Goal: Information Seeking & Learning: Understand process/instructions

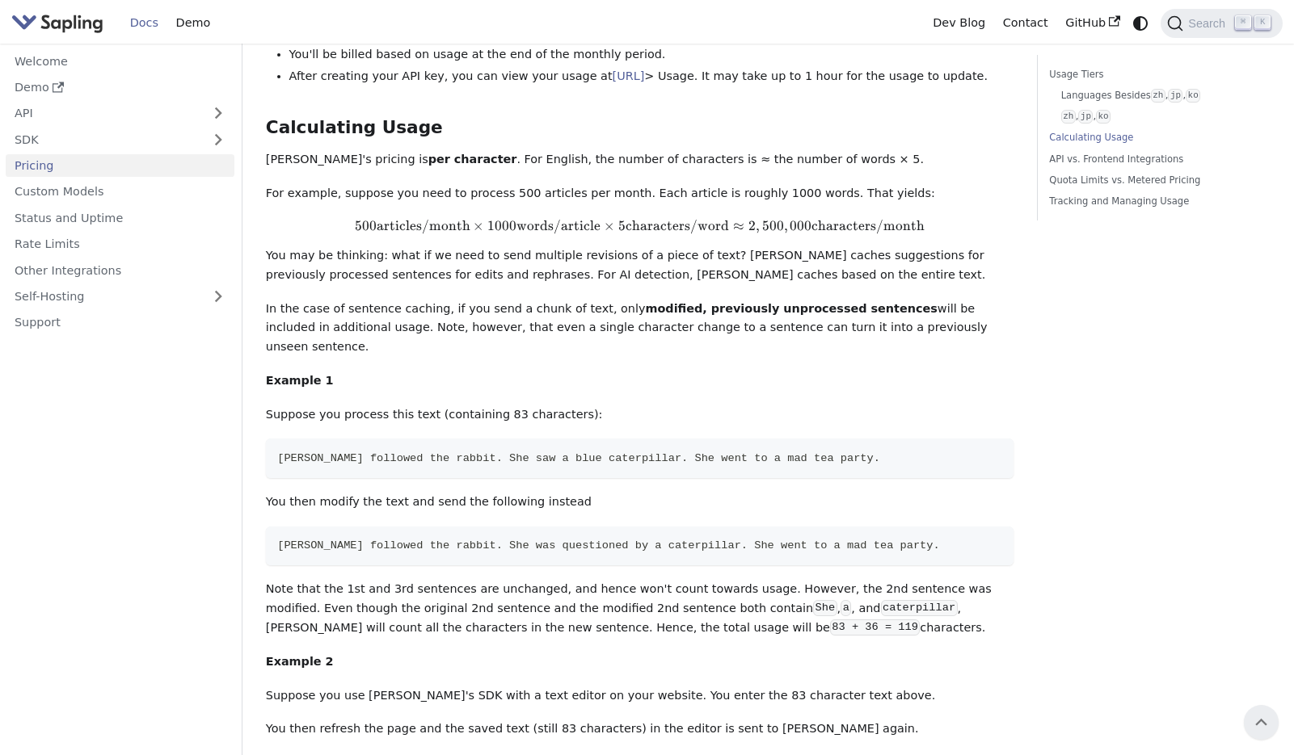
scroll to position [1038, 0]
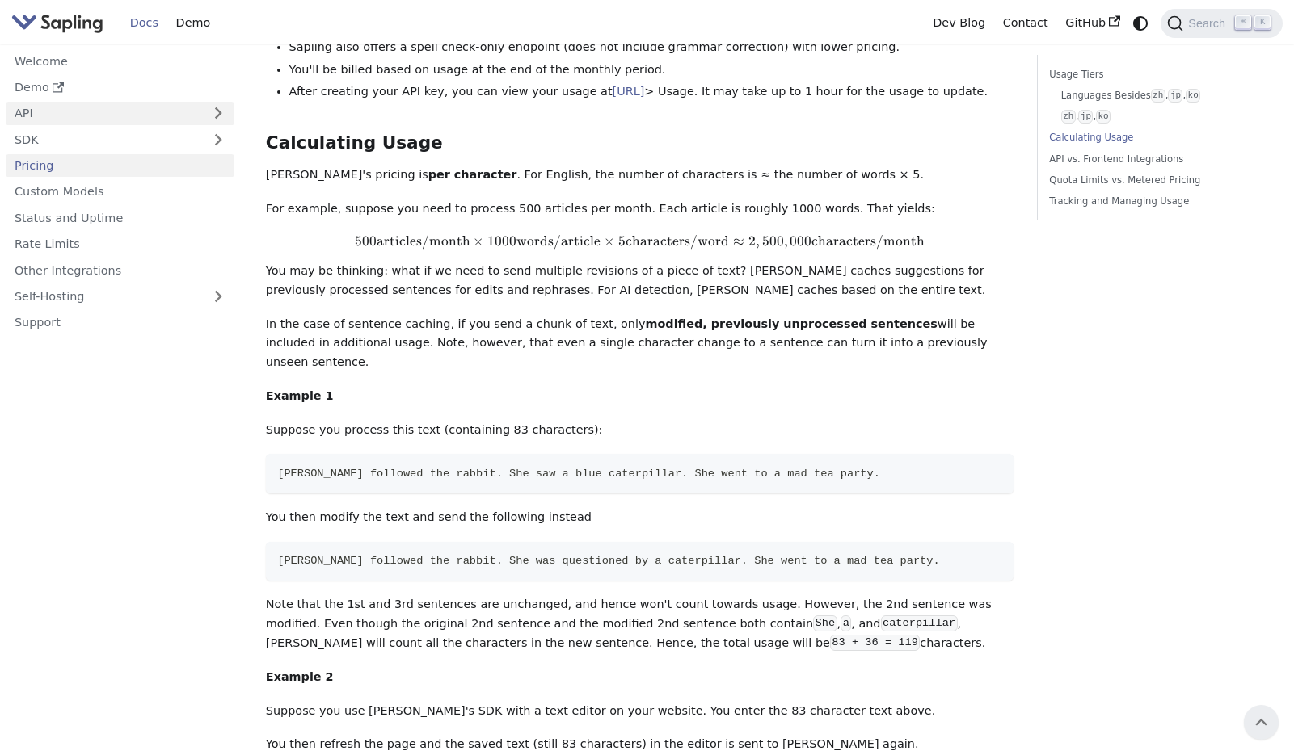
click at [156, 117] on link "API" at bounding box center [104, 113] width 196 height 23
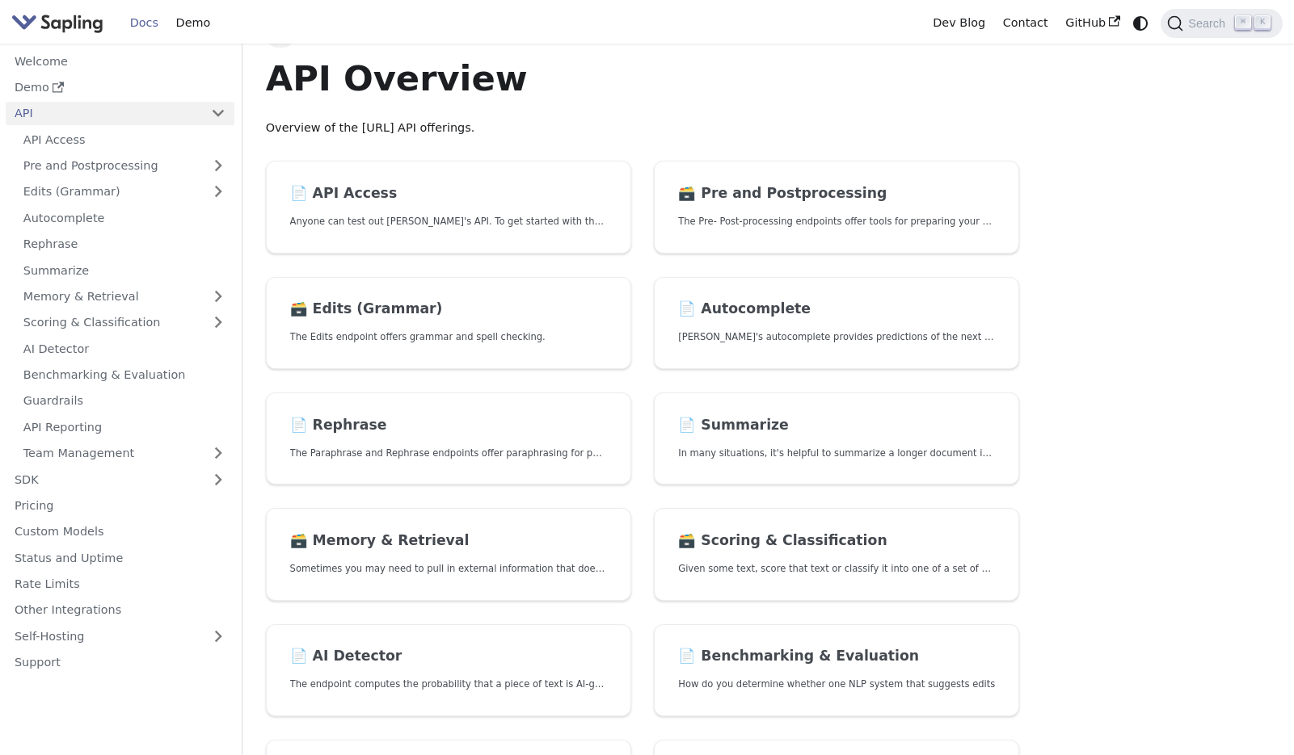
scroll to position [38, 0]
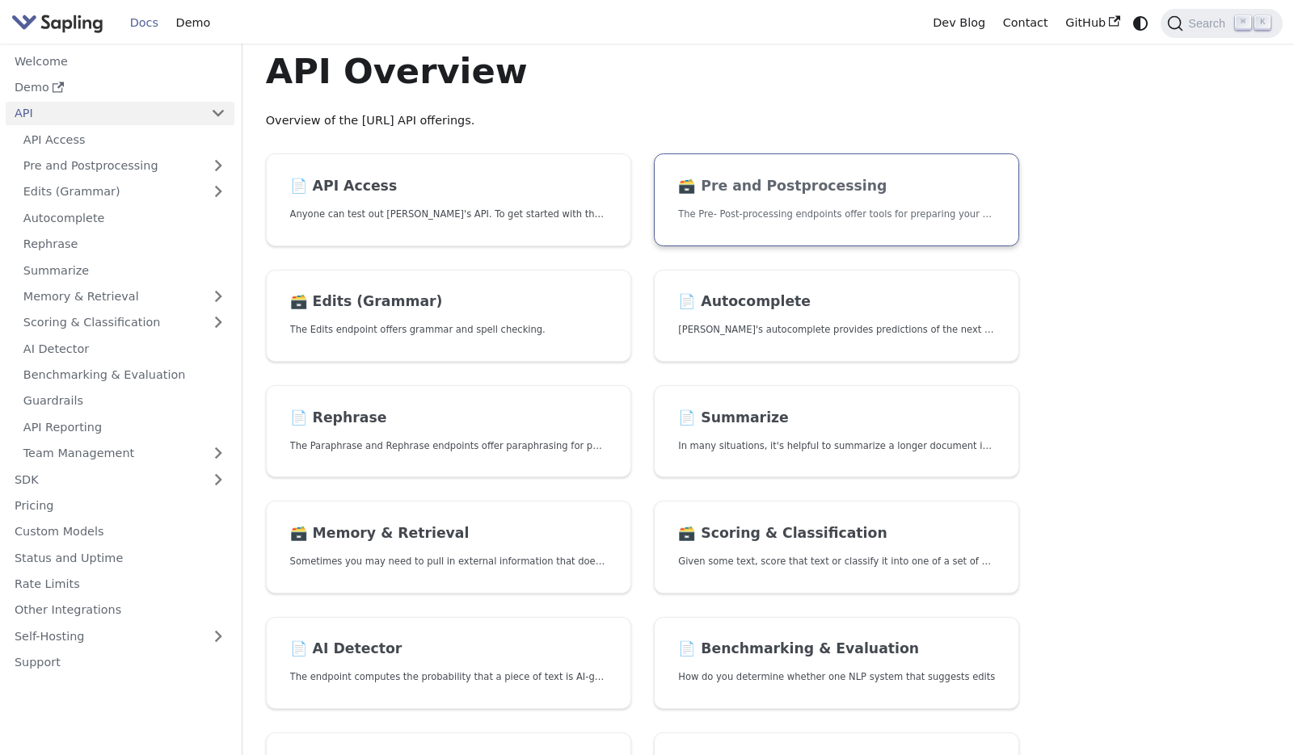
click at [818, 202] on link "🗃️ Pre and Postprocessing The Pre- Post-processing endpoints offer tools for pr…" at bounding box center [836, 200] width 365 height 93
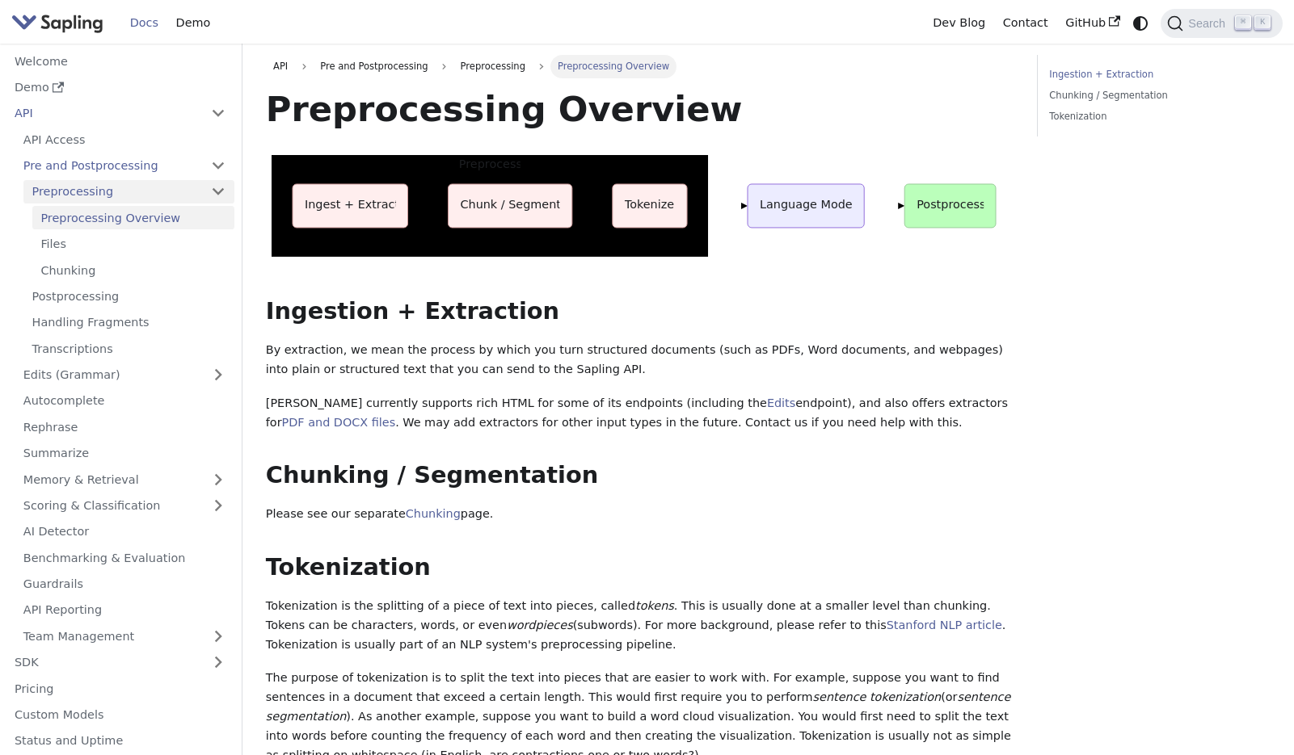
click at [190, 195] on link "Preprocessing" at bounding box center [128, 191] width 211 height 23
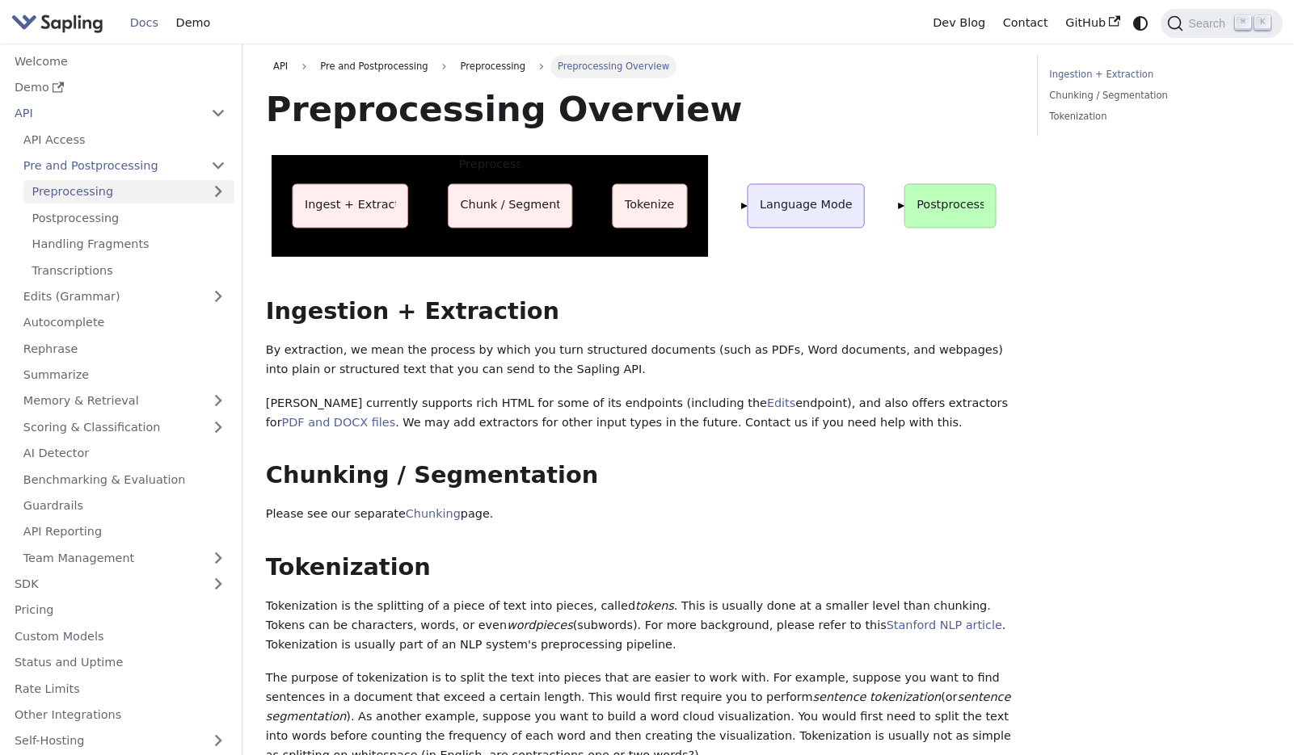
click at [190, 195] on link "Preprocessing" at bounding box center [128, 191] width 211 height 23
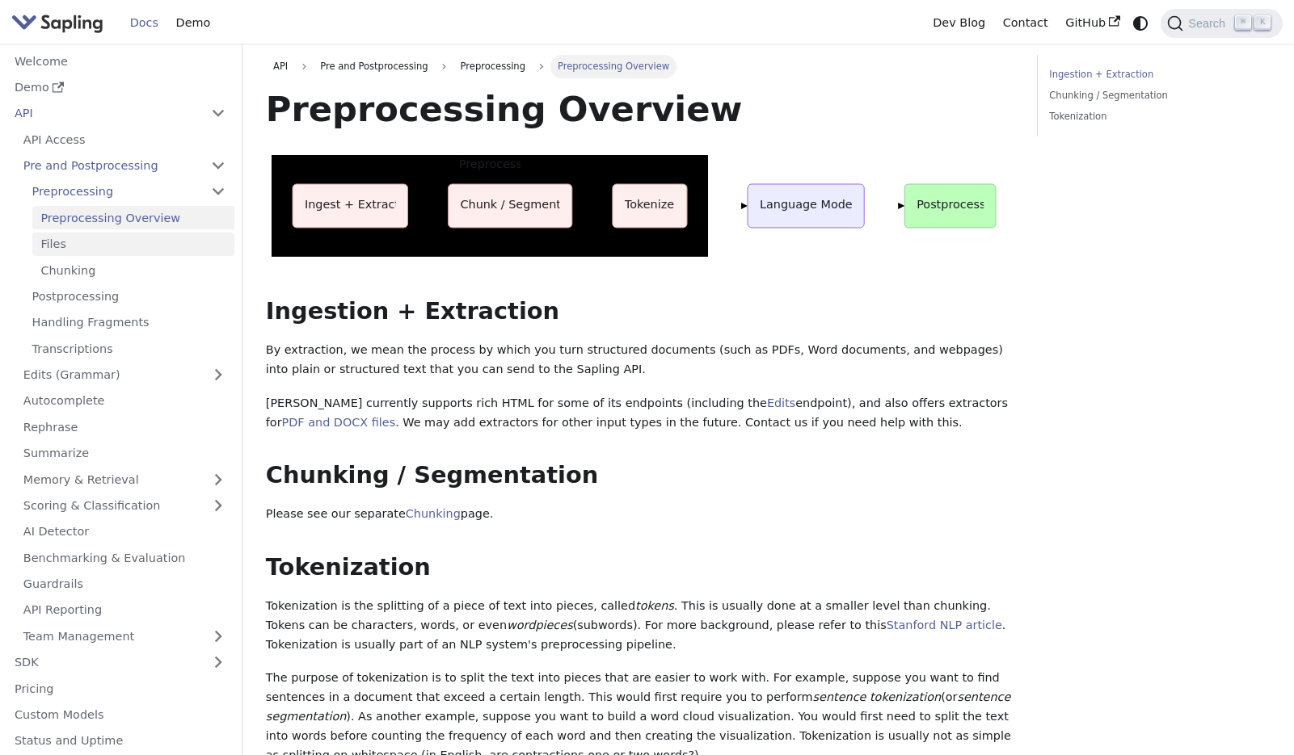
click at [141, 244] on link "Files" at bounding box center [133, 244] width 202 height 23
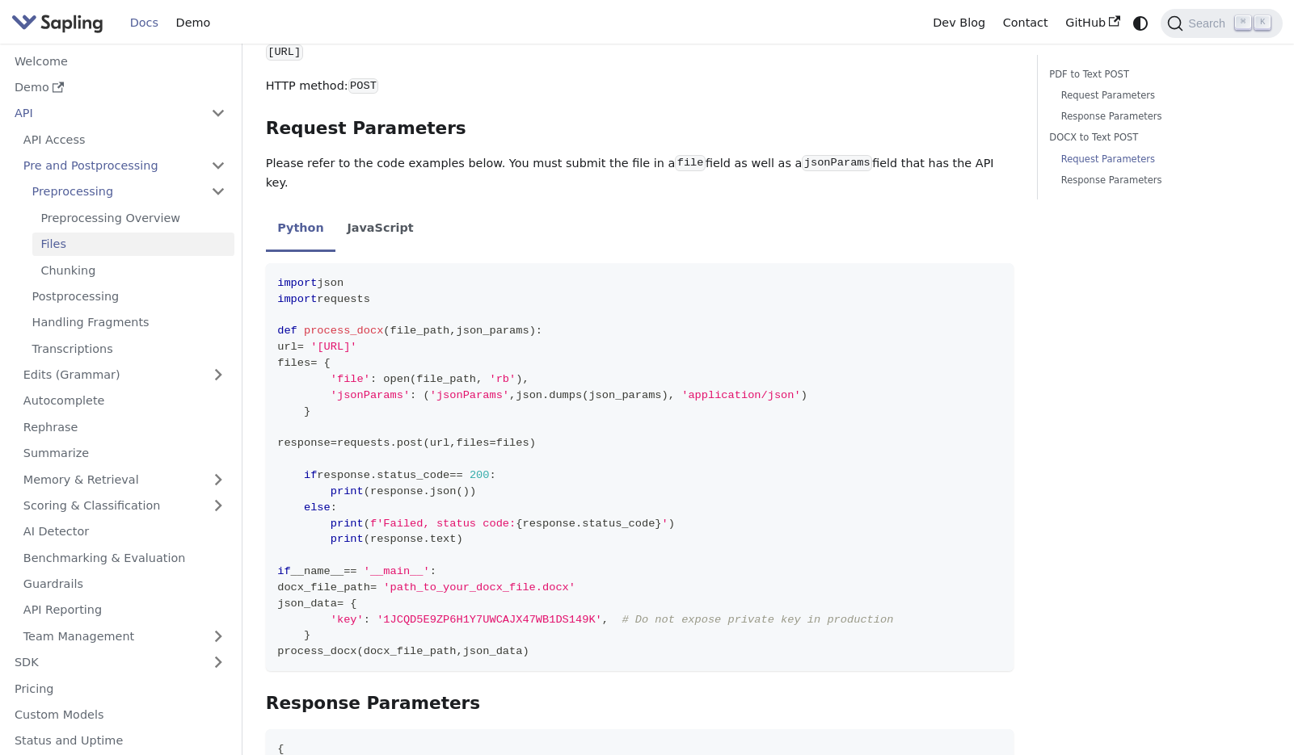
scroll to position [1155, 0]
click at [137, 302] on link "Postprocessing" at bounding box center [128, 296] width 211 height 23
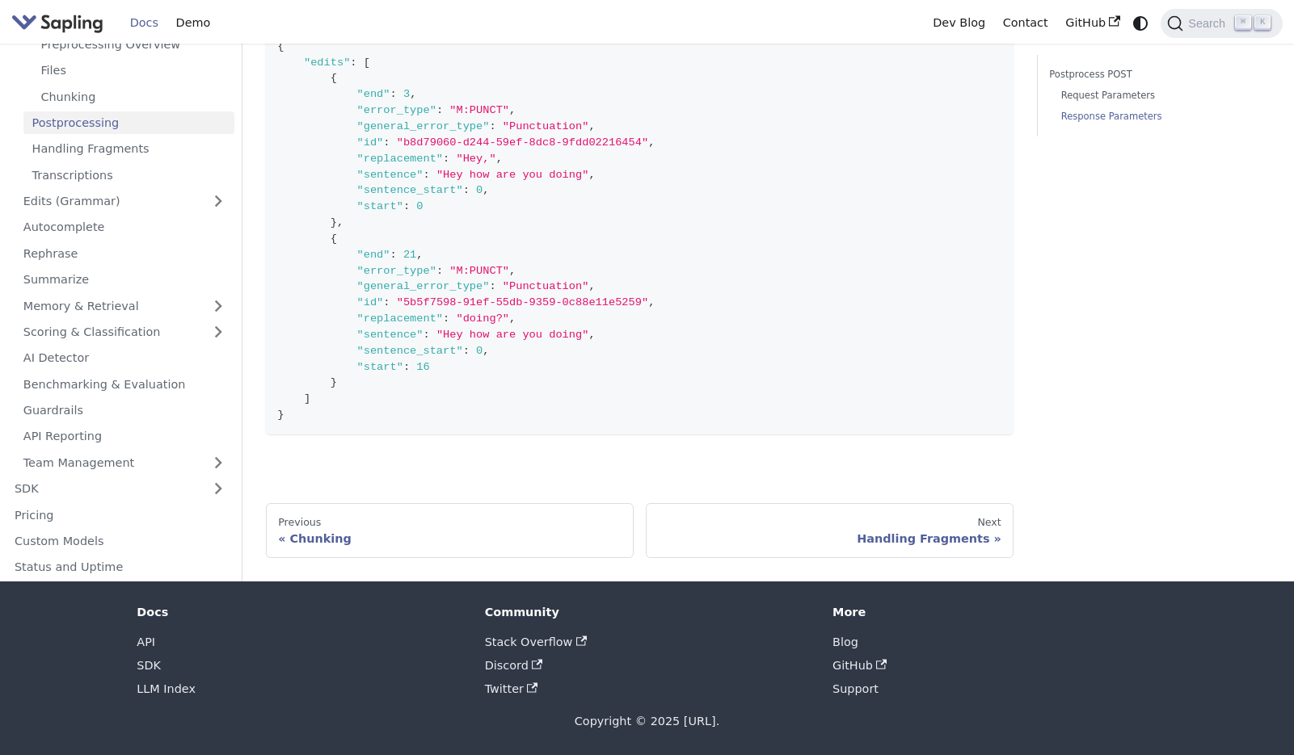
scroll to position [1426, 0]
click at [133, 222] on link "Autocomplete" at bounding box center [125, 227] width 220 height 23
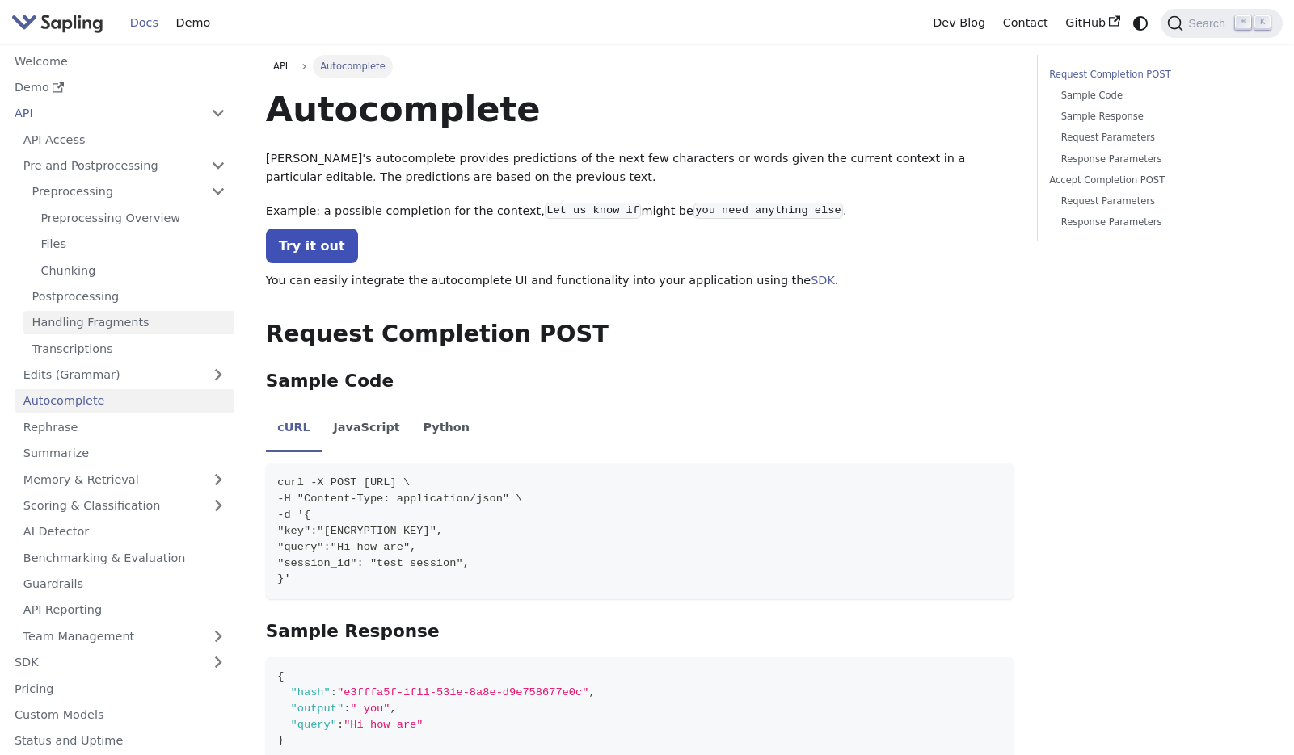
click at [124, 326] on link "Handling Fragments" at bounding box center [128, 322] width 211 height 23
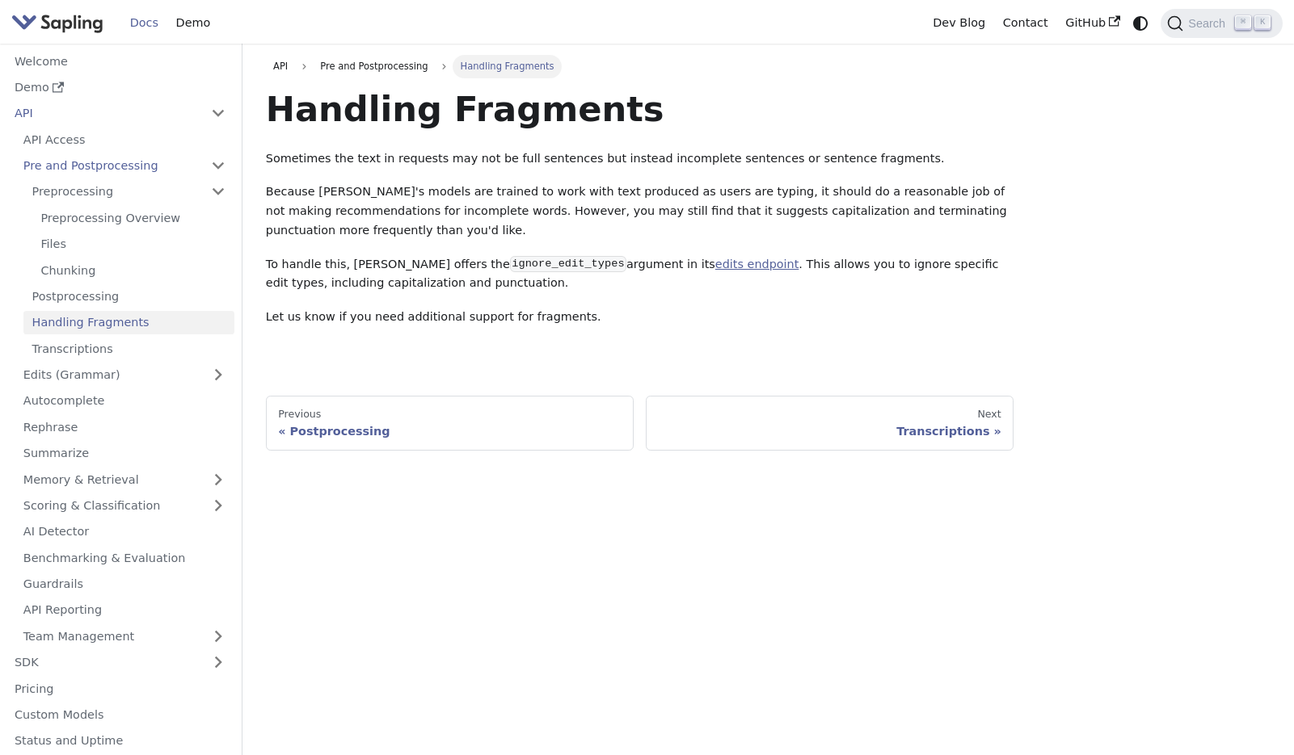
click at [715, 267] on link "edits endpoint" at bounding box center [757, 264] width 84 height 13
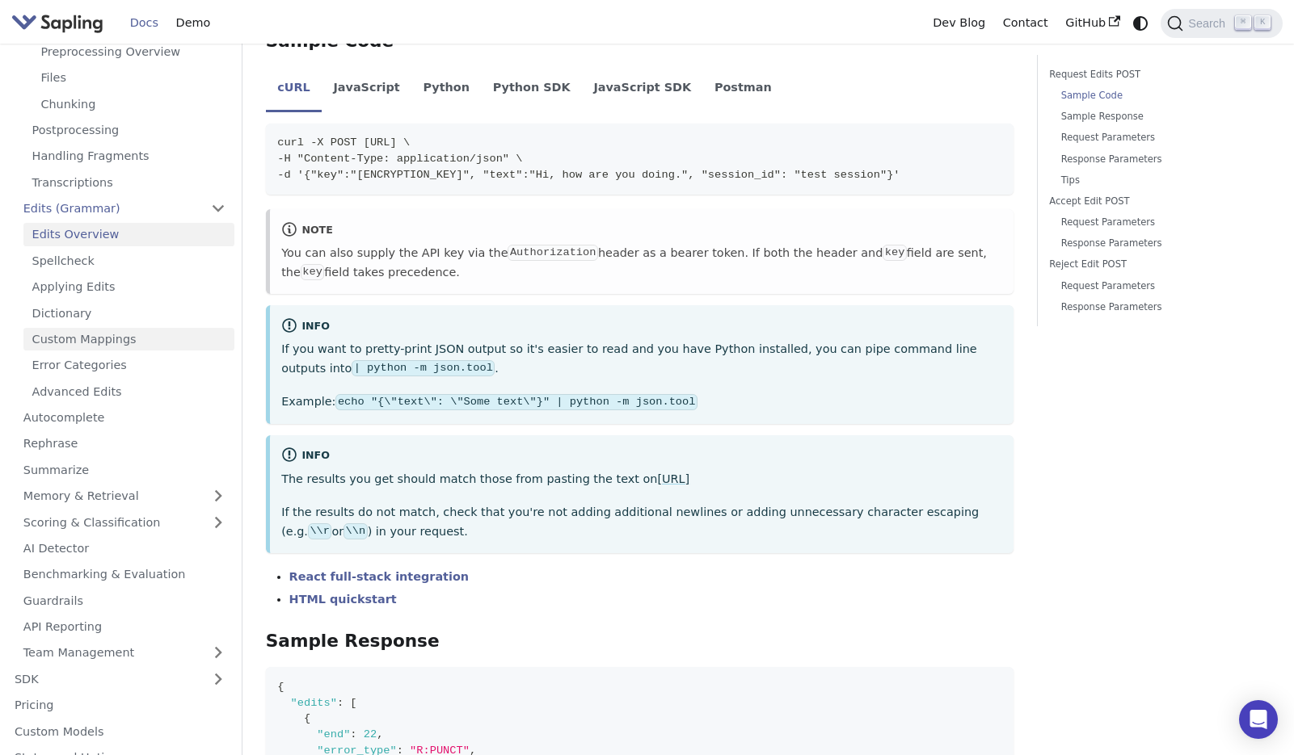
scroll to position [192, 0]
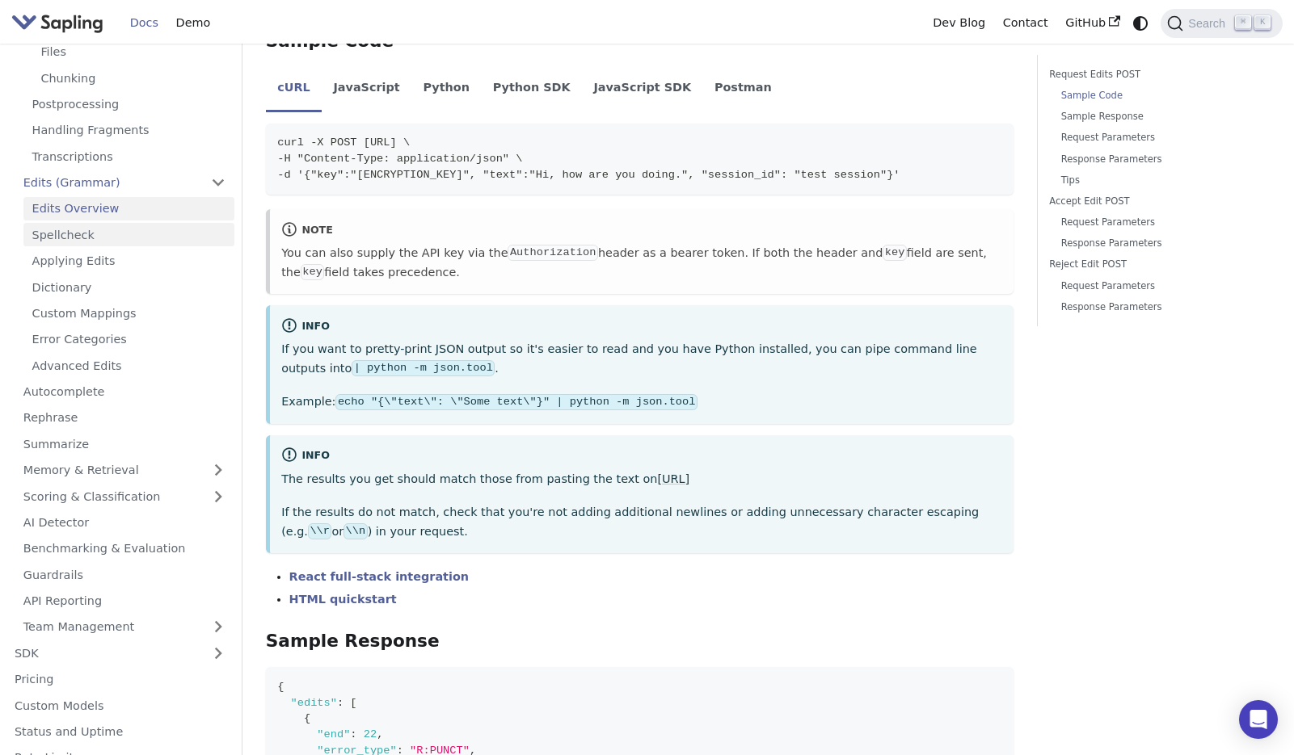
click at [100, 237] on link "Spellcheck" at bounding box center [128, 234] width 211 height 23
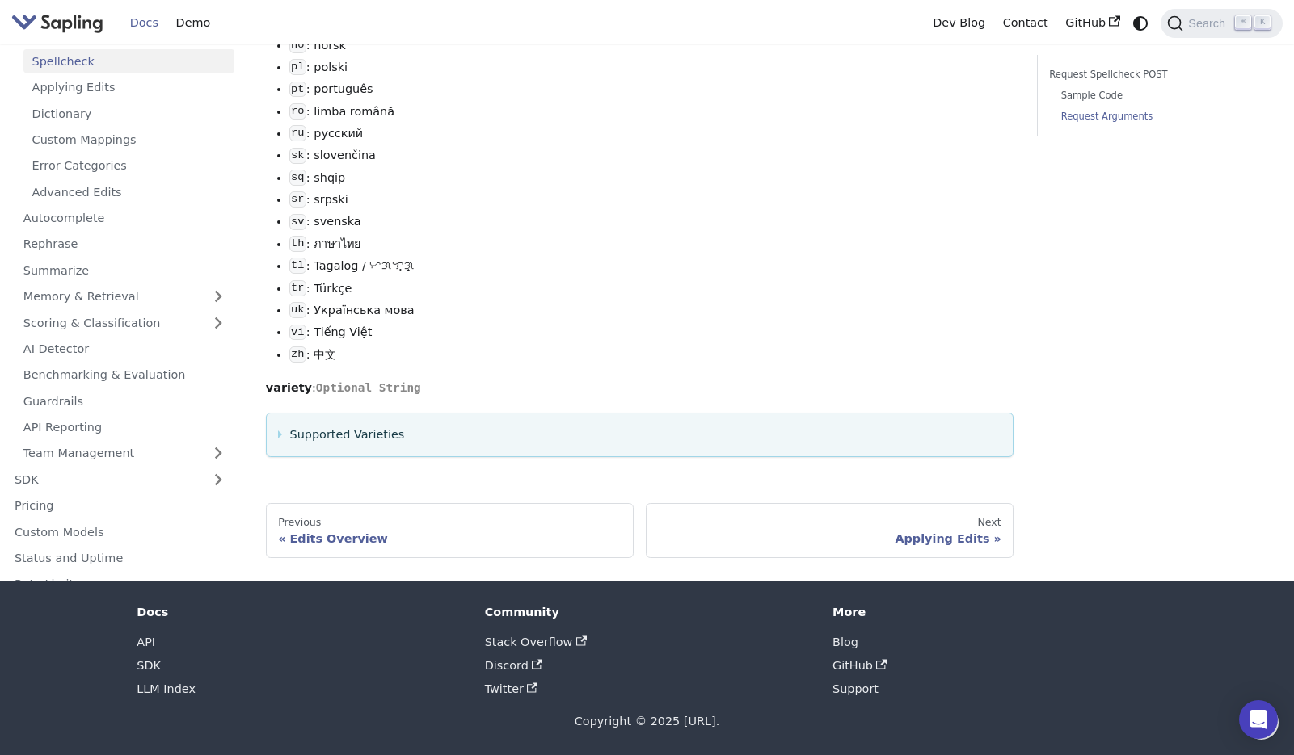
scroll to position [2240, 0]
click at [99, 99] on link "Applying Edits" at bounding box center [128, 87] width 211 height 23
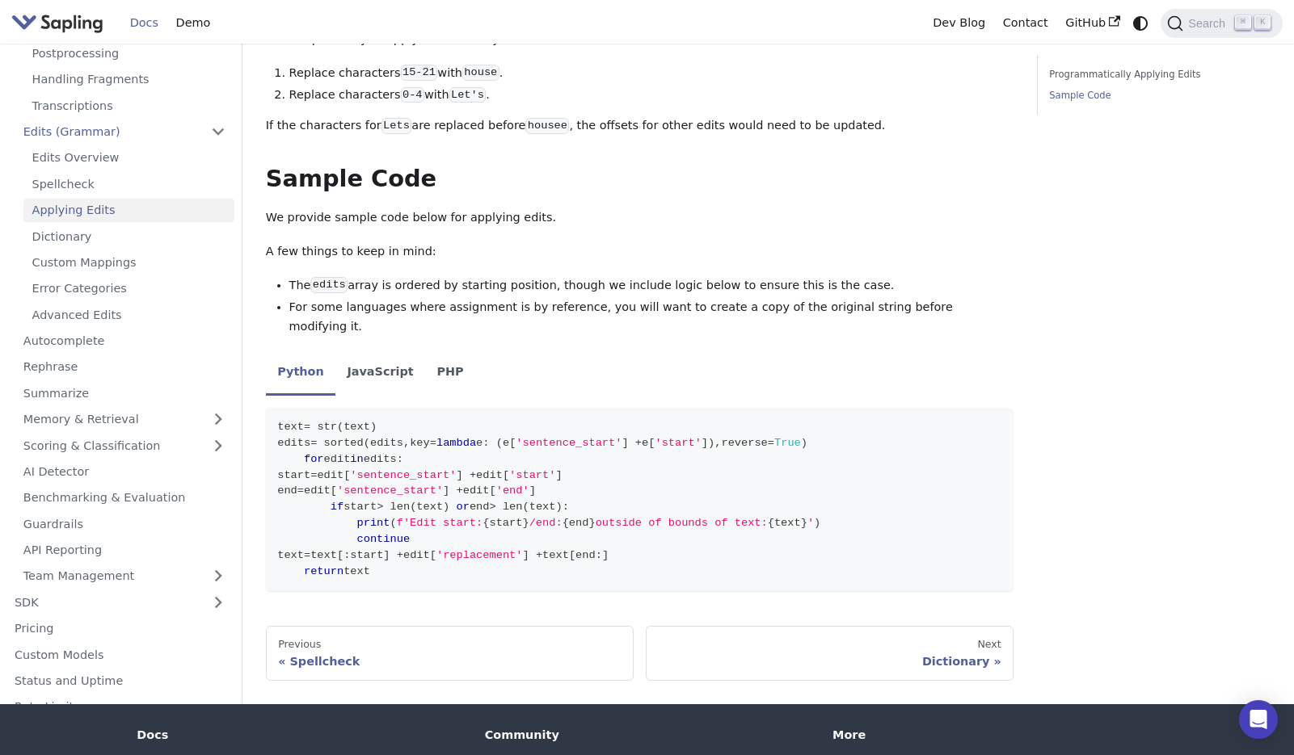
scroll to position [1018, 0]
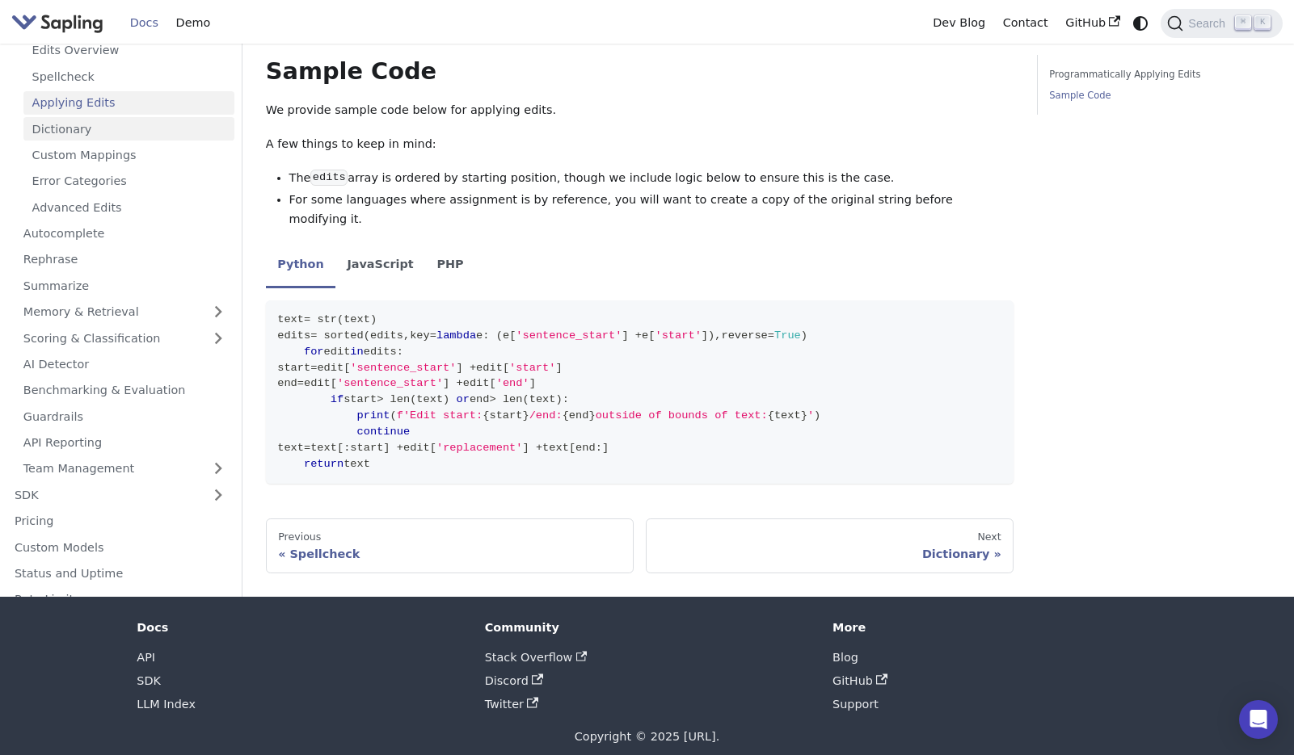
click at [137, 117] on link "Dictionary" at bounding box center [128, 128] width 211 height 23
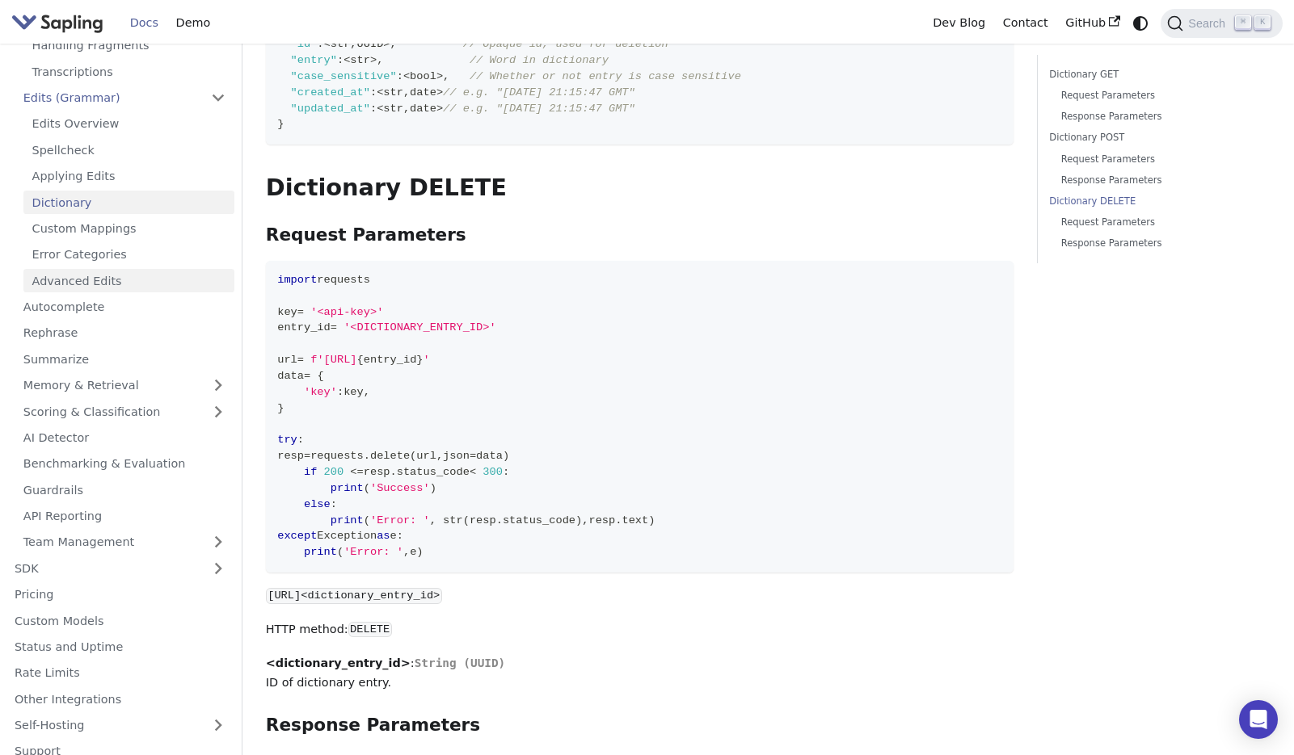
scroll to position [291, 0]
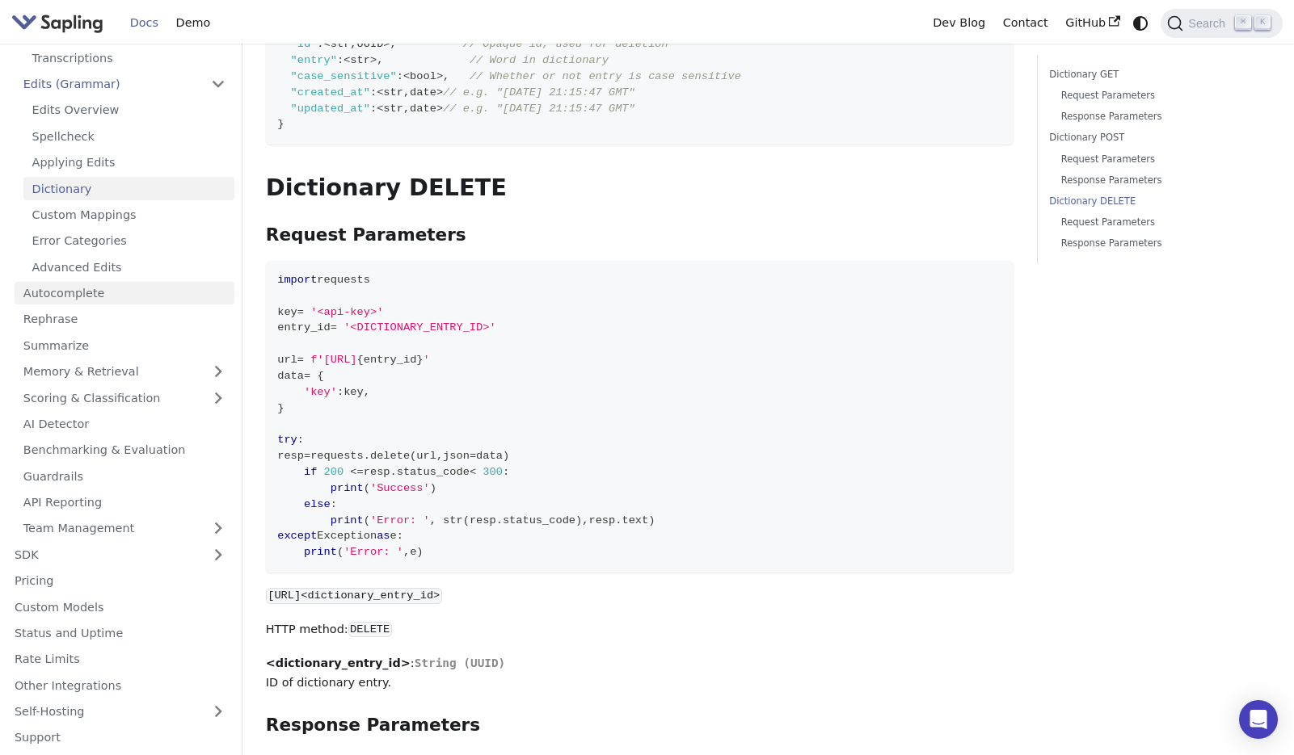
click at [113, 288] on link "Autocomplete" at bounding box center [125, 293] width 220 height 23
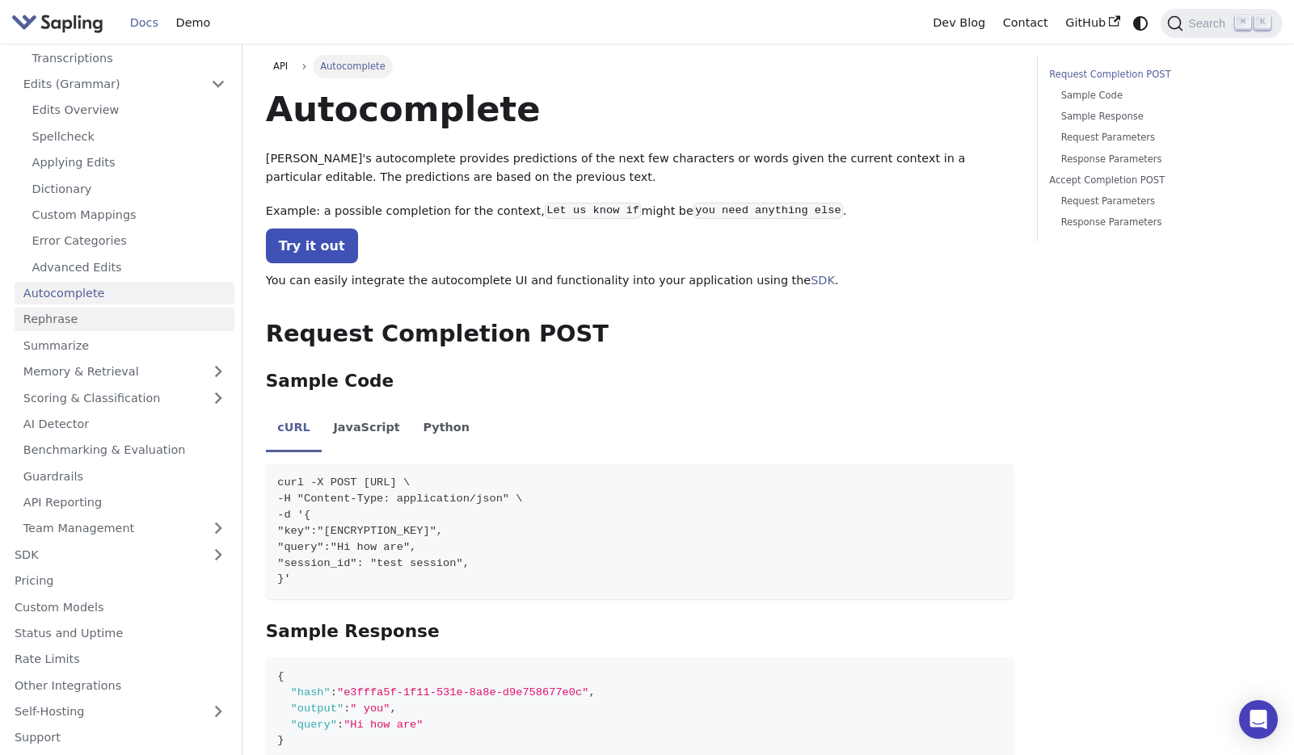
click at [114, 319] on link "Rephrase" at bounding box center [125, 319] width 220 height 23
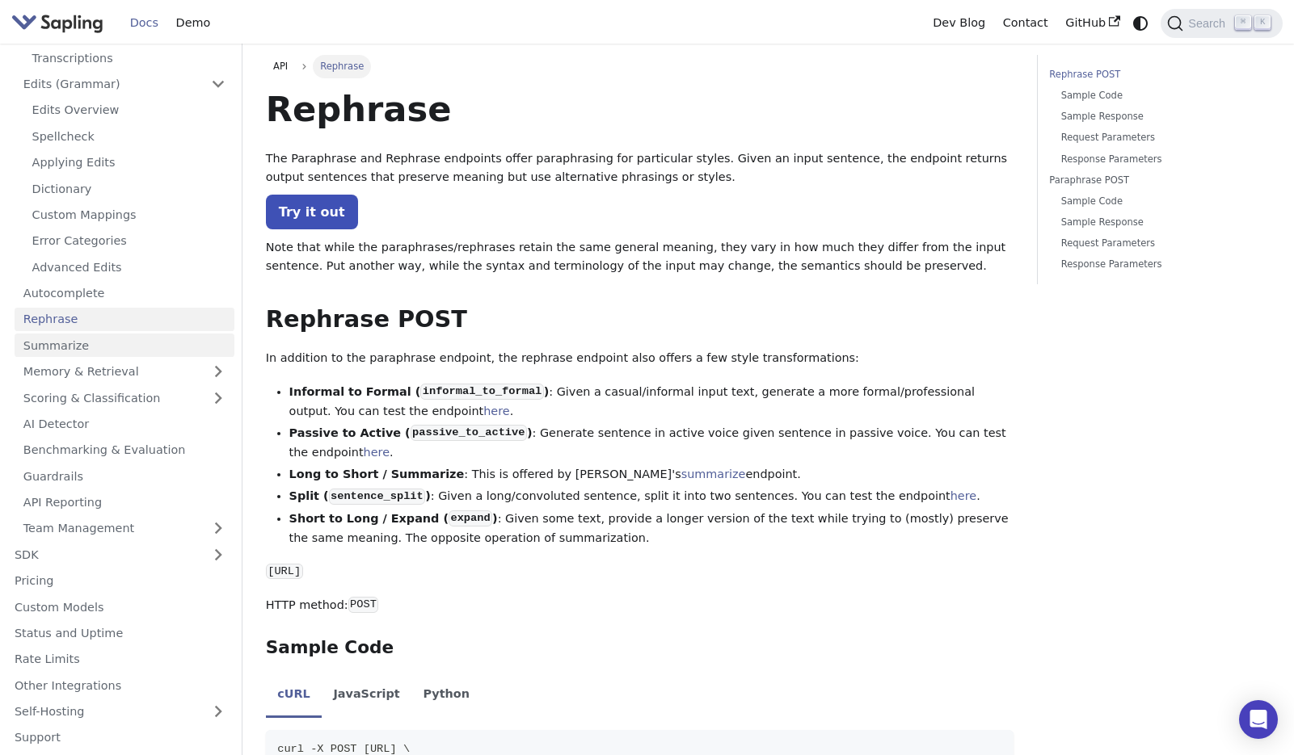
click at [119, 338] on link "Summarize" at bounding box center [125, 345] width 220 height 23
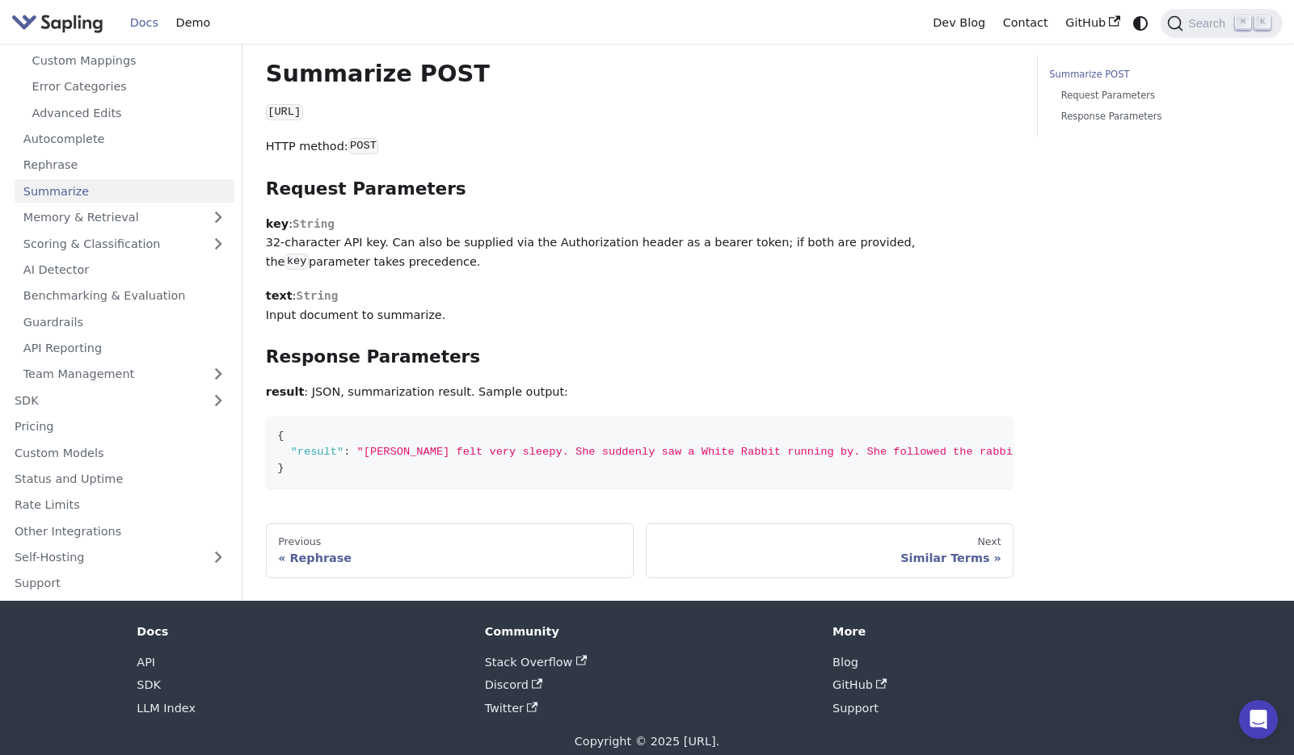
scroll to position [405, 0]
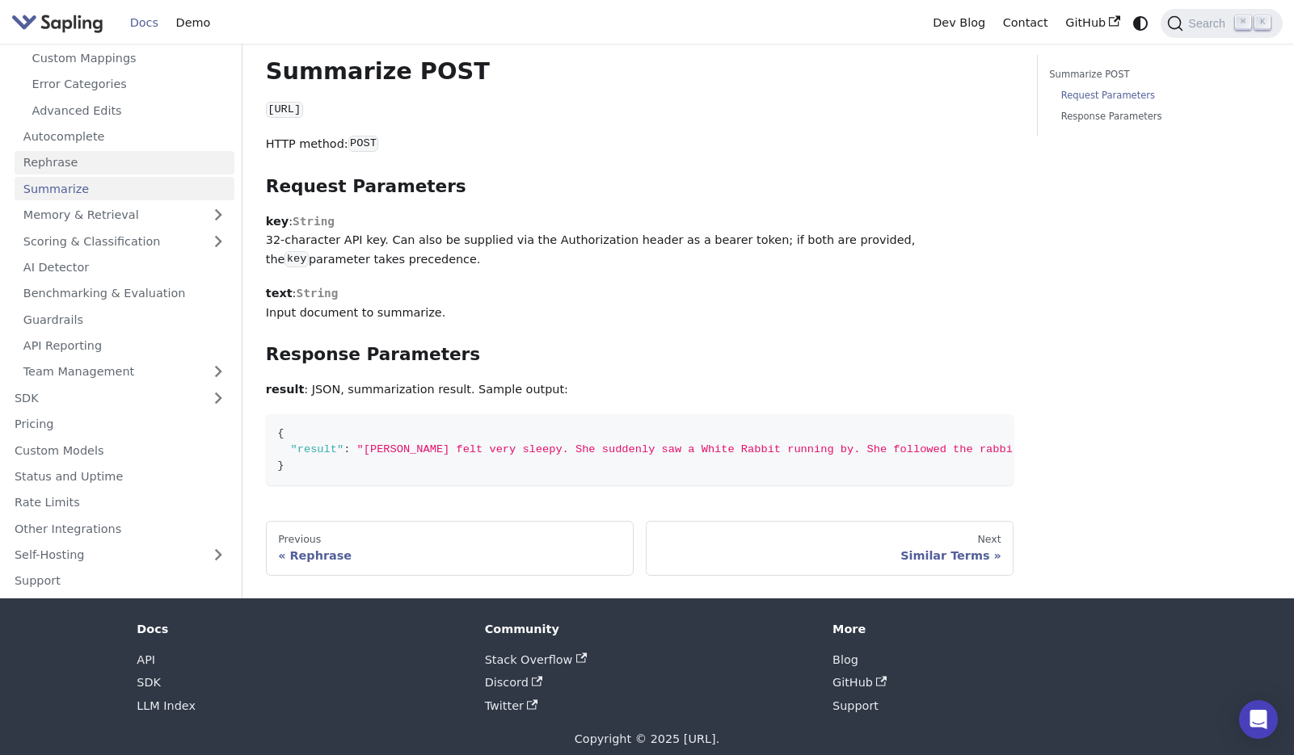
click at [137, 152] on link "Rephrase" at bounding box center [125, 163] width 220 height 23
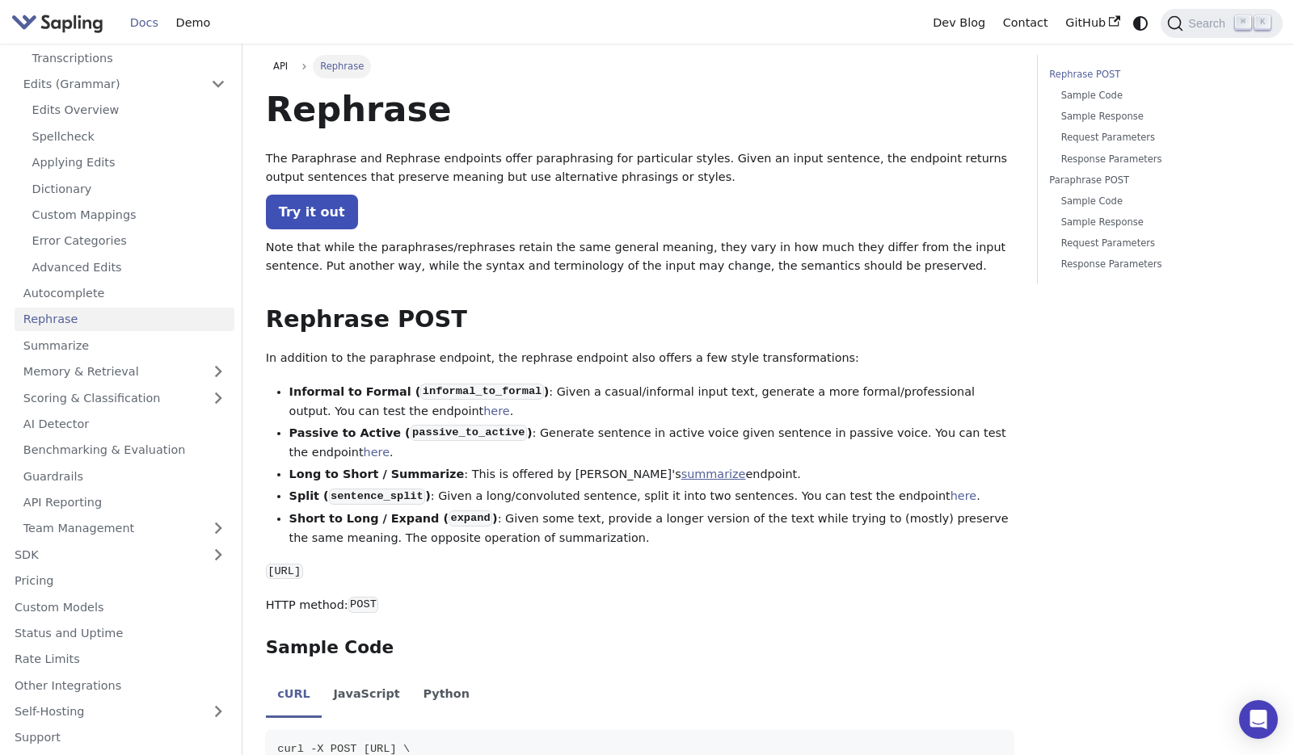
click at [681, 477] on link "summarize" at bounding box center [713, 474] width 65 height 13
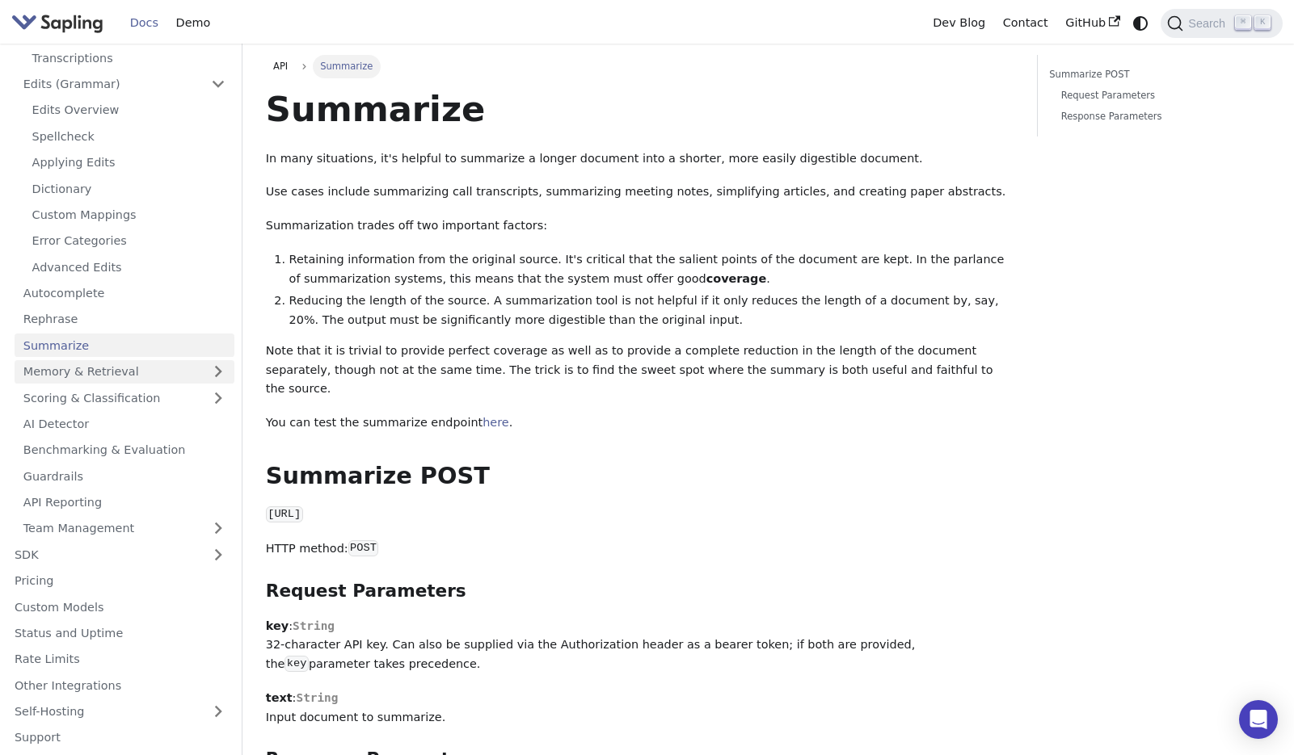
click at [120, 369] on link "Memory & Retrieval" at bounding box center [125, 371] width 220 height 23
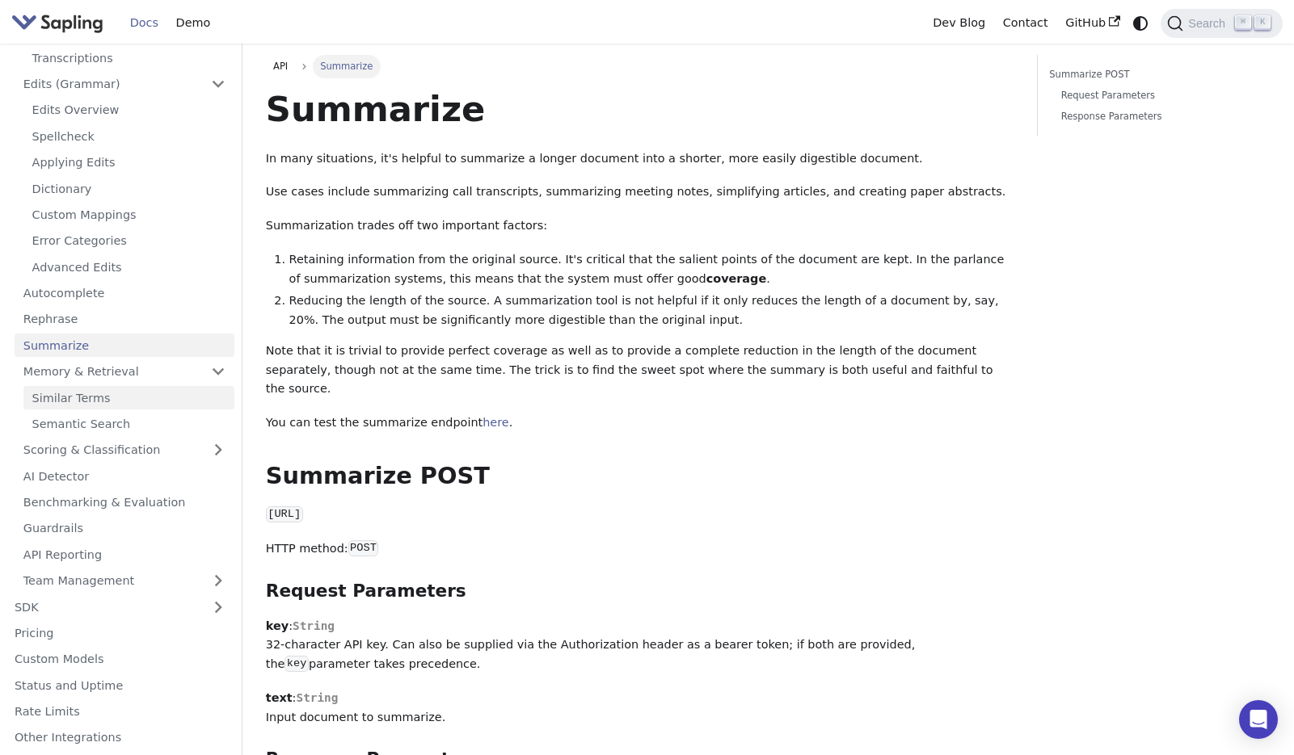
click at [90, 404] on link "Similar Terms" at bounding box center [128, 397] width 211 height 23
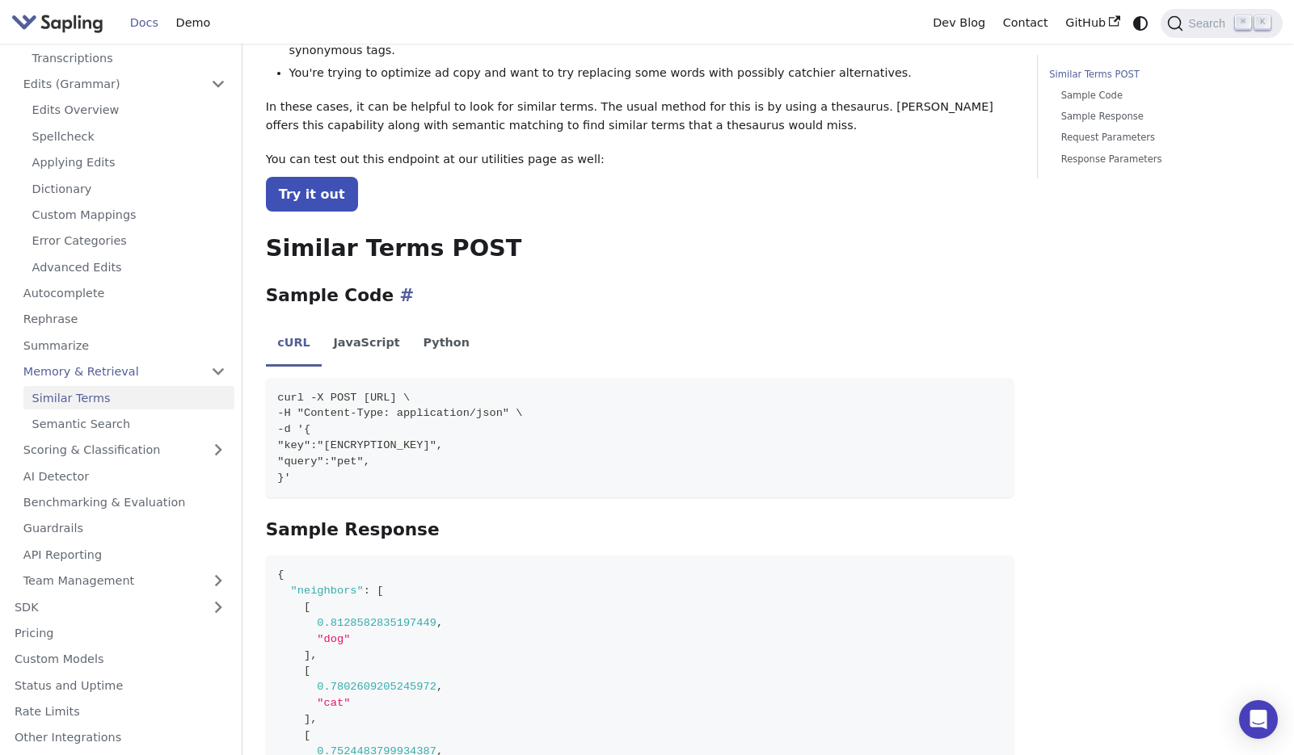
scroll to position [193, 0]
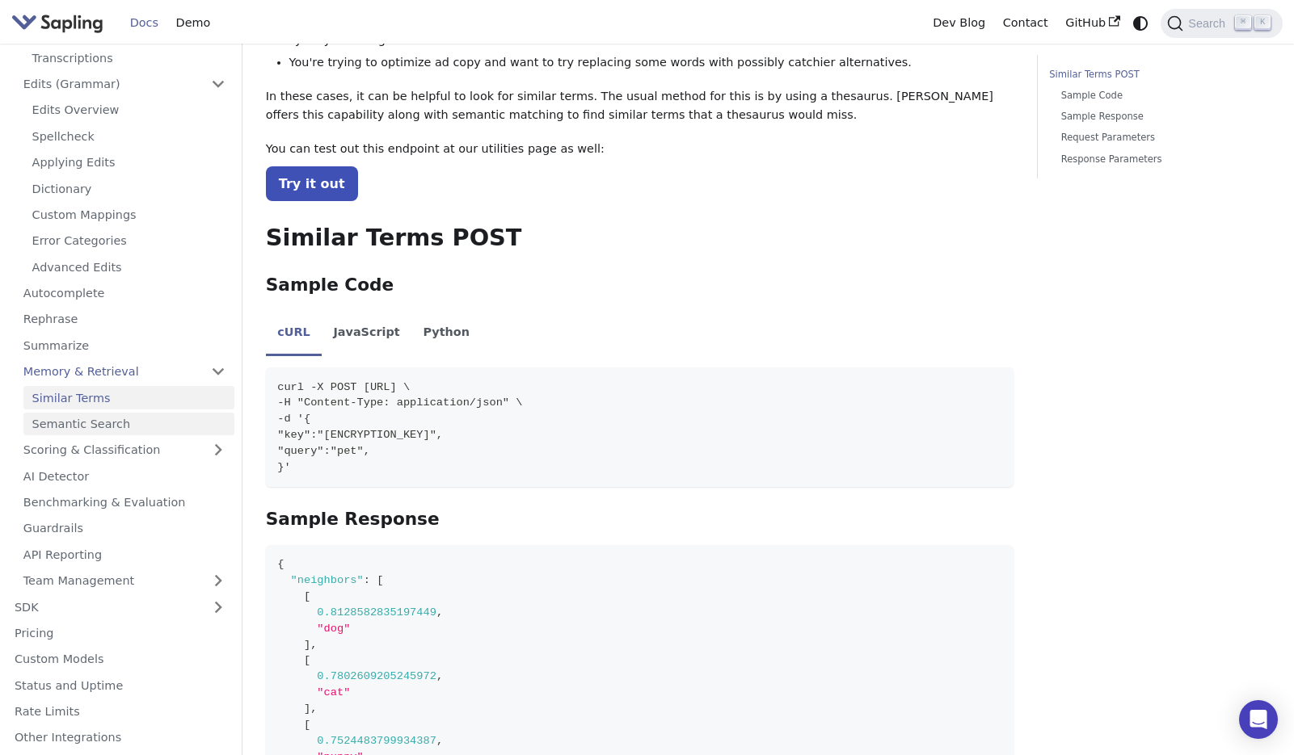
click at [145, 421] on link "Semantic Search" at bounding box center [128, 424] width 211 height 23
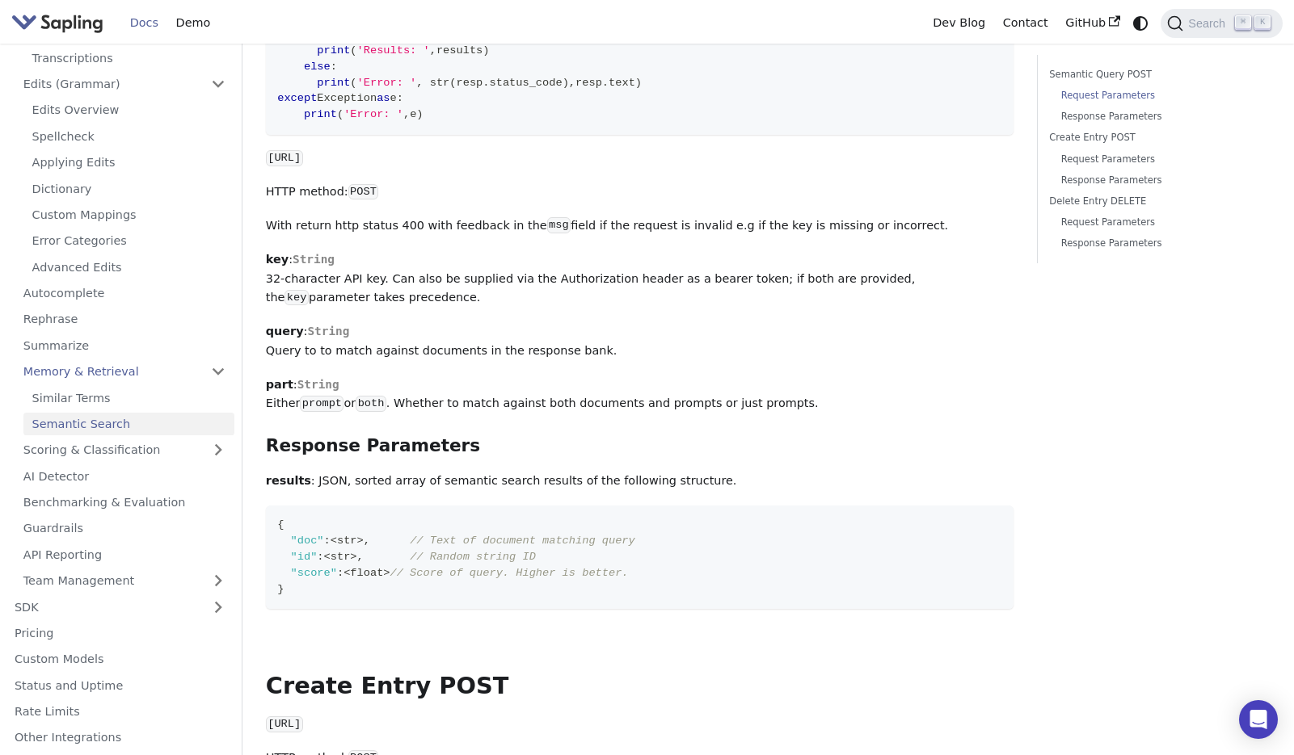
scroll to position [549, 0]
click at [187, 454] on link "Scoring & Classification" at bounding box center [125, 450] width 220 height 23
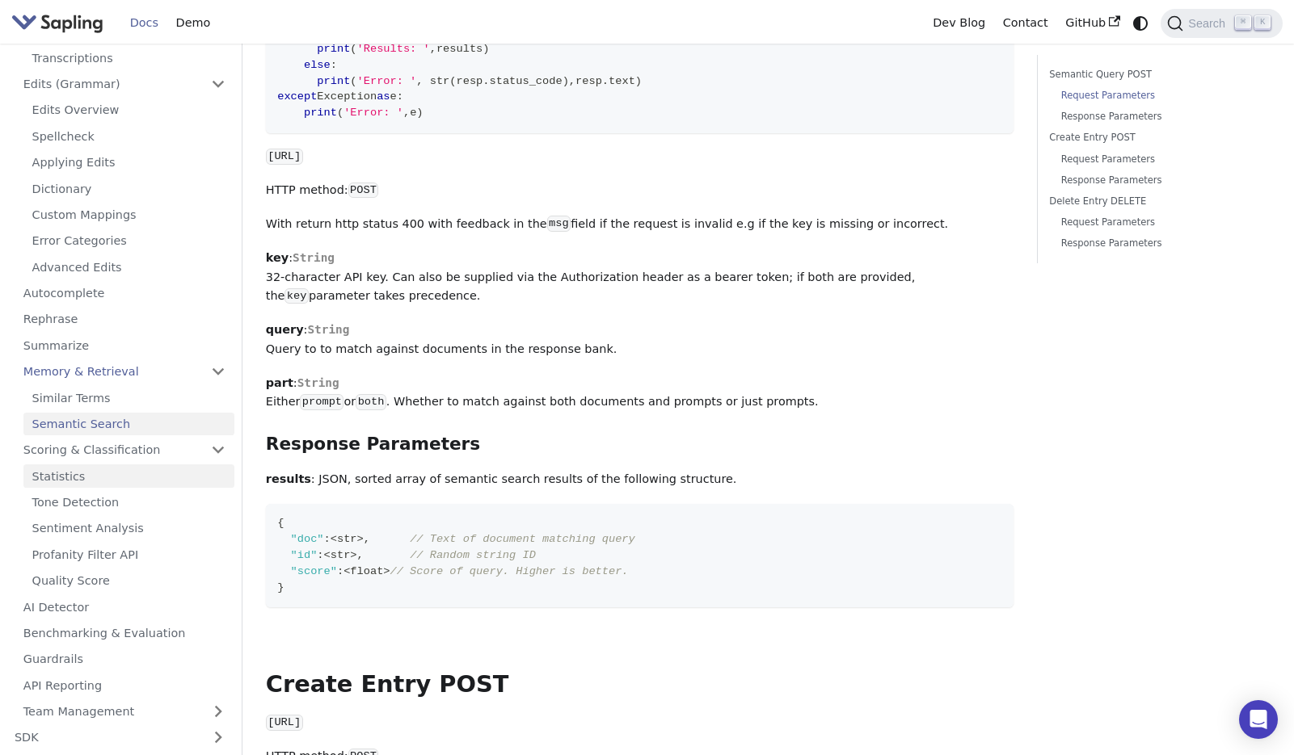
click at [160, 473] on link "Statistics" at bounding box center [128, 476] width 211 height 23
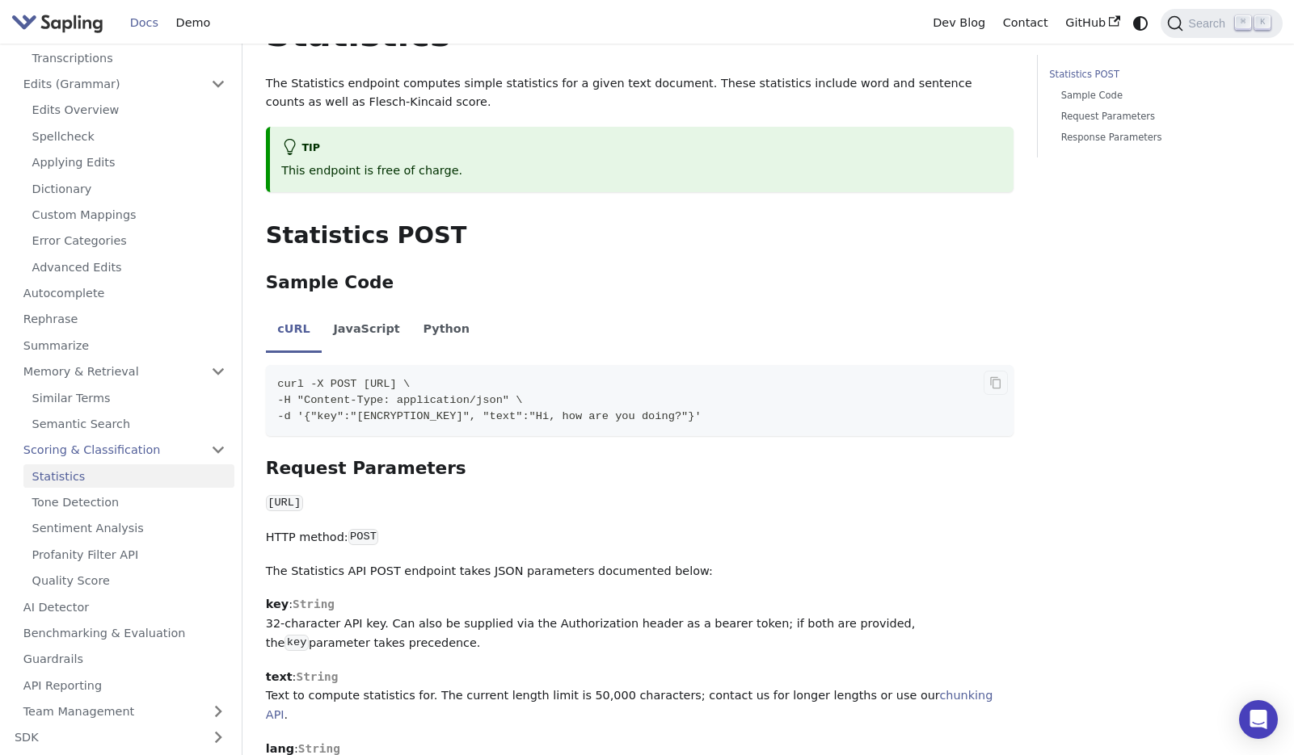
scroll to position [89, 0]
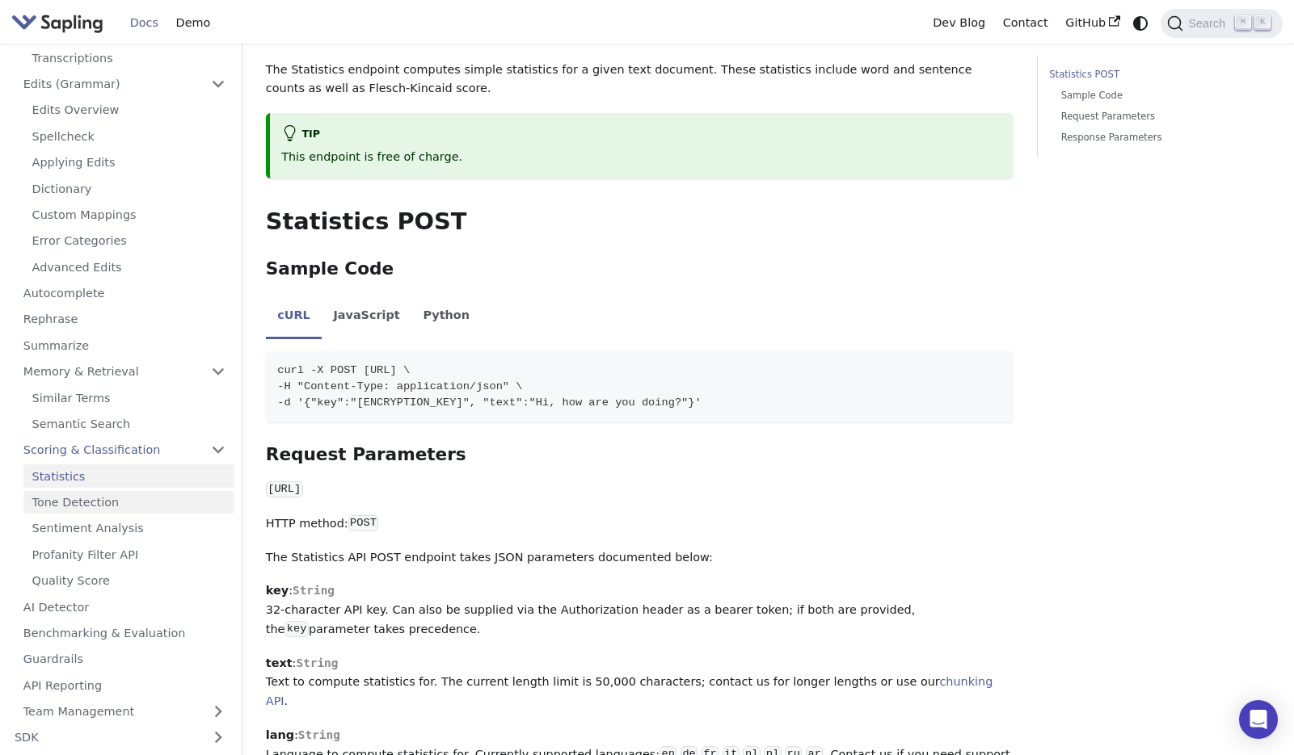
click at [128, 509] on link "Tone Detection" at bounding box center [128, 502] width 211 height 23
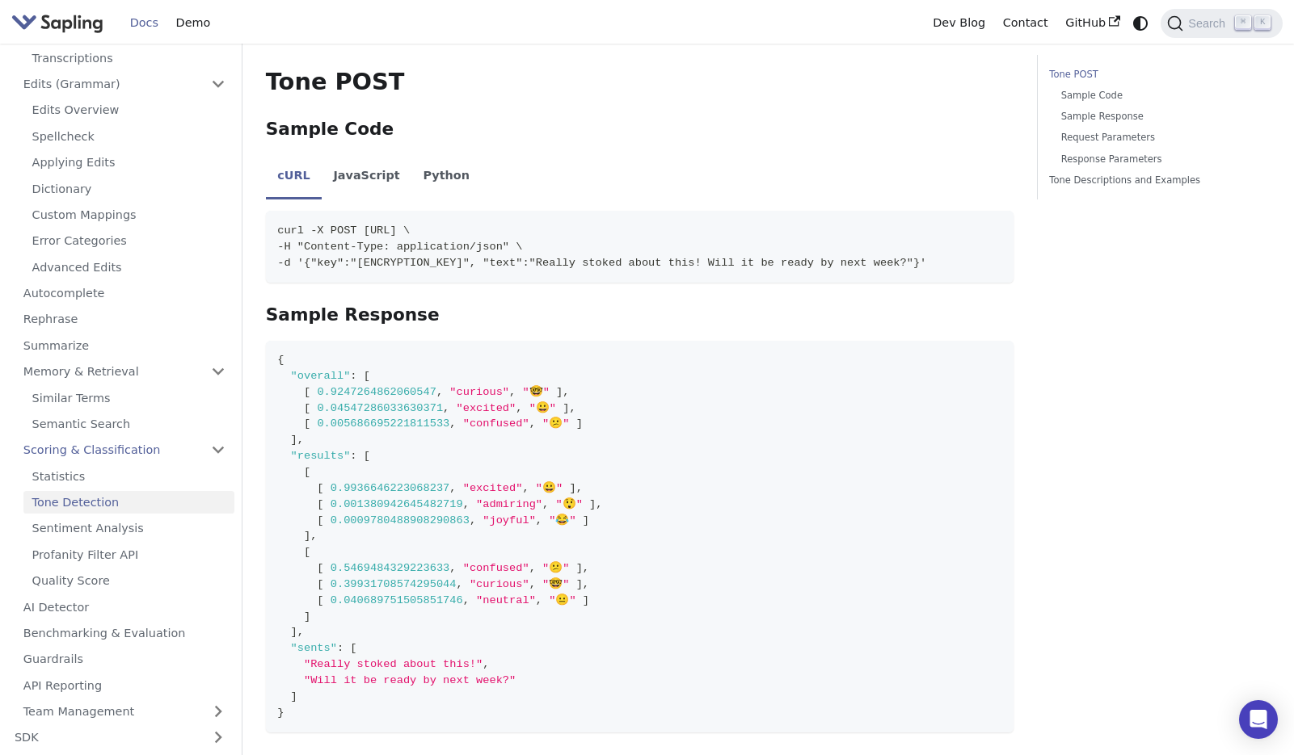
scroll to position [886, 0]
click at [124, 528] on link "Sentiment Analysis" at bounding box center [128, 528] width 211 height 23
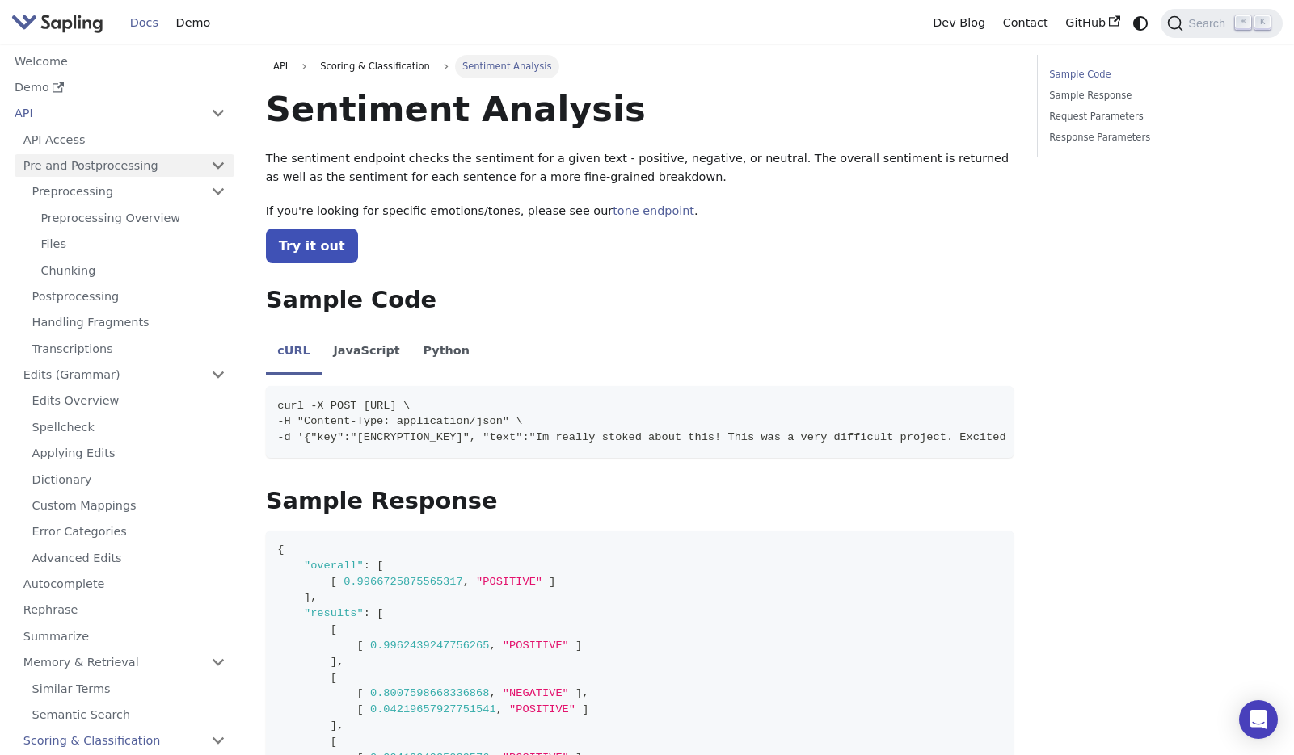
click at [225, 162] on link "Pre and Postprocessing" at bounding box center [125, 165] width 220 height 23
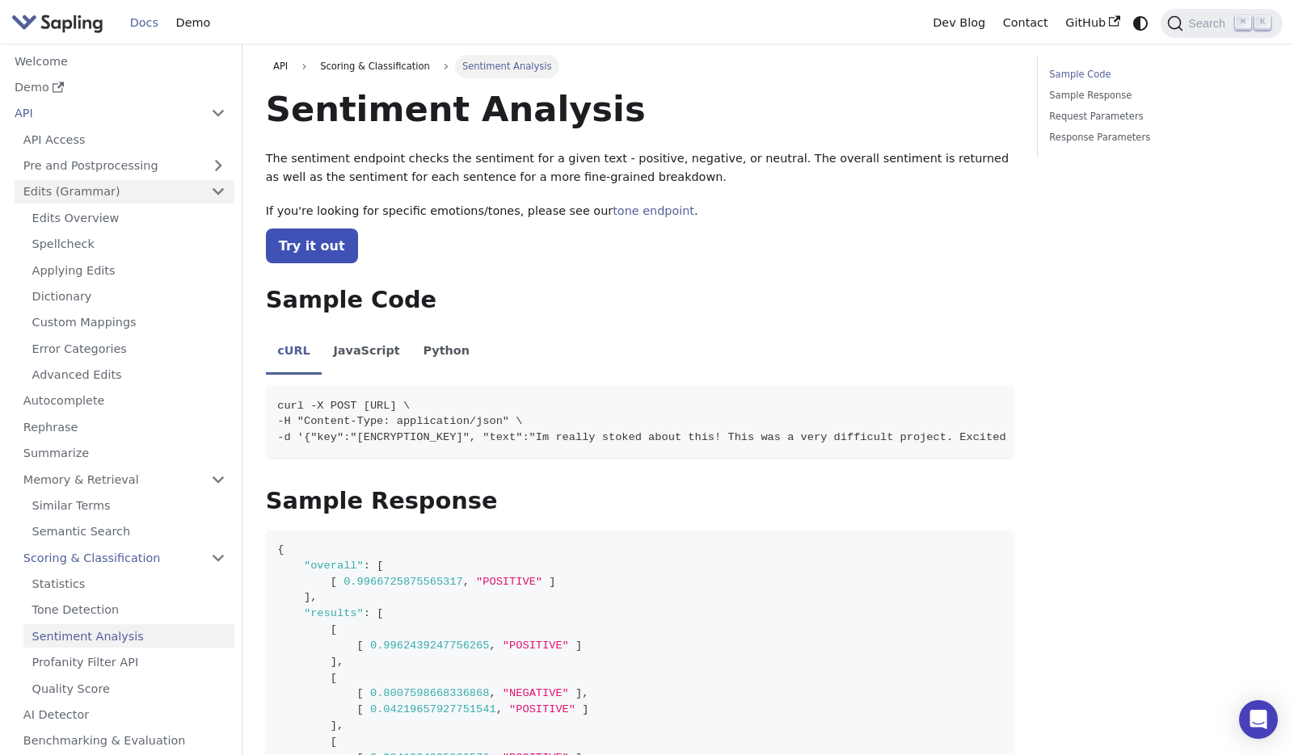
click at [223, 188] on link "Edits (Grammar)" at bounding box center [125, 191] width 220 height 23
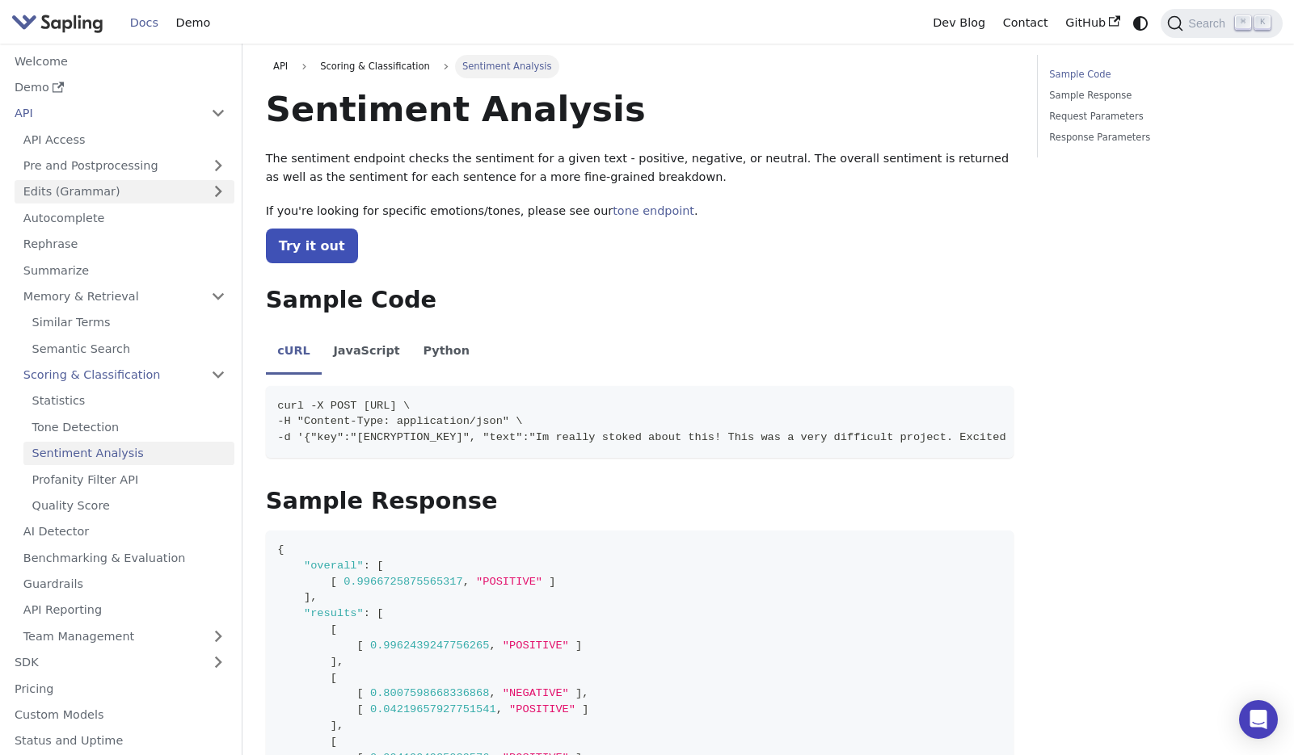
click at [223, 188] on link "Edits (Grammar)" at bounding box center [125, 191] width 220 height 23
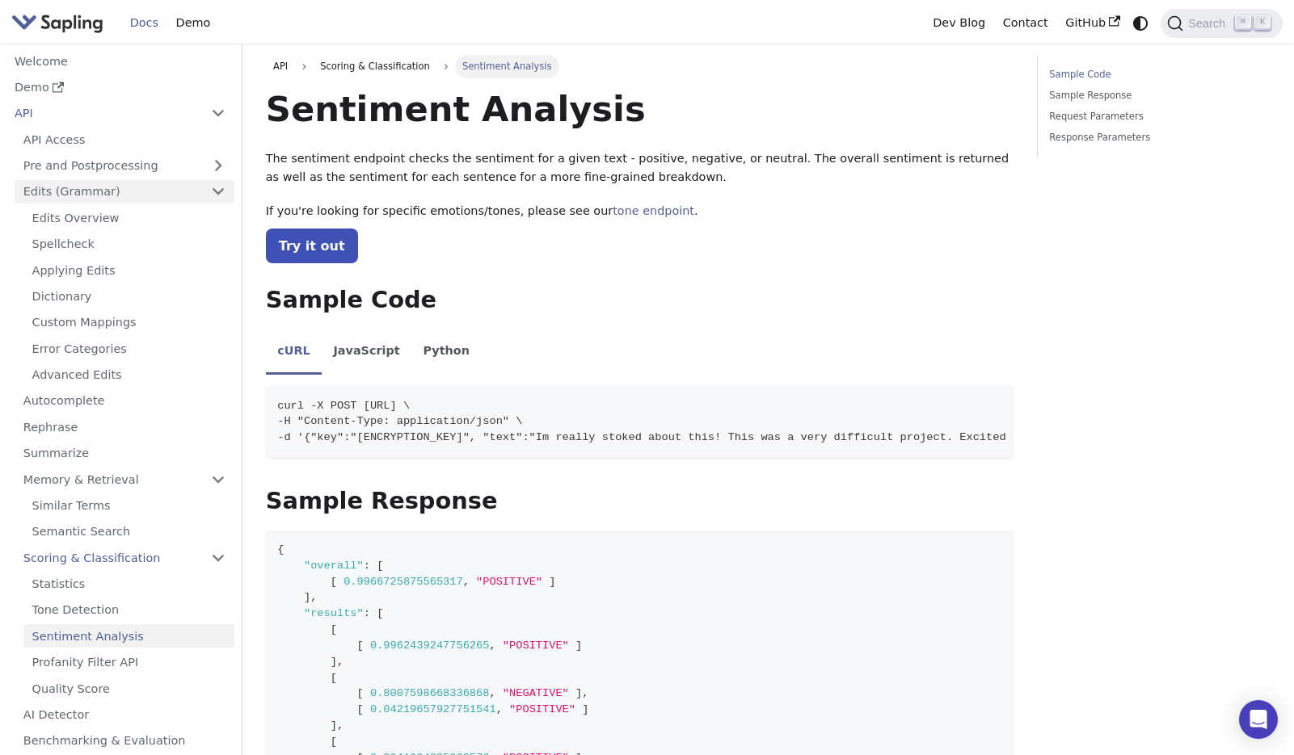
click at [223, 188] on link "Edits (Grammar)" at bounding box center [125, 191] width 220 height 23
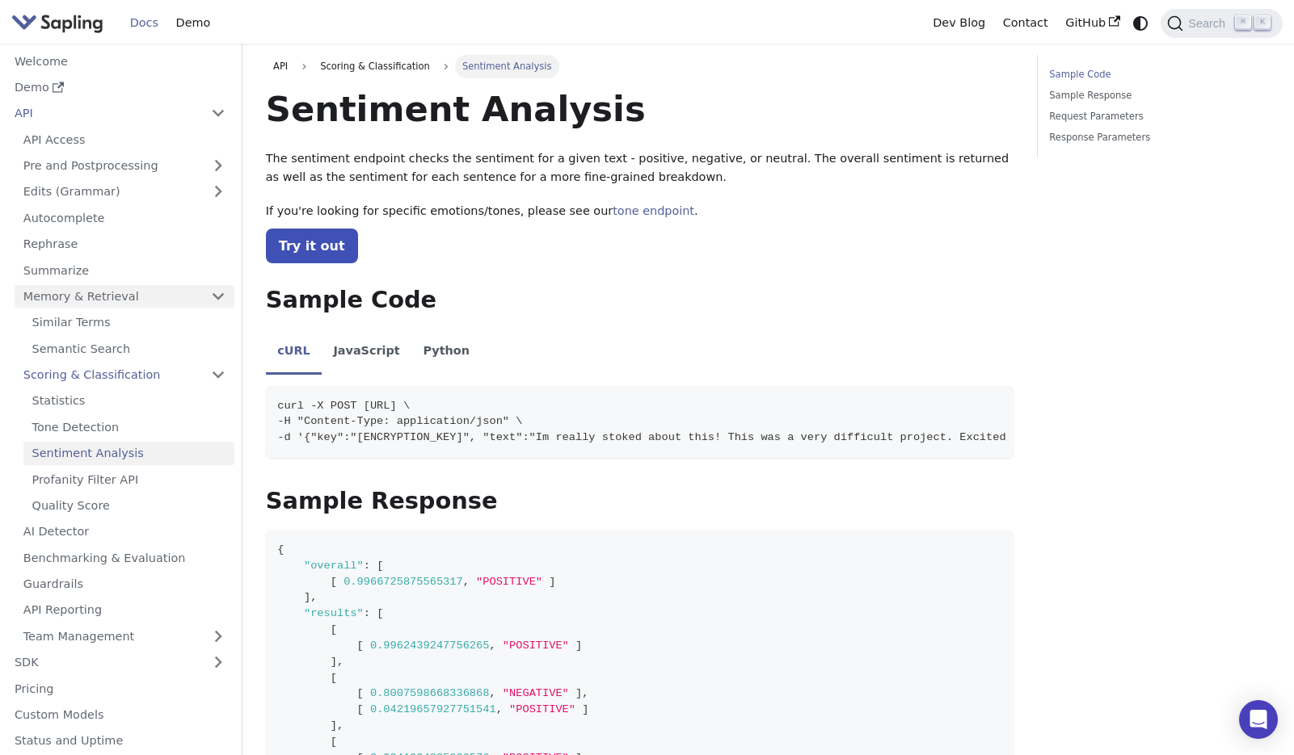
click at [223, 297] on link "Memory & Retrieval" at bounding box center [125, 296] width 220 height 23
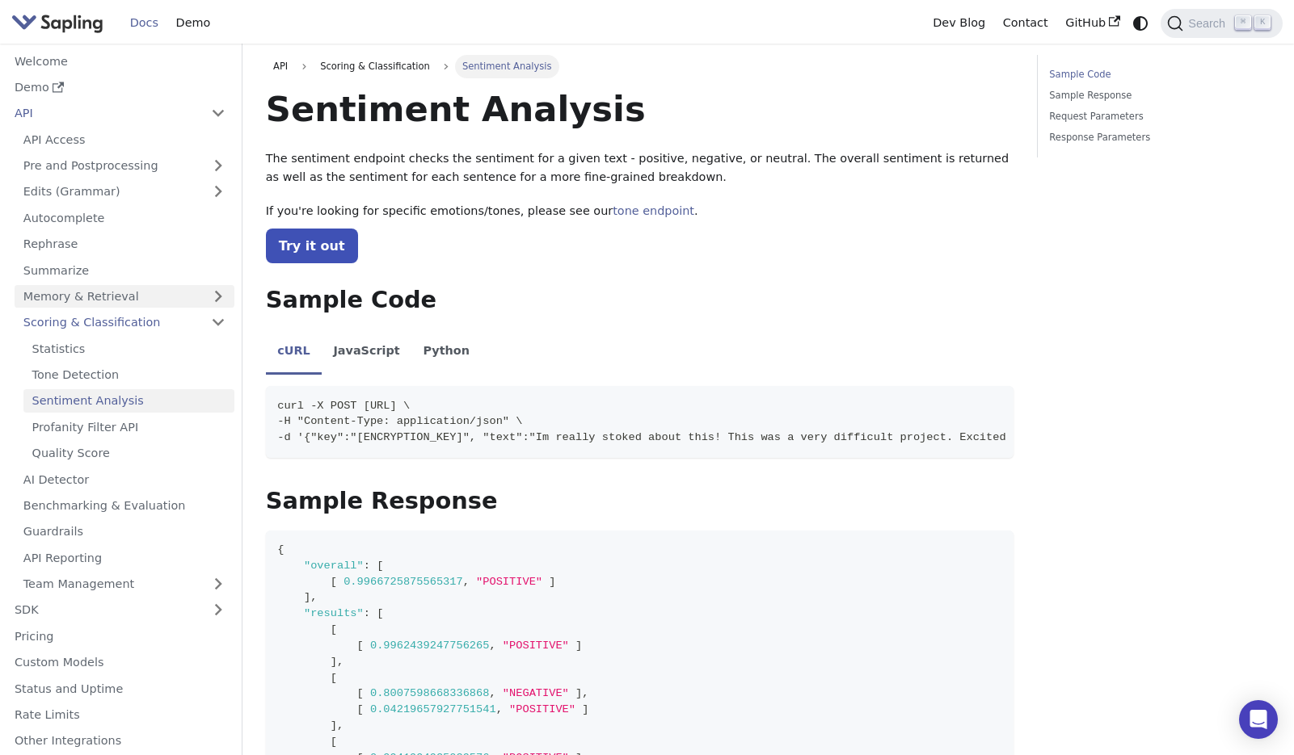
click at [178, 297] on link "Memory & Retrieval" at bounding box center [125, 296] width 220 height 23
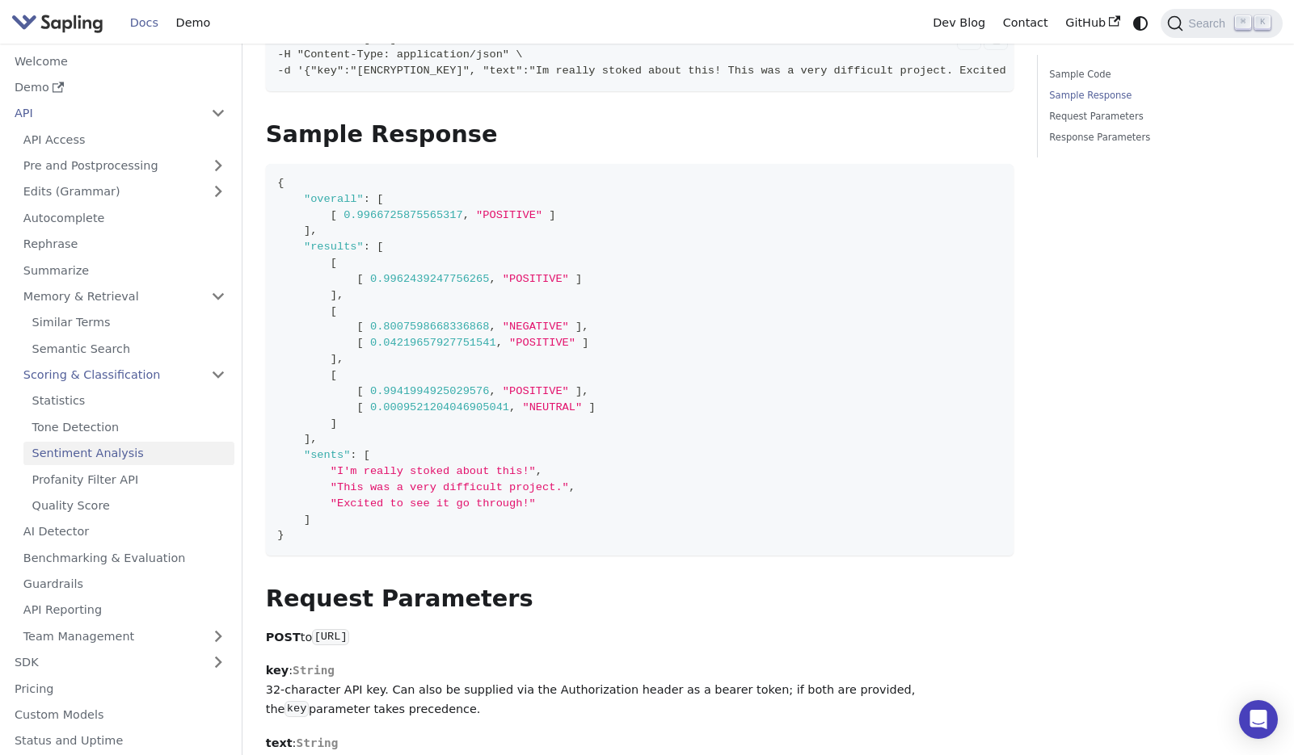
scroll to position [375, 0]
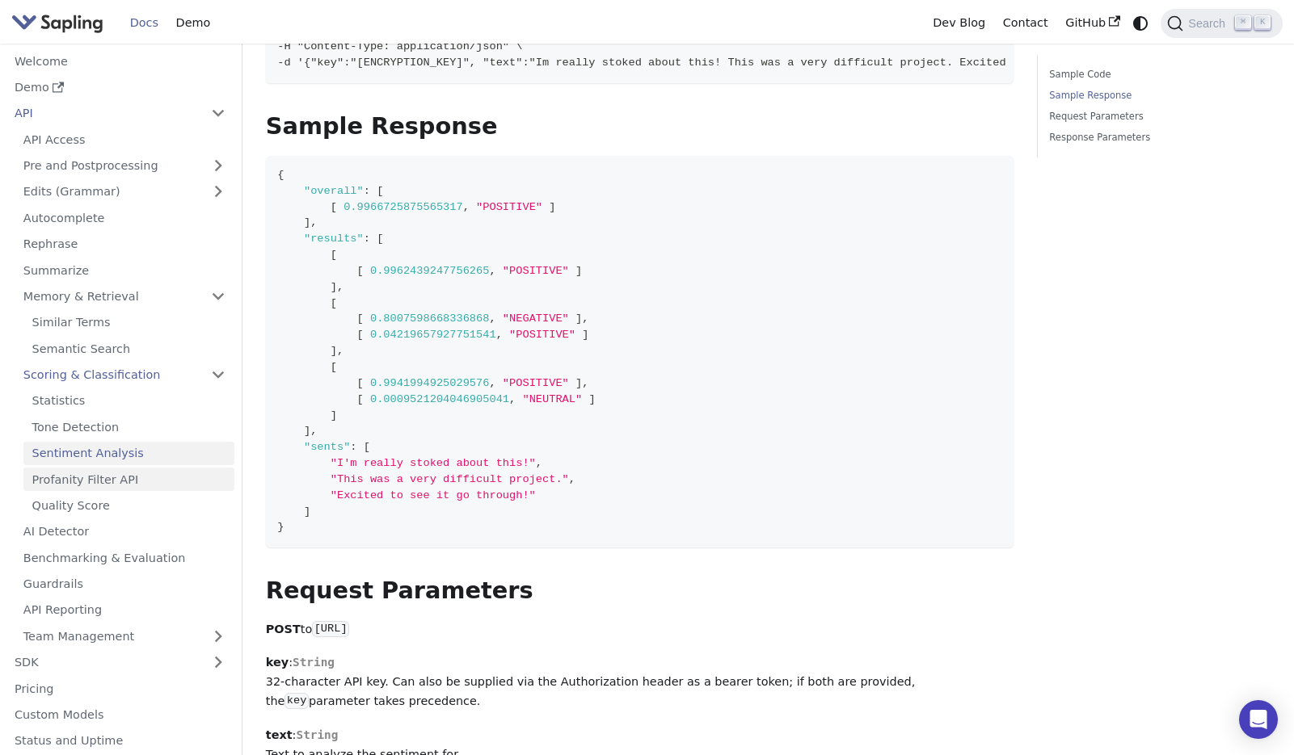
click at [145, 483] on link "Profanity Filter API" at bounding box center [128, 479] width 211 height 23
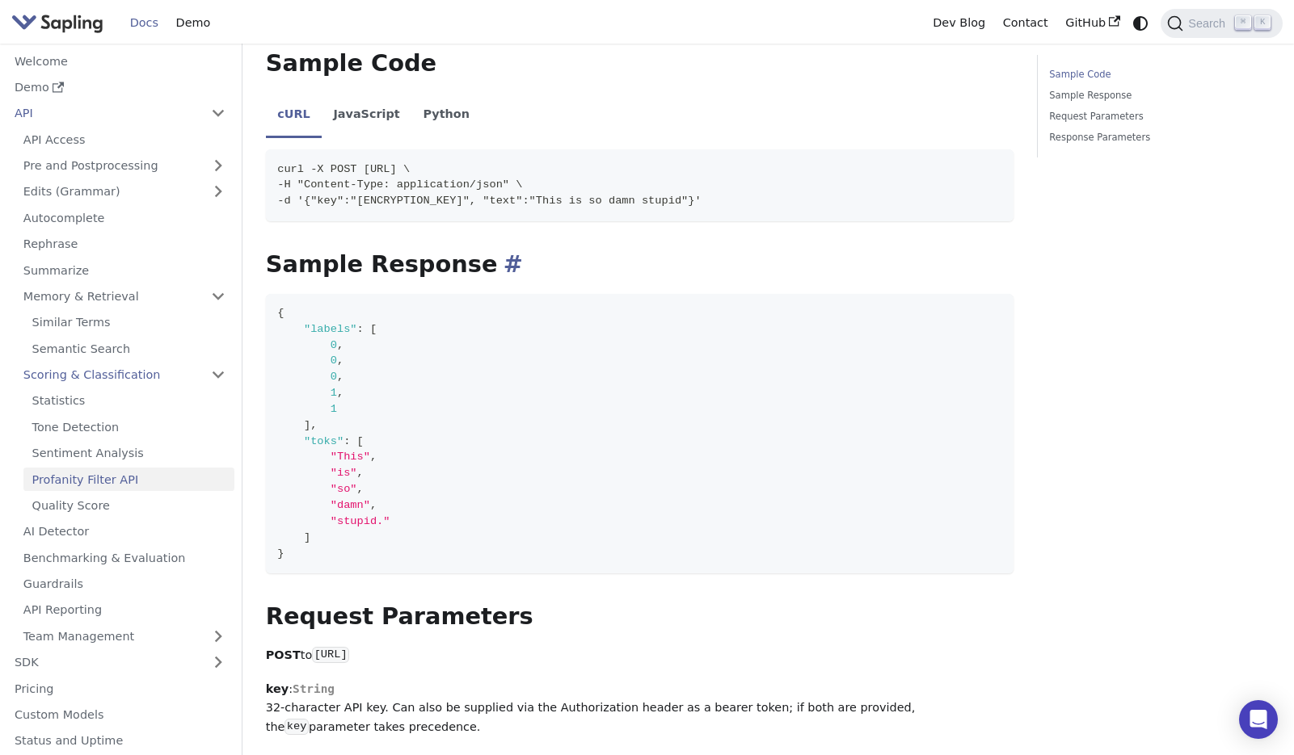
scroll to position [228, 0]
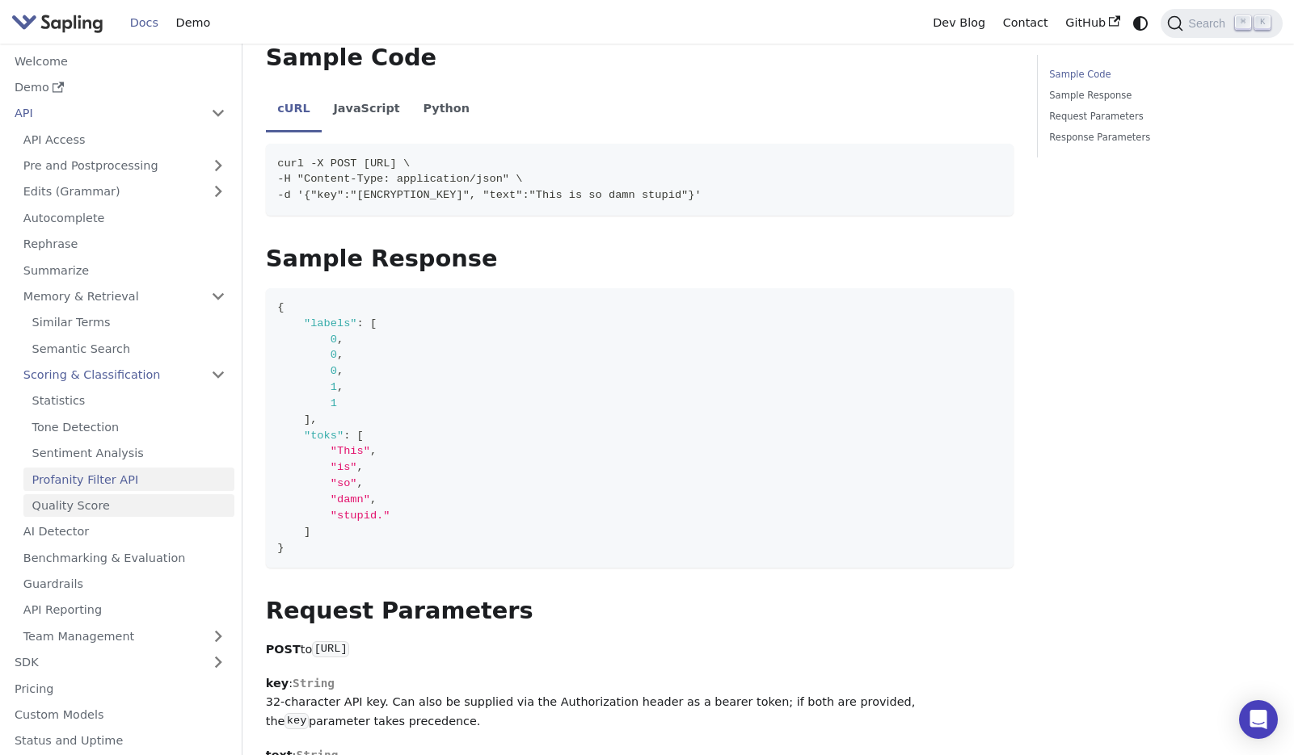
click at [122, 503] on link "Quality Score" at bounding box center [128, 506] width 211 height 23
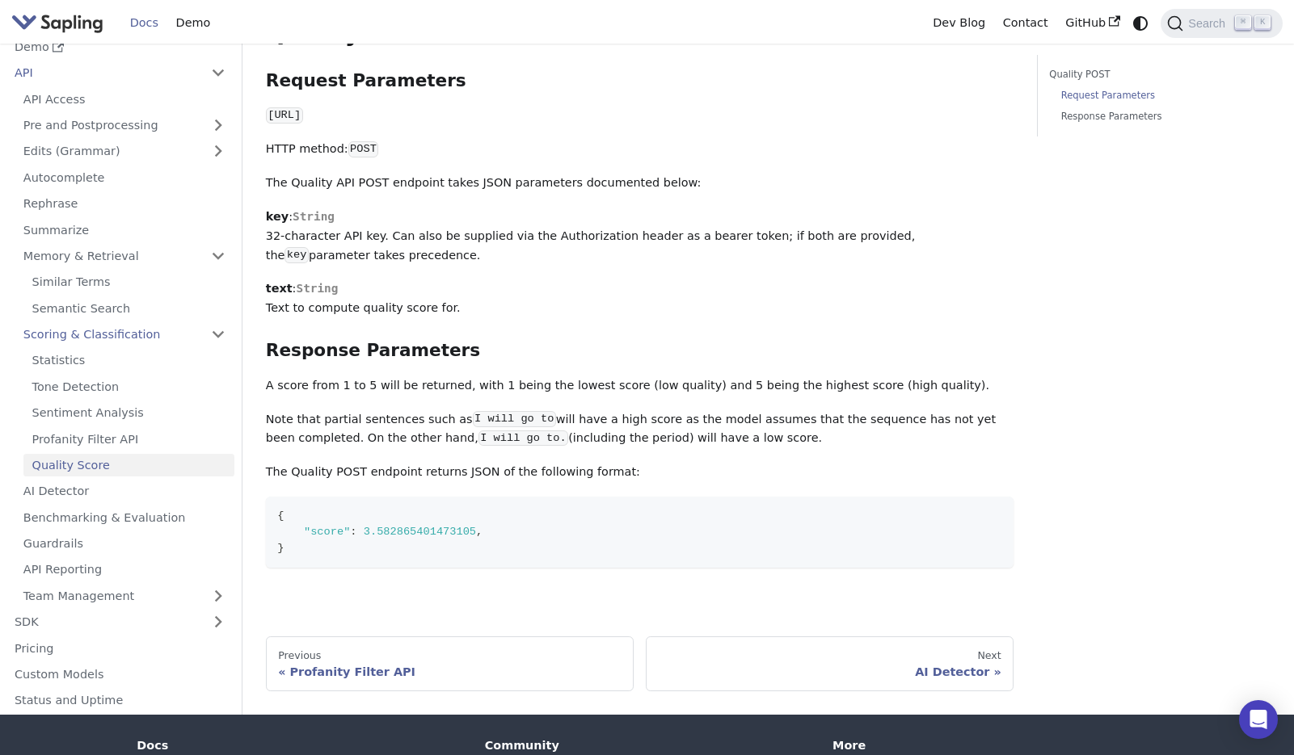
scroll to position [370, 0]
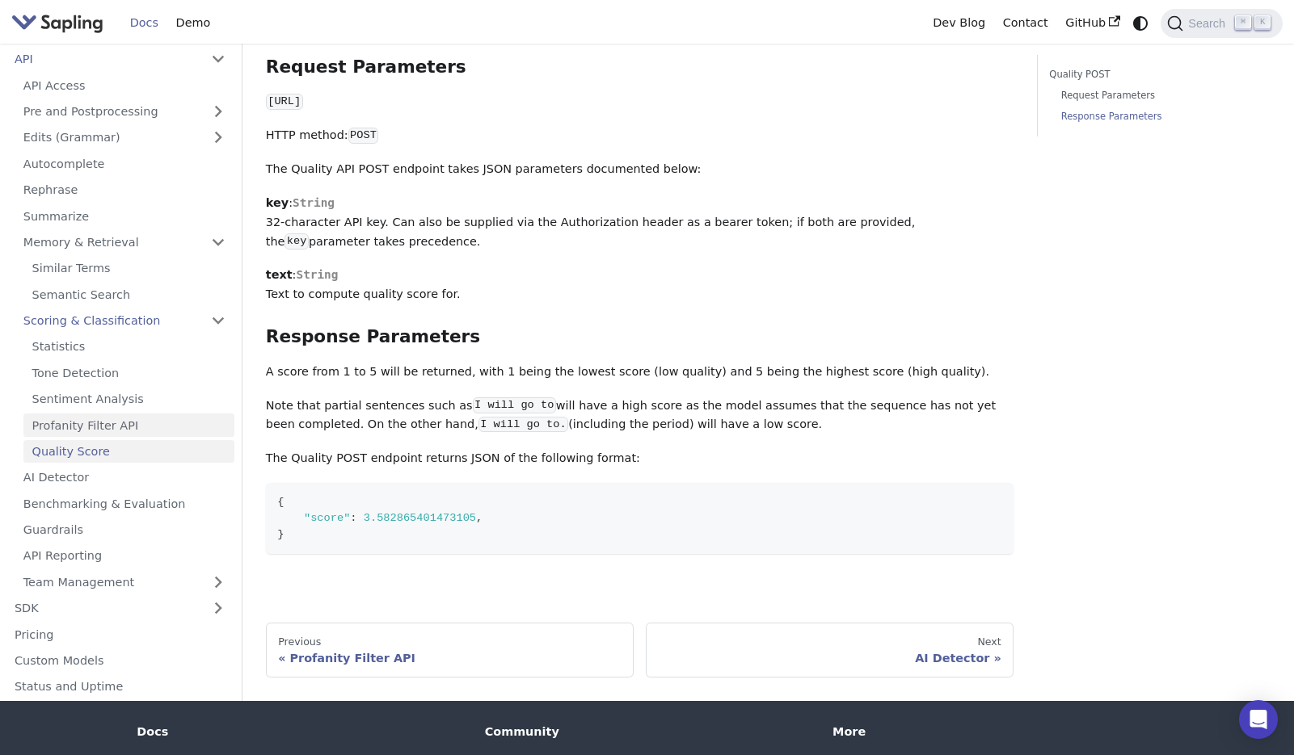
click at [90, 414] on link "Profanity Filter API" at bounding box center [128, 425] width 211 height 23
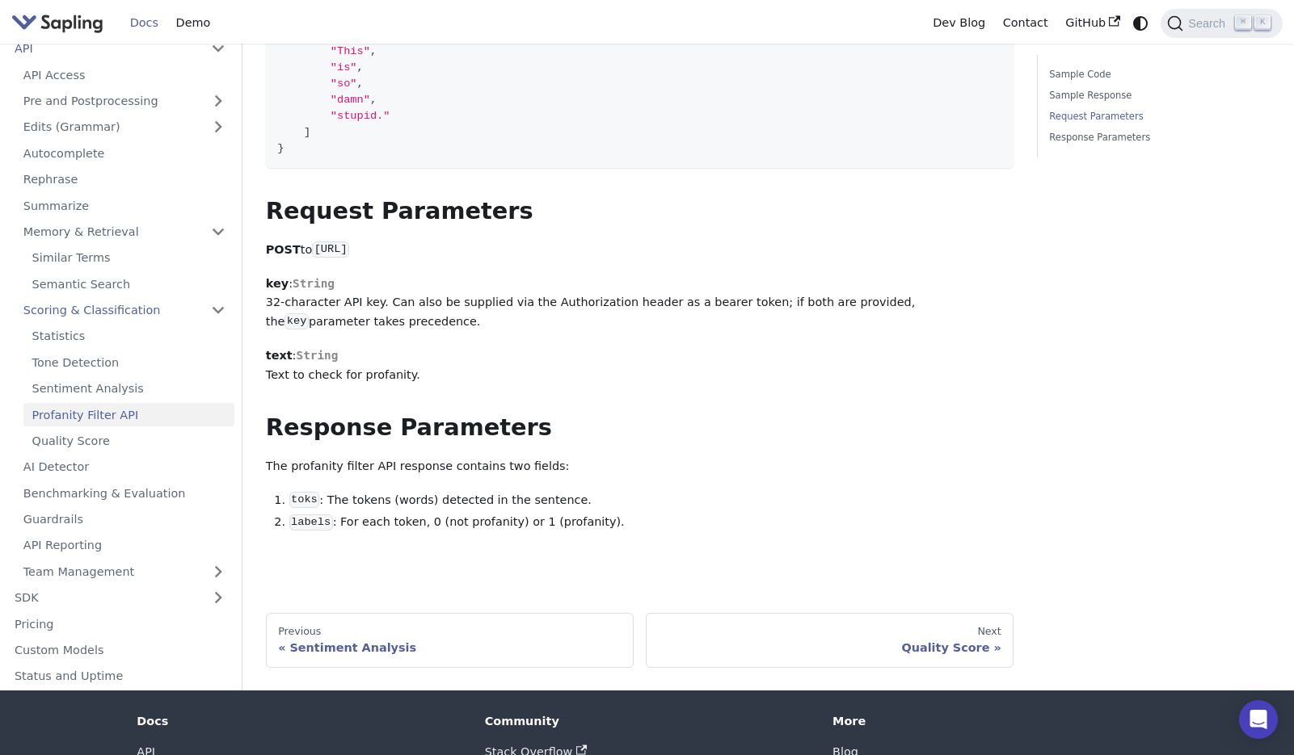
scroll to position [629, 0]
click at [95, 395] on link "Sentiment Analysis" at bounding box center [128, 388] width 211 height 23
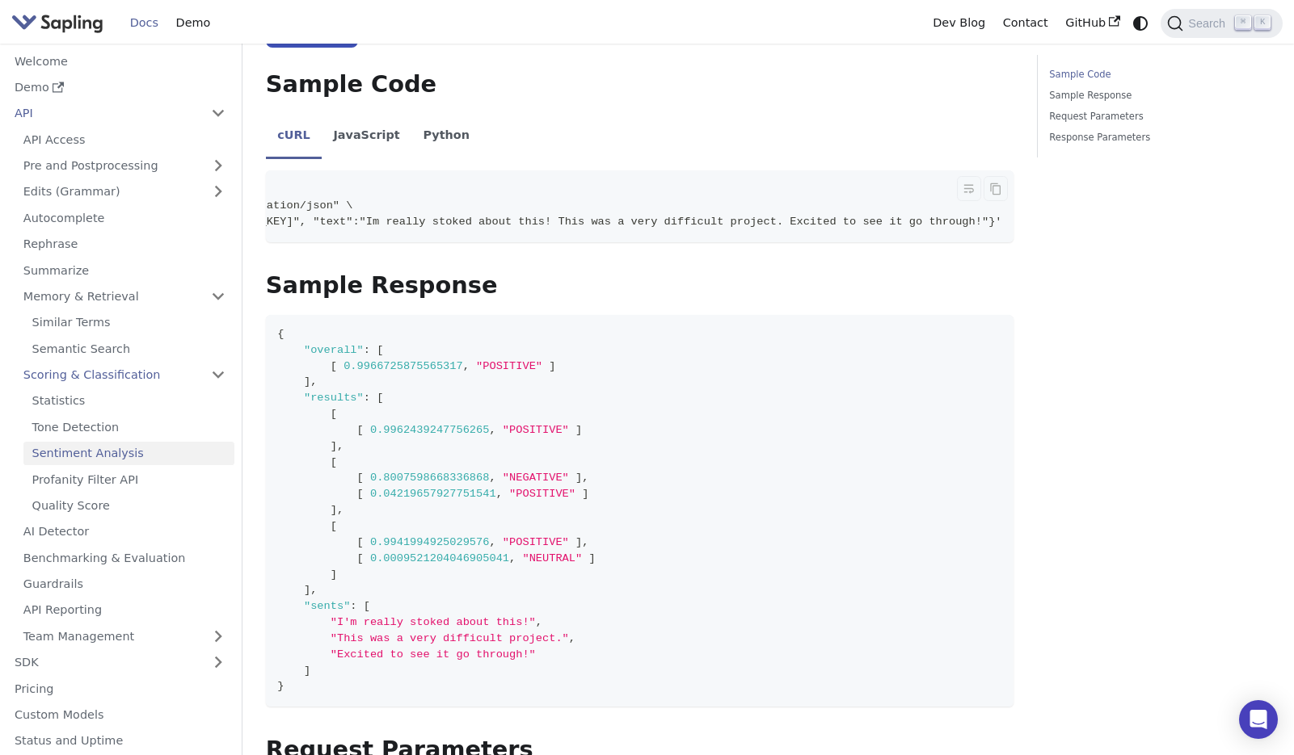
scroll to position [0, 313]
click at [82, 424] on link "Tone Detection" at bounding box center [128, 426] width 211 height 23
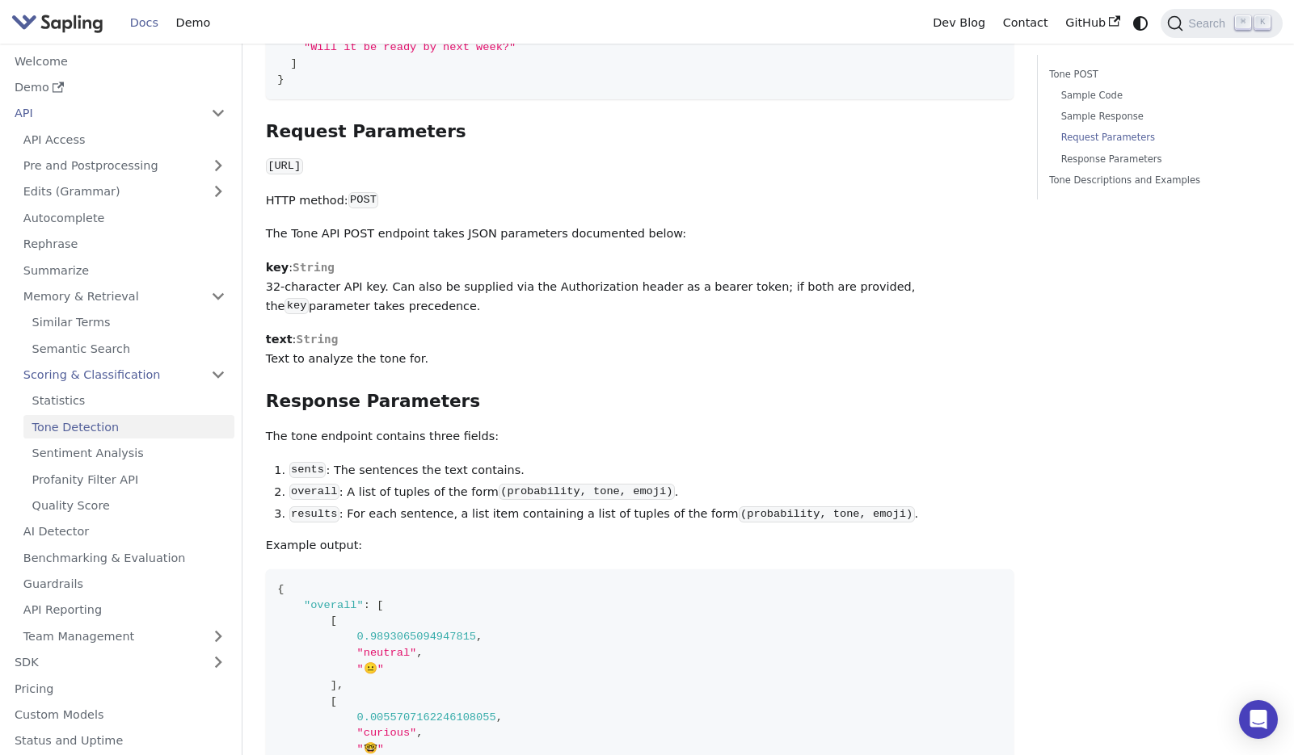
scroll to position [1521, 0]
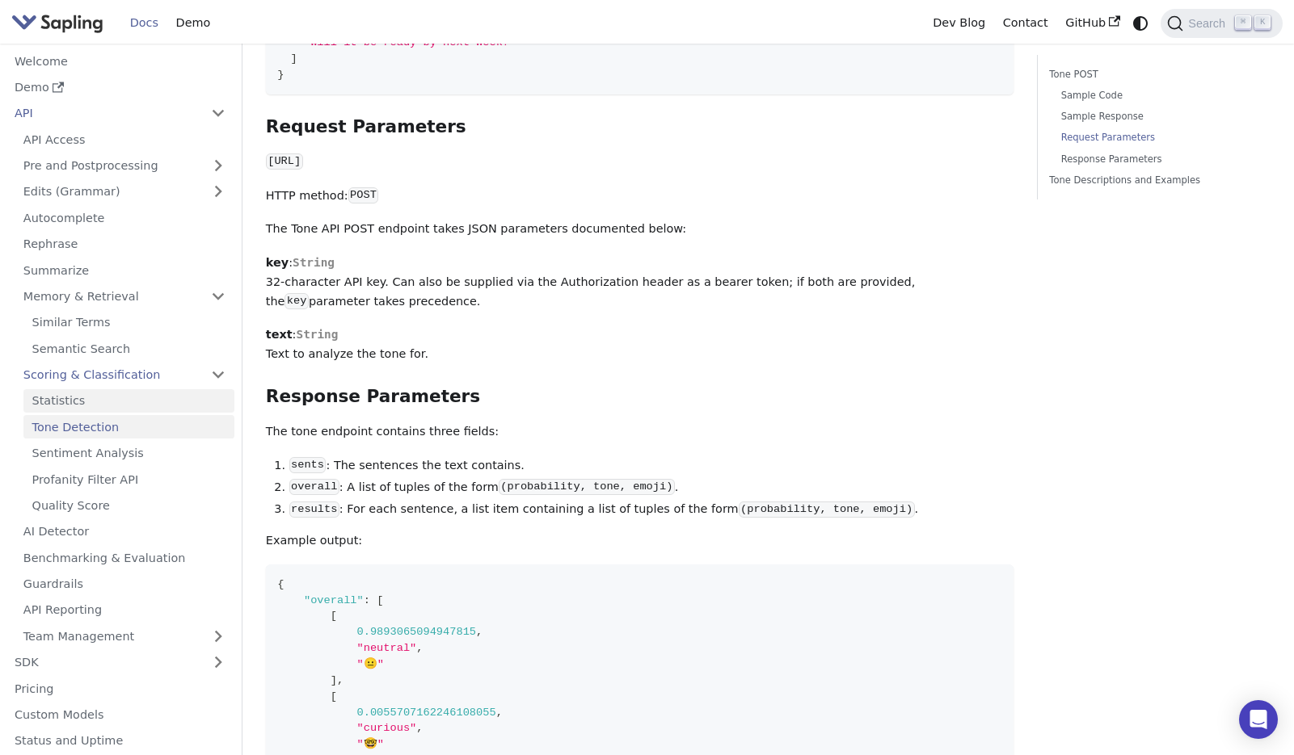
click at [110, 399] on link "Statistics" at bounding box center [128, 400] width 211 height 23
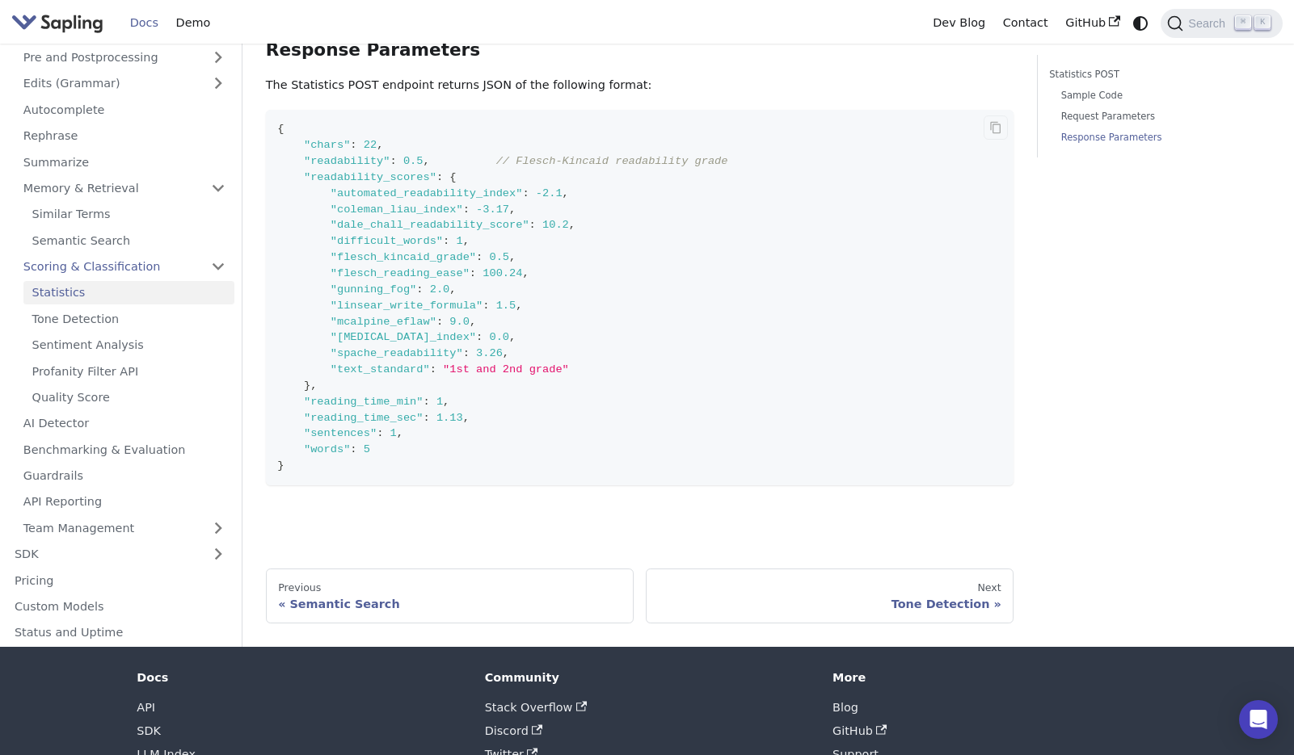
scroll to position [856, 0]
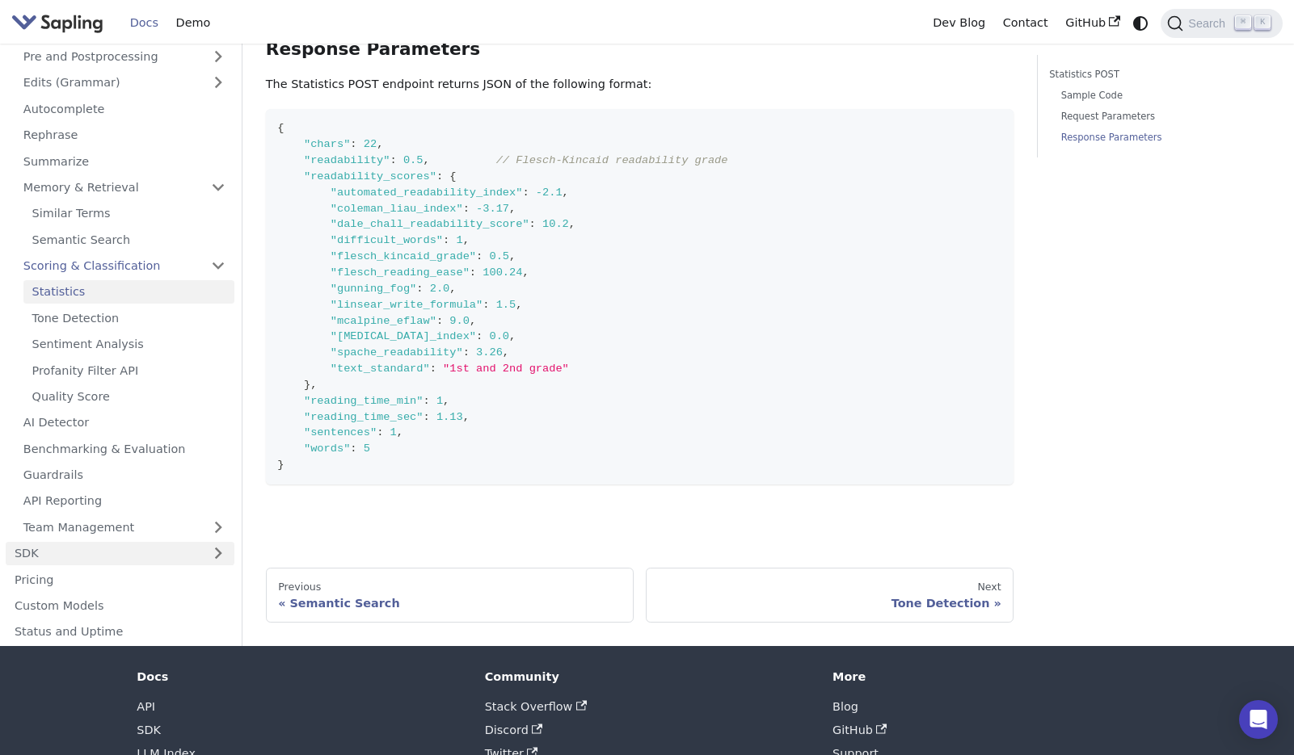
click at [145, 542] on link "SDK" at bounding box center [104, 553] width 196 height 23
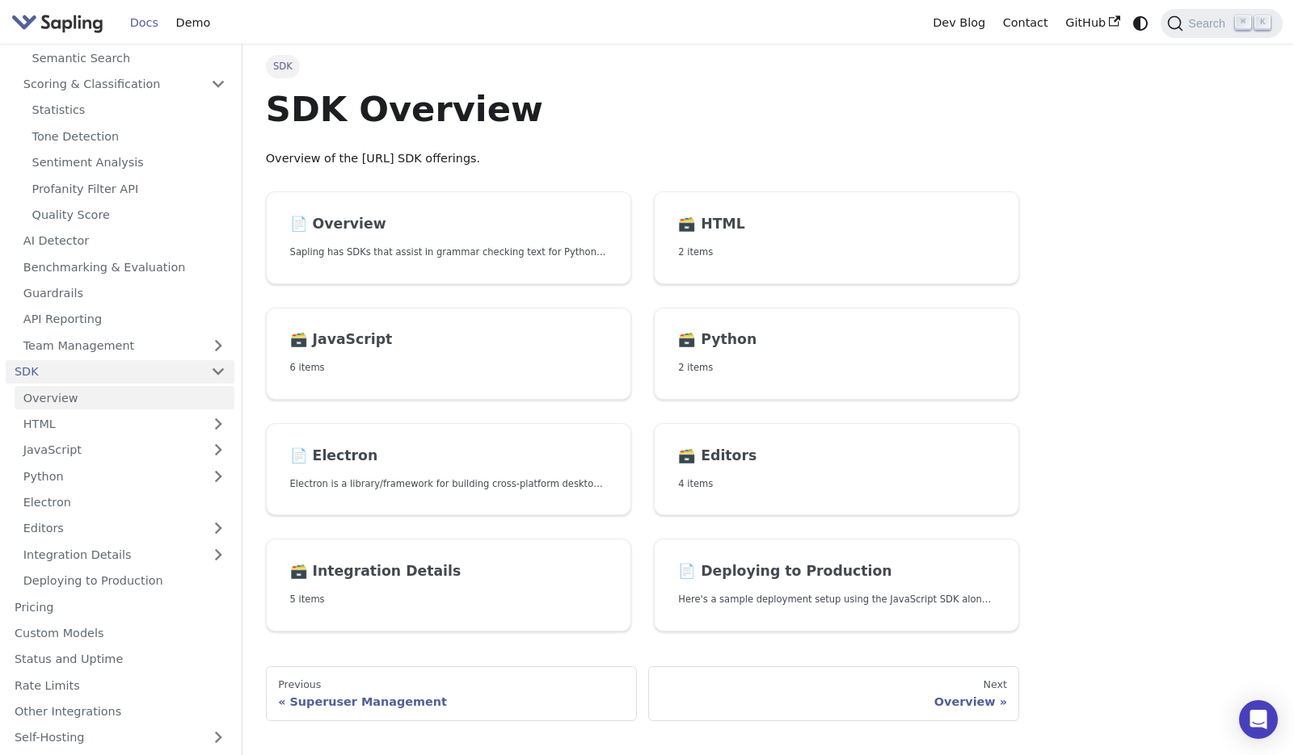
scroll to position [318, 0]
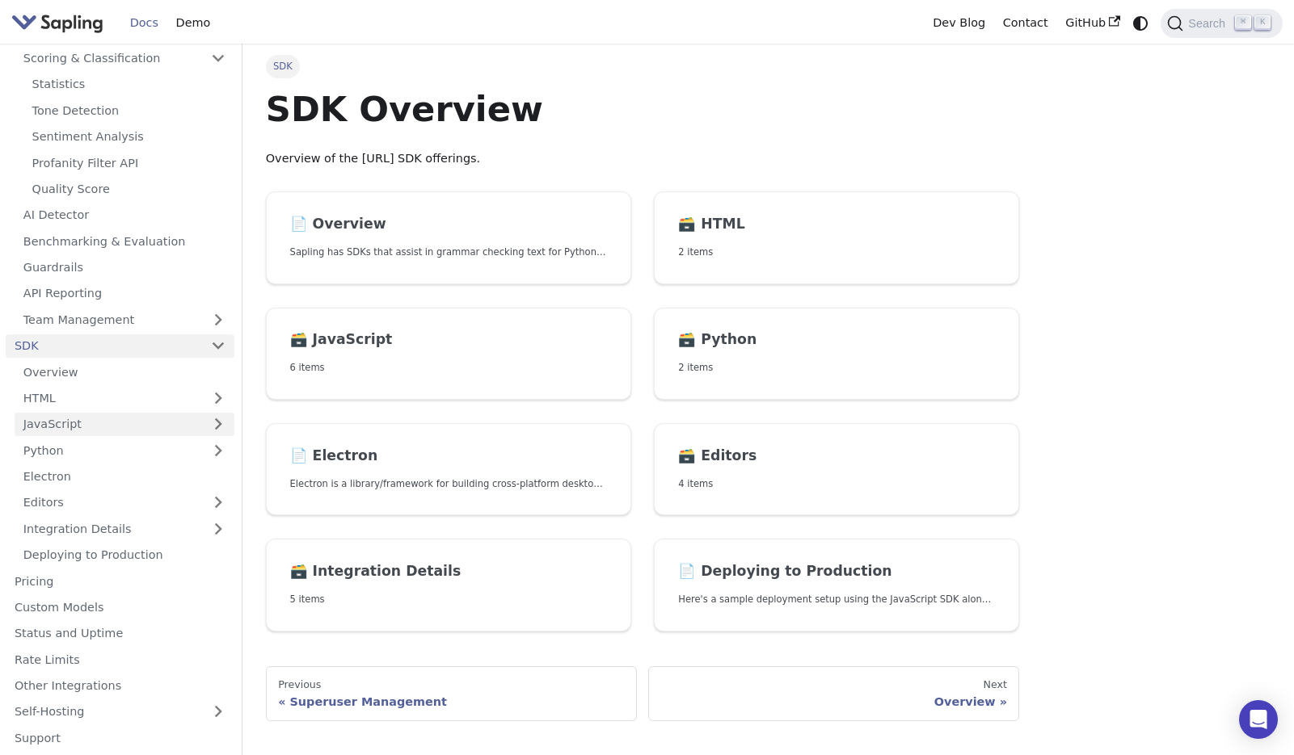
click at [105, 422] on link "JavaScript" at bounding box center [125, 424] width 220 height 23
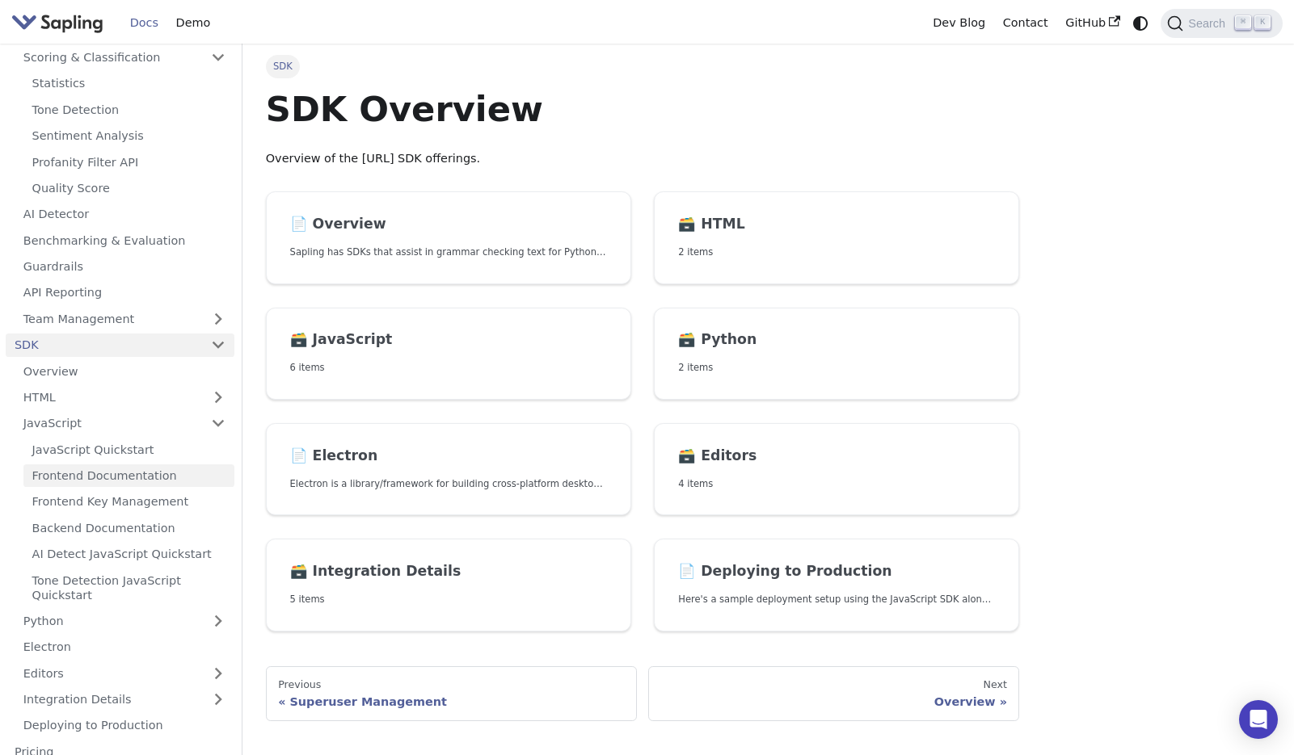
click at [96, 470] on link "Frontend Documentation" at bounding box center [128, 476] width 211 height 23
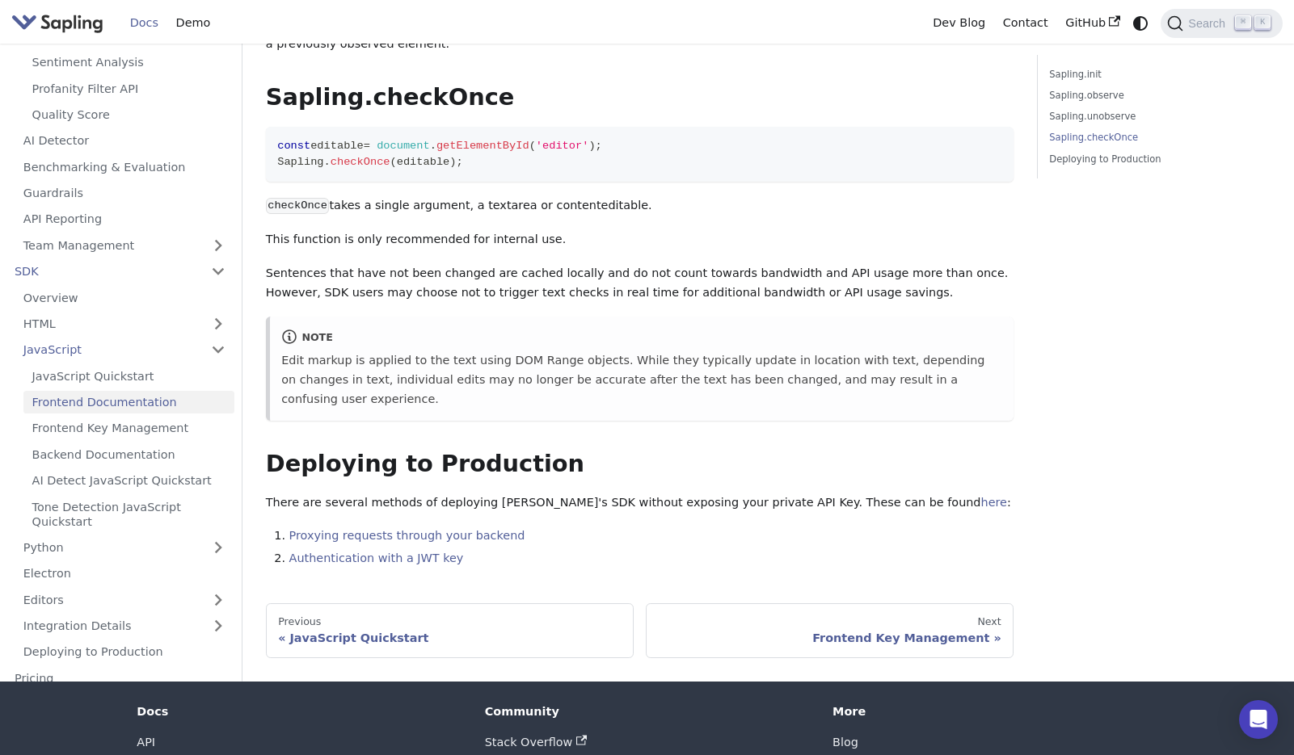
scroll to position [2670, 0]
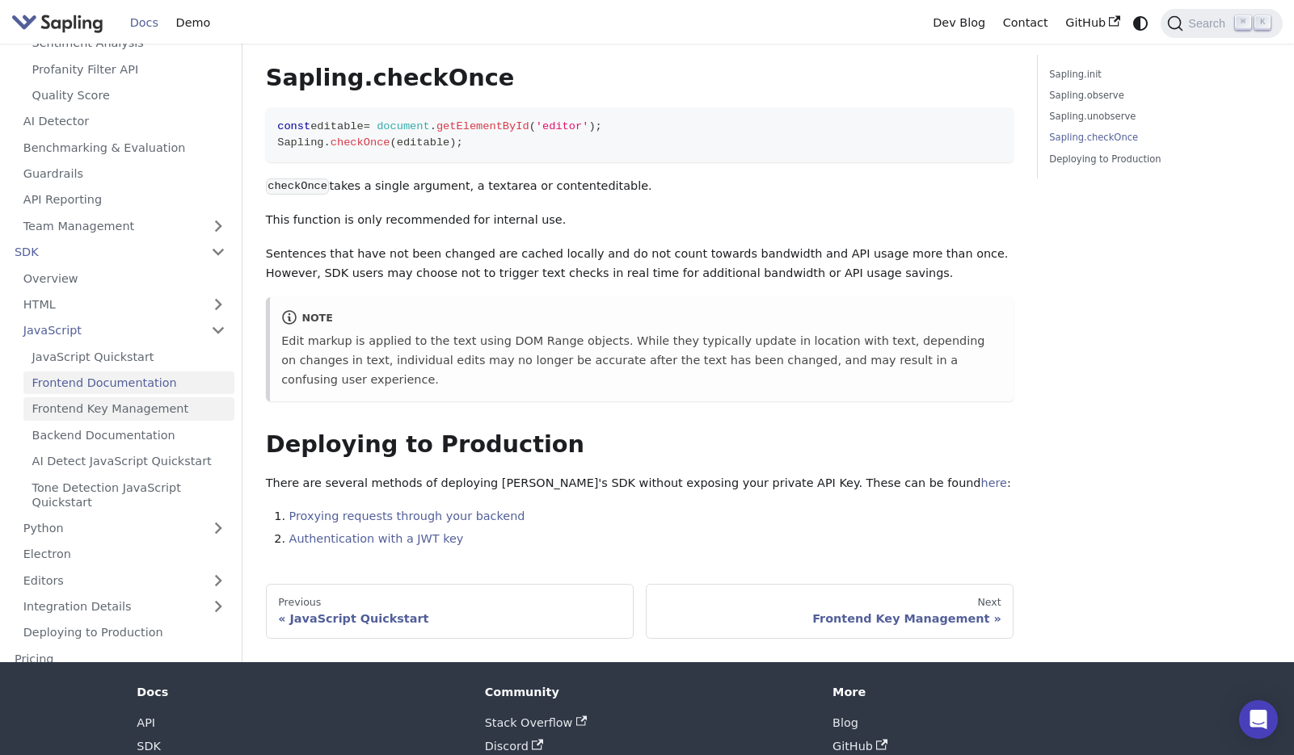
click at [186, 398] on link "Frontend Key Management" at bounding box center [128, 409] width 211 height 23
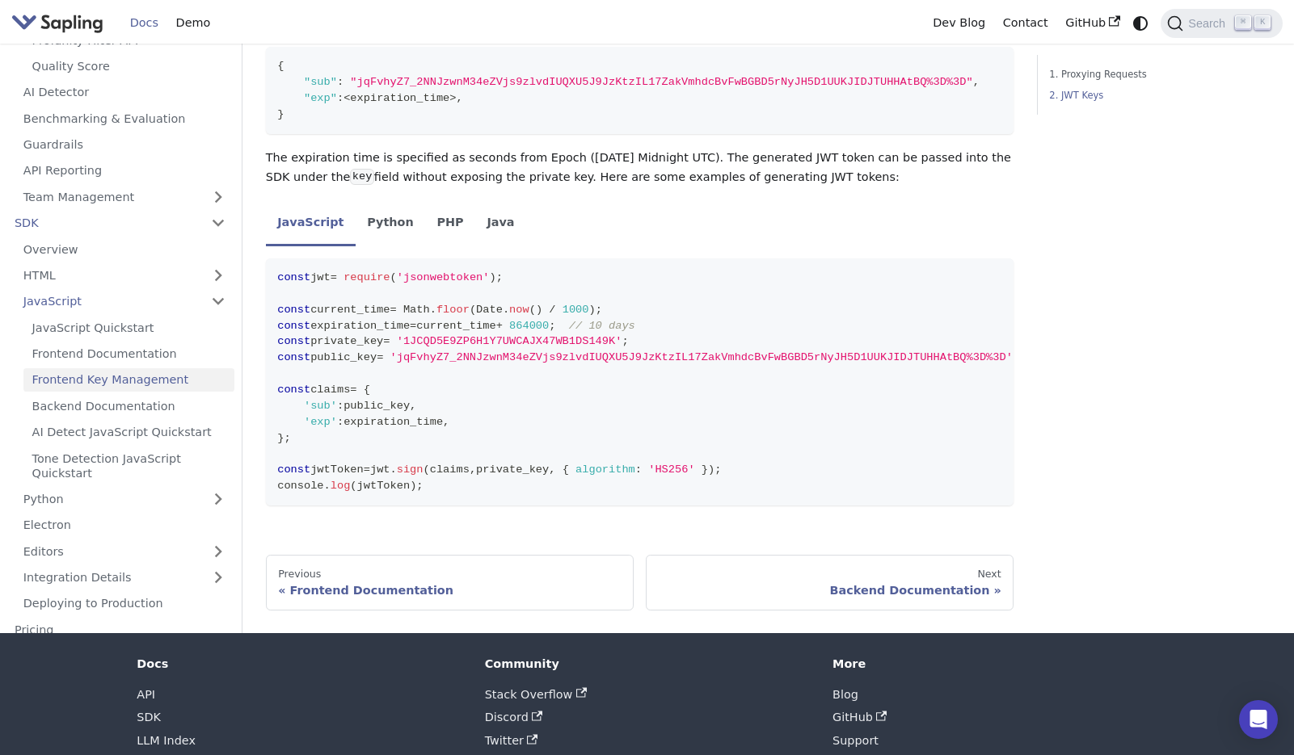
scroll to position [1353, 0]
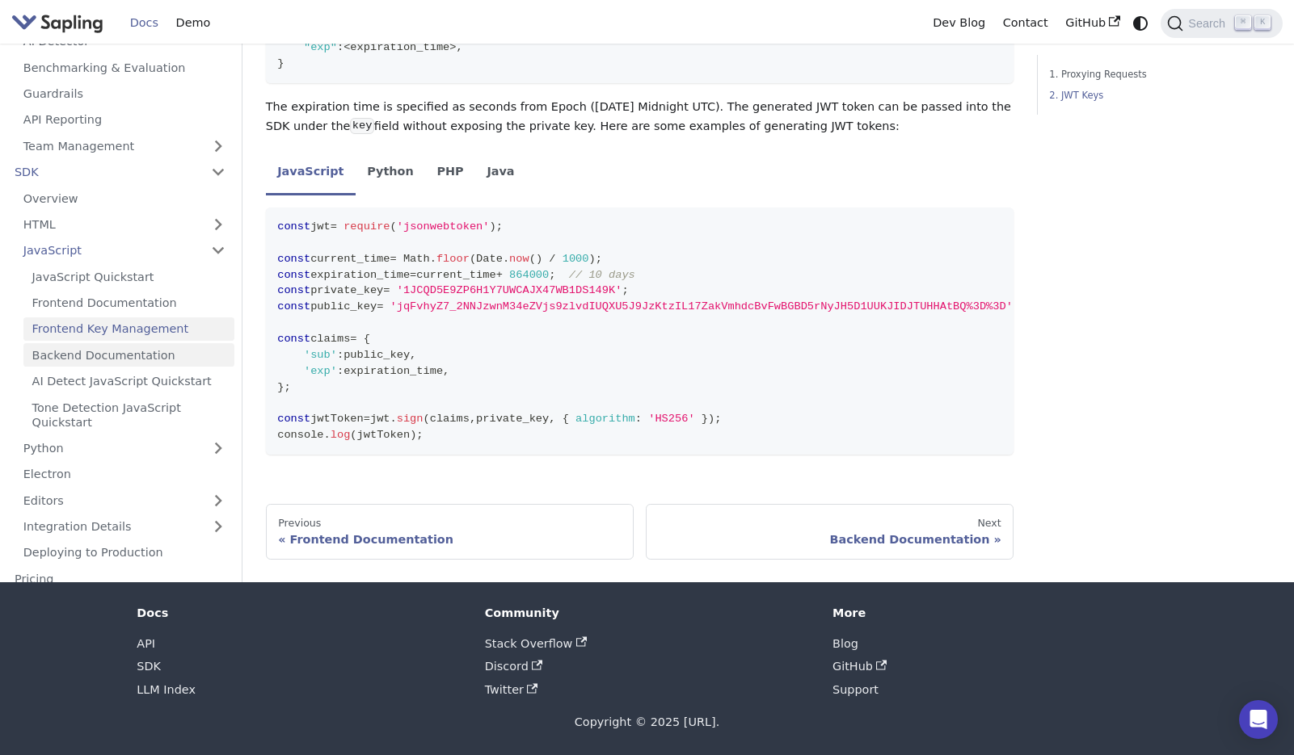
click at [133, 354] on link "Backend Documentation" at bounding box center [128, 355] width 211 height 23
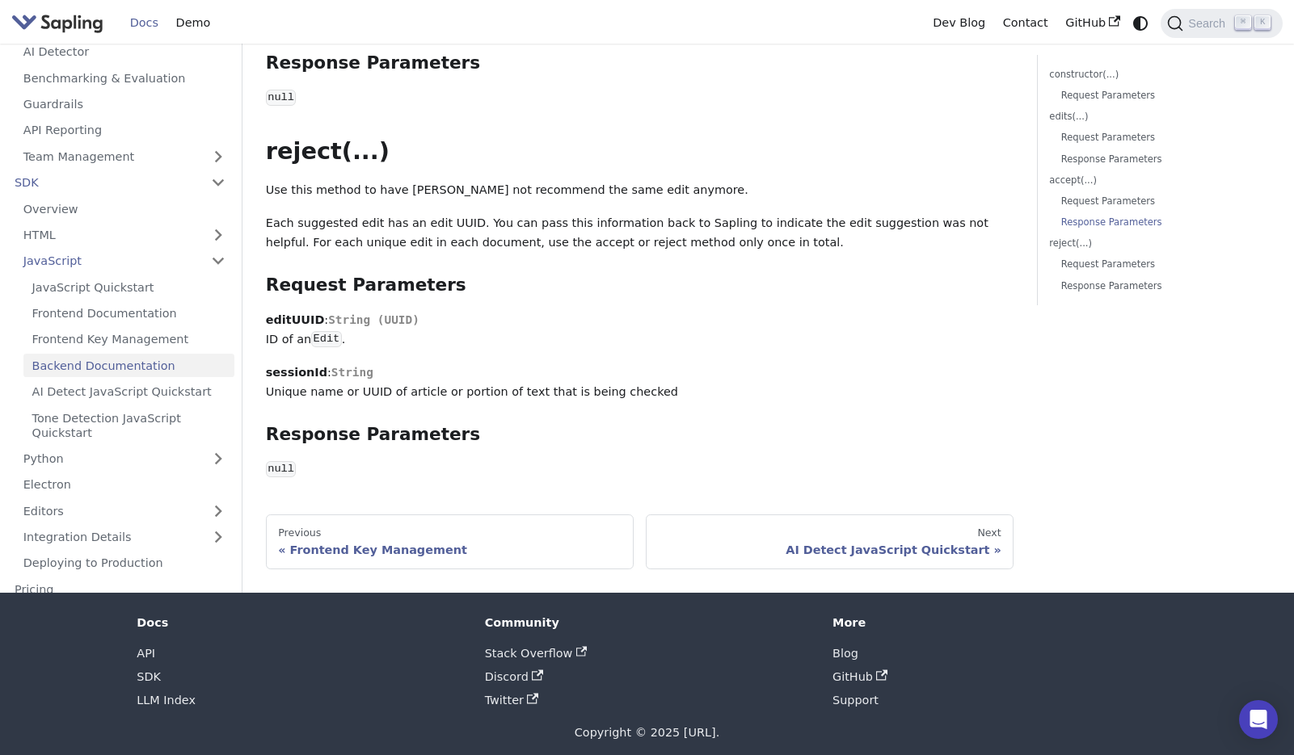
scroll to position [2294, 0]
click at [178, 406] on link "Tone Detection JavaScript Quickstart" at bounding box center [128, 425] width 211 height 38
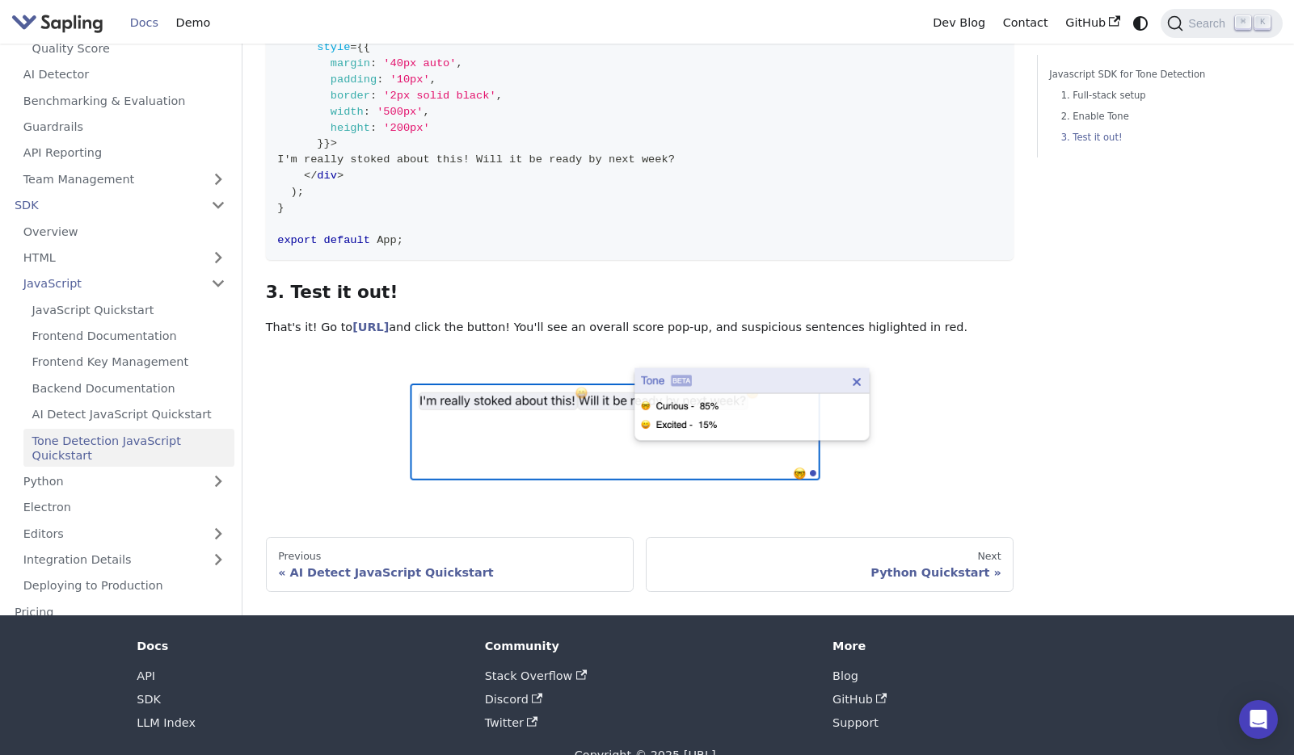
scroll to position [929, 0]
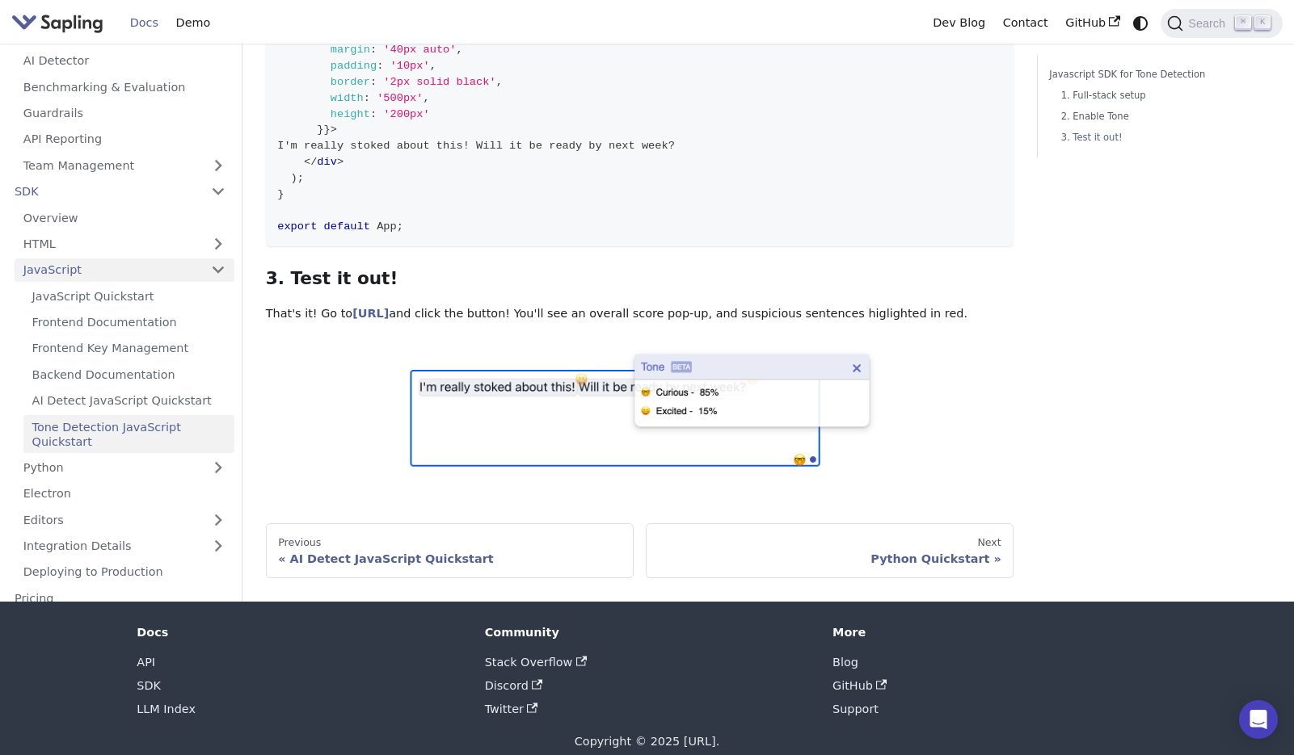
click at [217, 259] on link "JavaScript" at bounding box center [125, 270] width 220 height 23
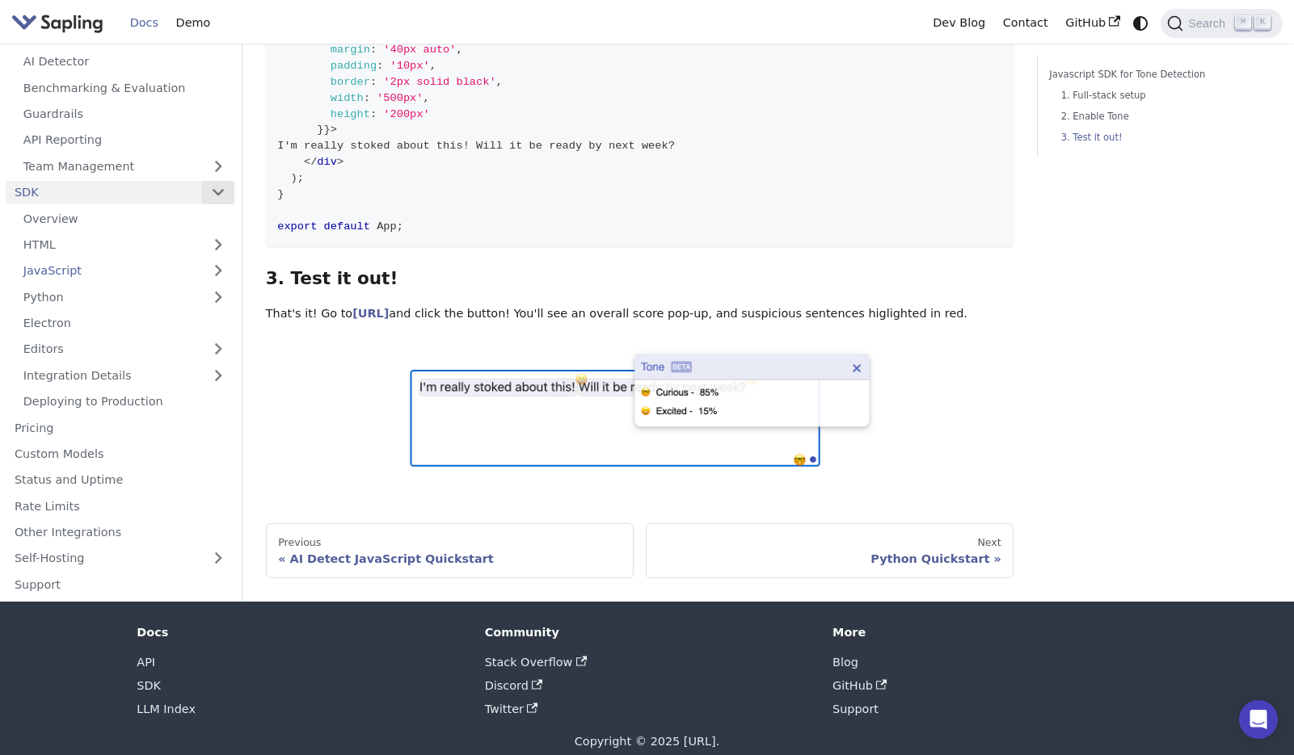
click at [222, 181] on button "Collapse sidebar category 'SDK'" at bounding box center [218, 192] width 32 height 23
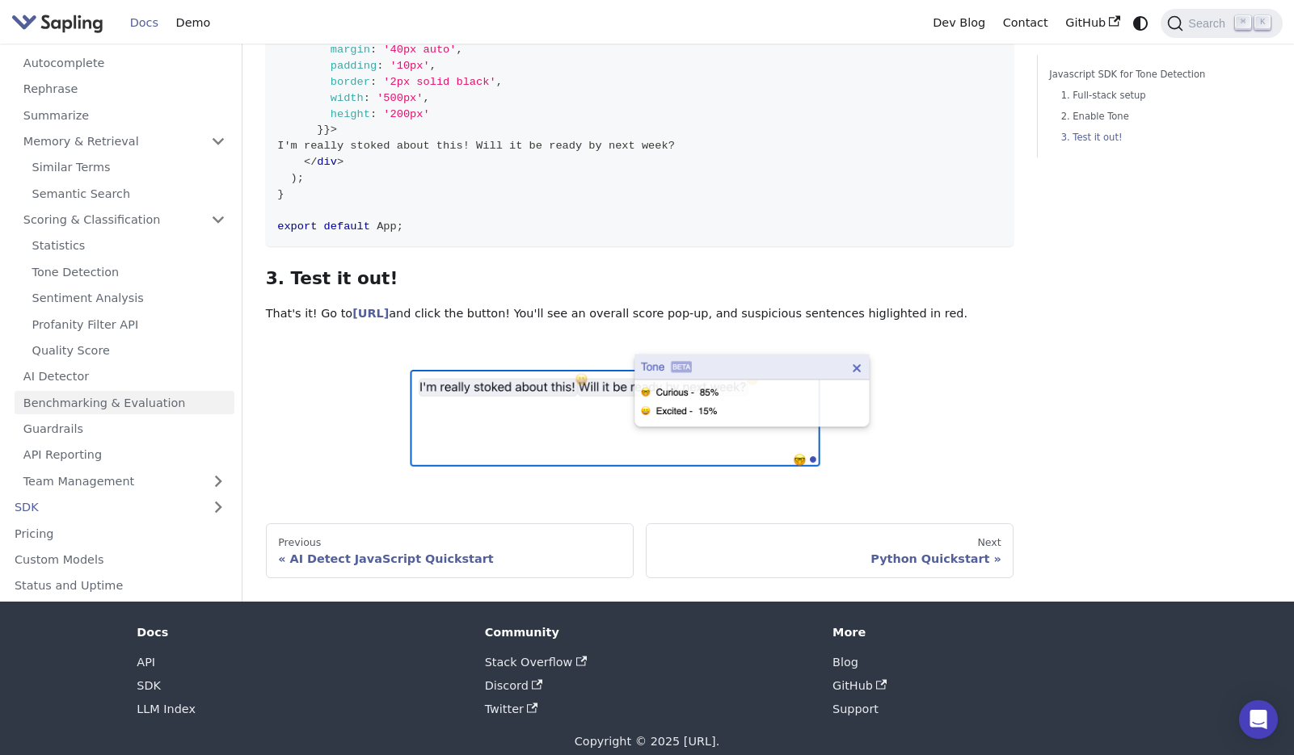
scroll to position [0, 0]
click at [221, 210] on link "Scoring & Classification" at bounding box center [125, 221] width 220 height 23
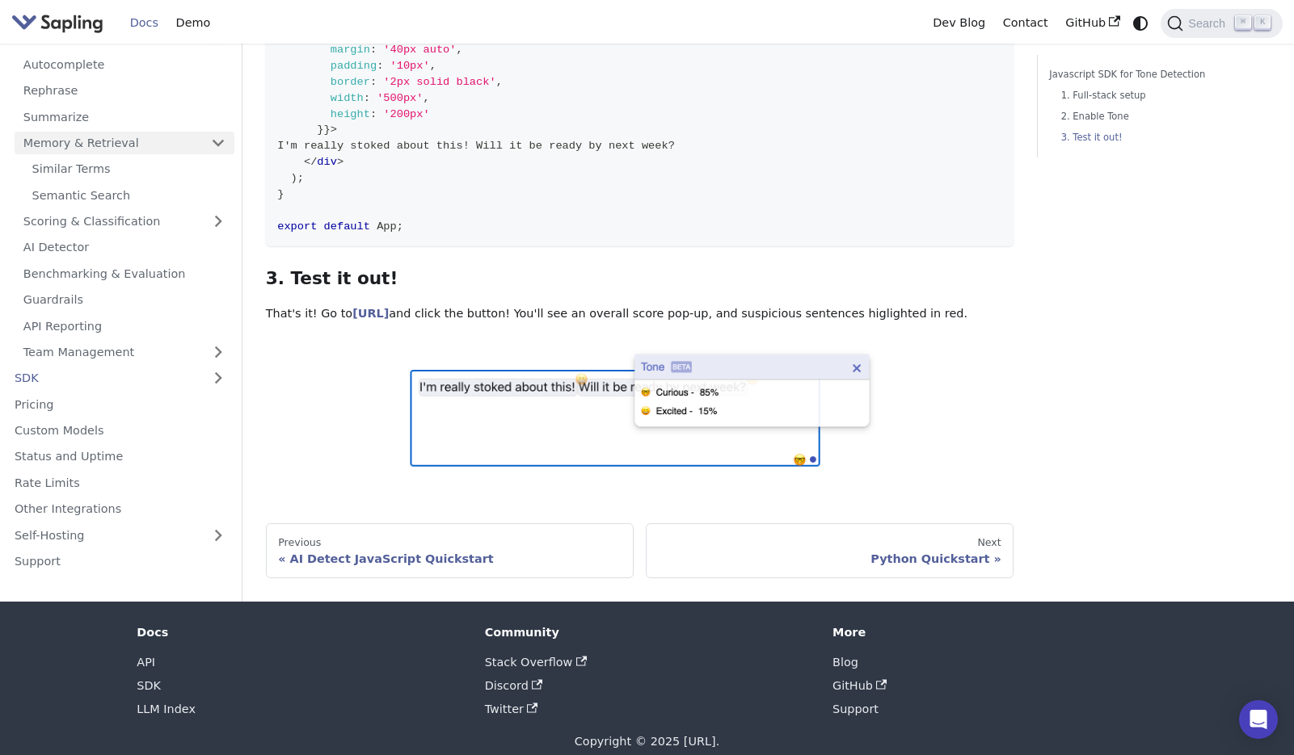
click at [229, 132] on link "Memory & Retrieval" at bounding box center [125, 143] width 220 height 23
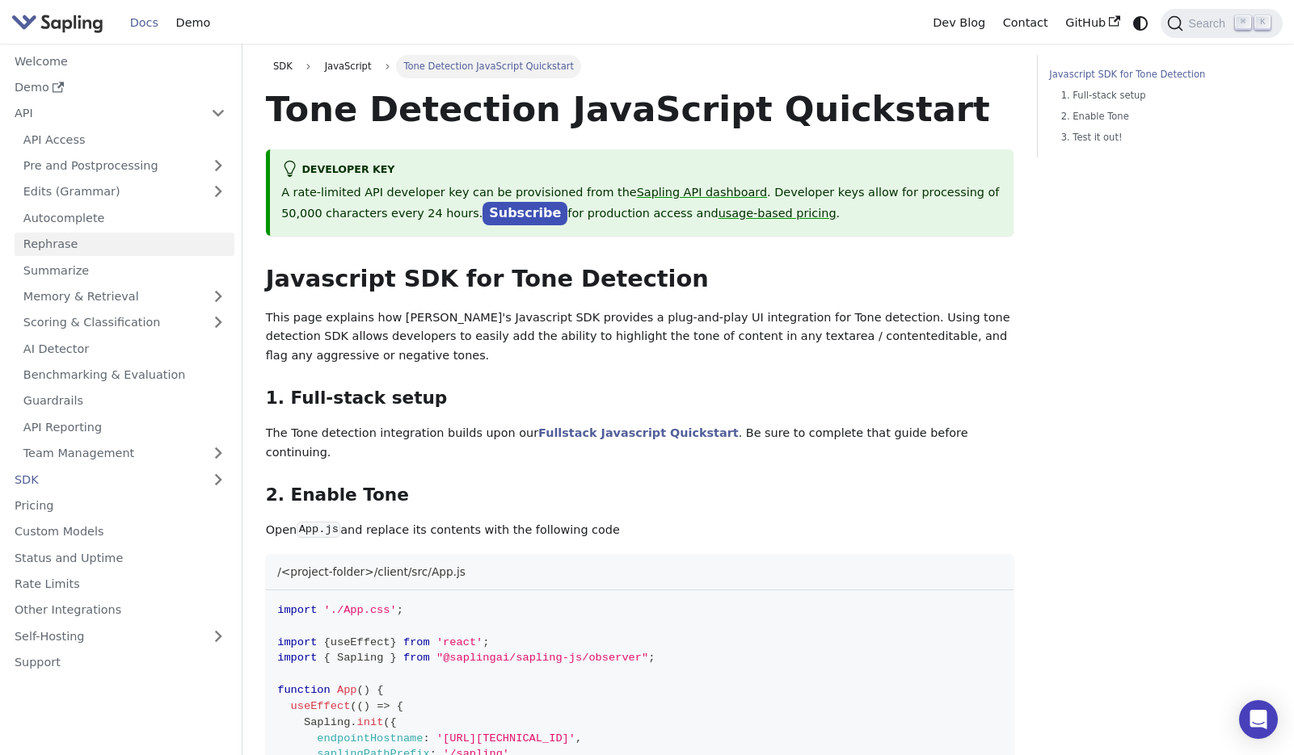
click at [78, 243] on link "Rephrase" at bounding box center [125, 244] width 220 height 23
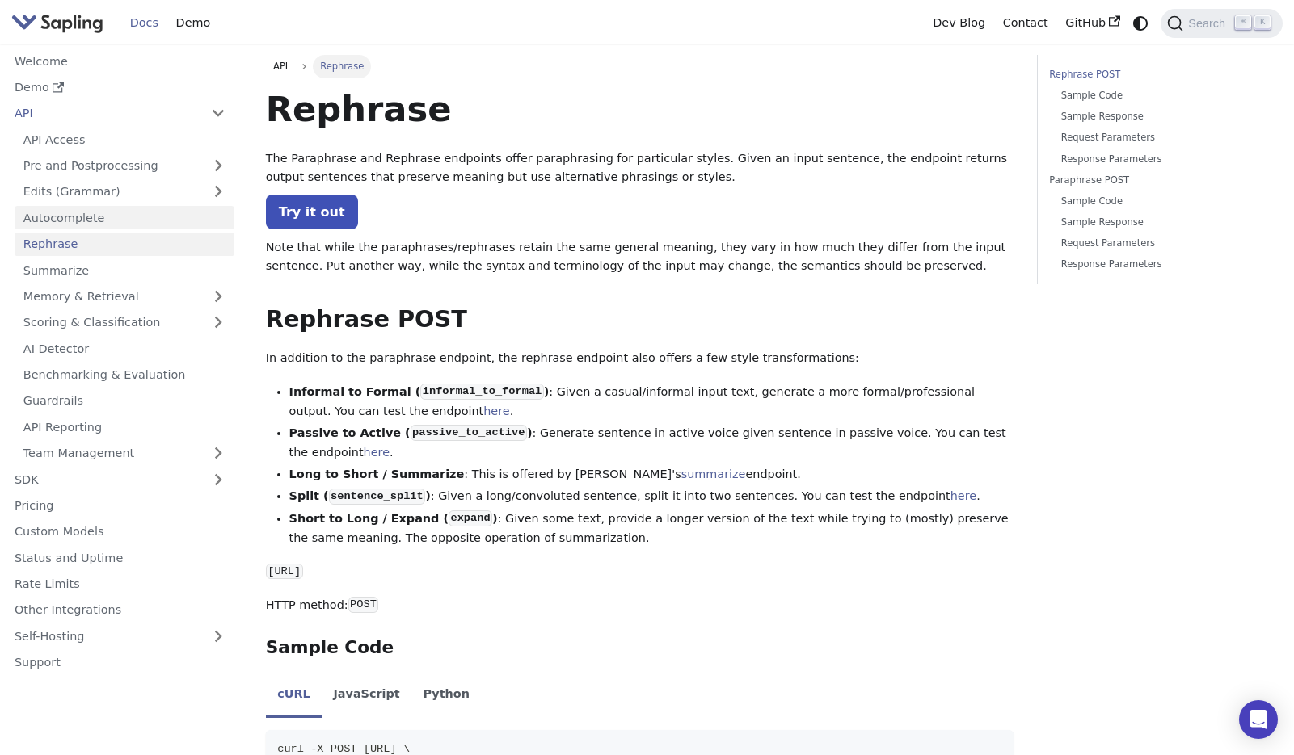
click at [90, 221] on link "Autocomplete" at bounding box center [125, 217] width 220 height 23
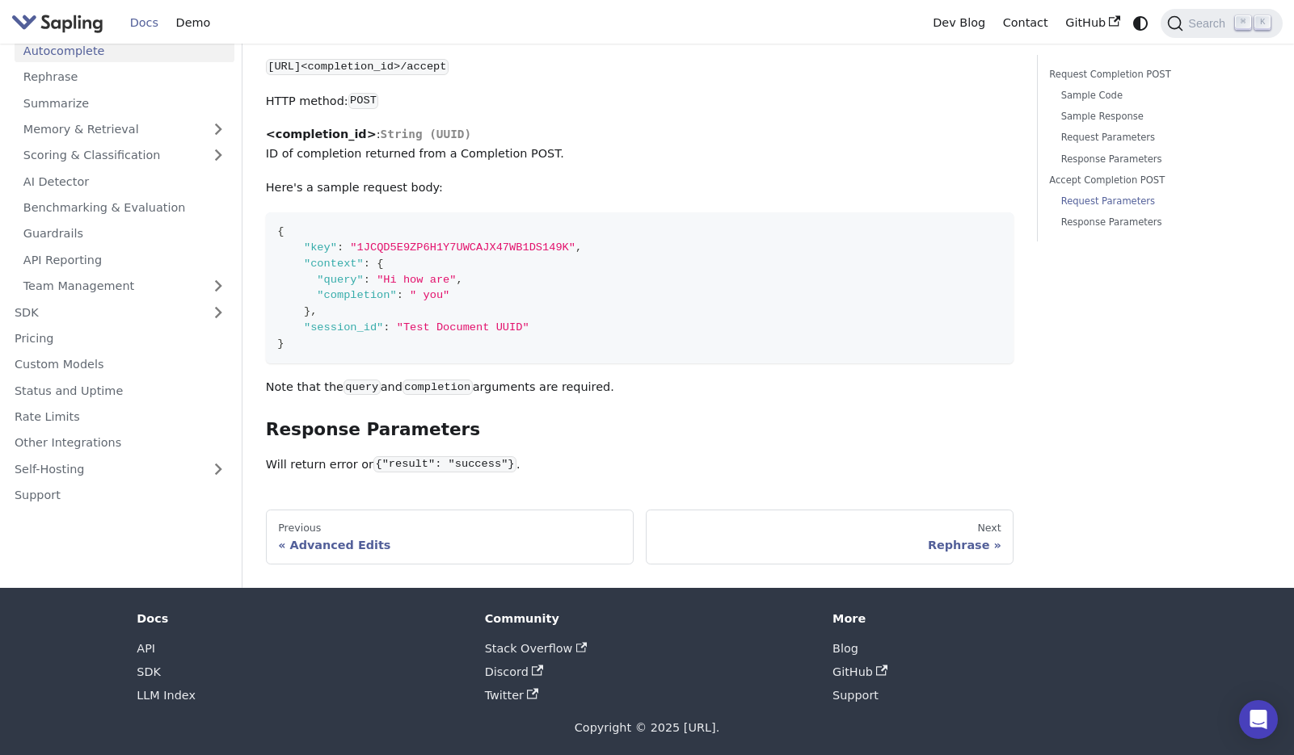
scroll to position [1479, 0]
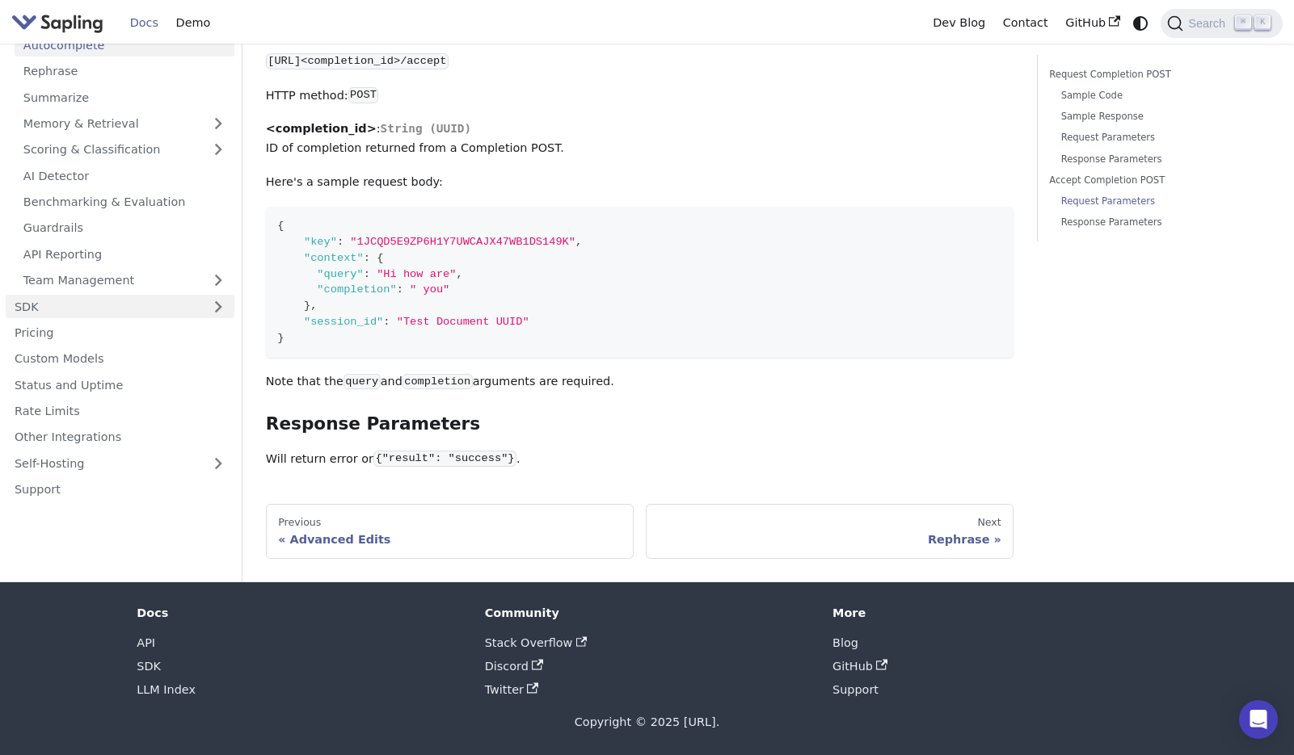
click at [114, 307] on link "SDK" at bounding box center [104, 306] width 196 height 23
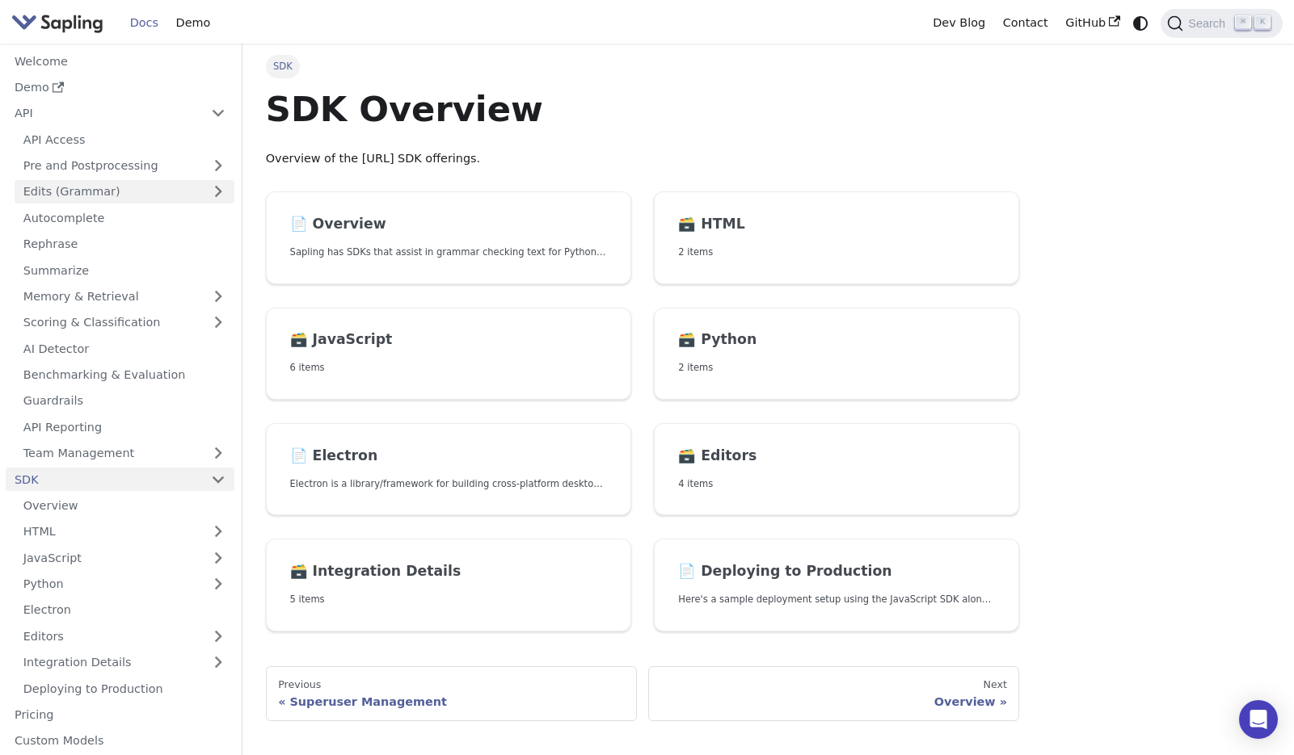
click at [144, 183] on link "Edits (Grammar)" at bounding box center [125, 191] width 220 height 23
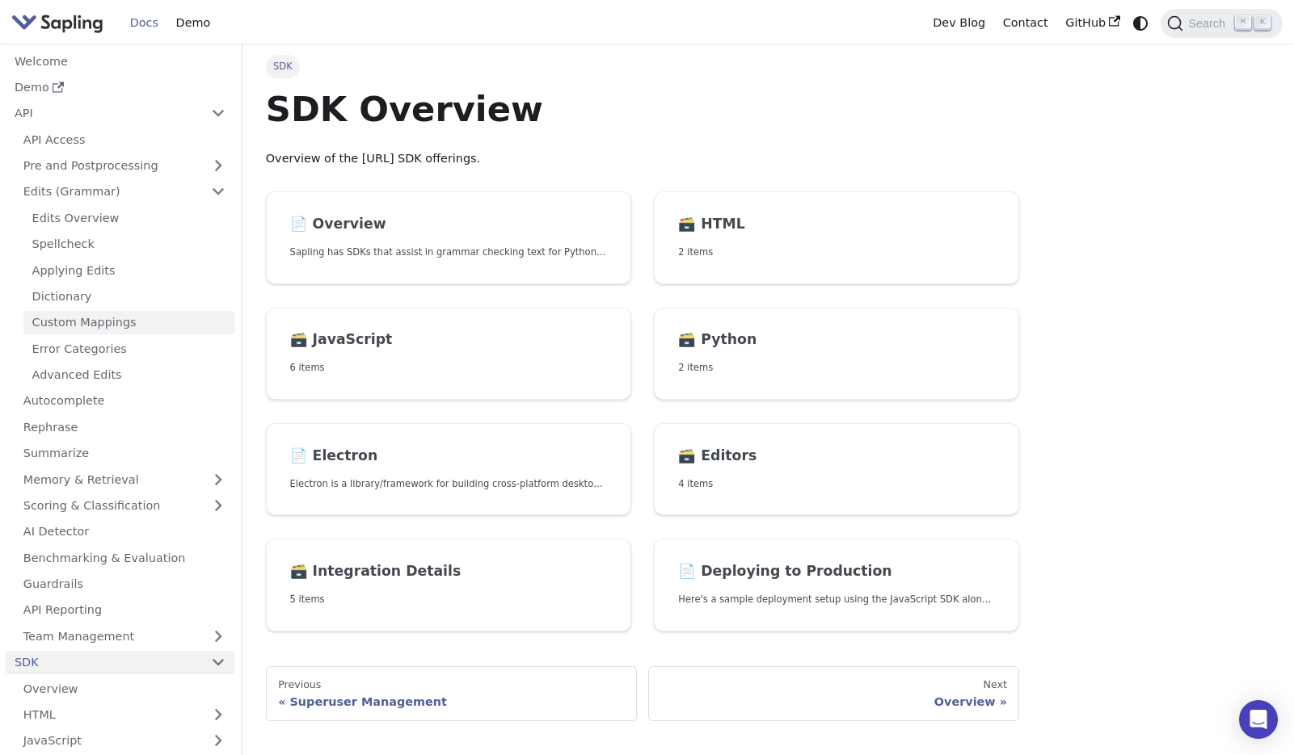
click at [165, 316] on link "Custom Mappings" at bounding box center [128, 322] width 211 height 23
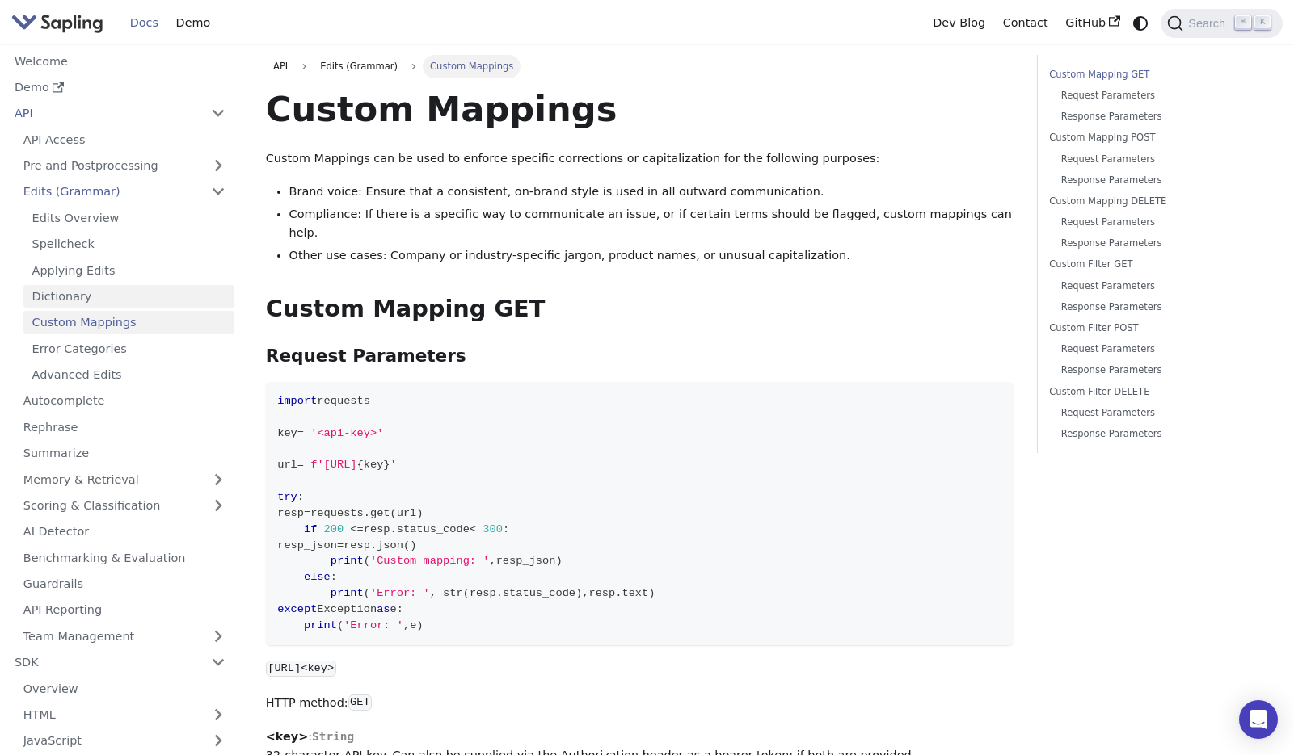
click at [165, 299] on link "Dictionary" at bounding box center [128, 296] width 211 height 23
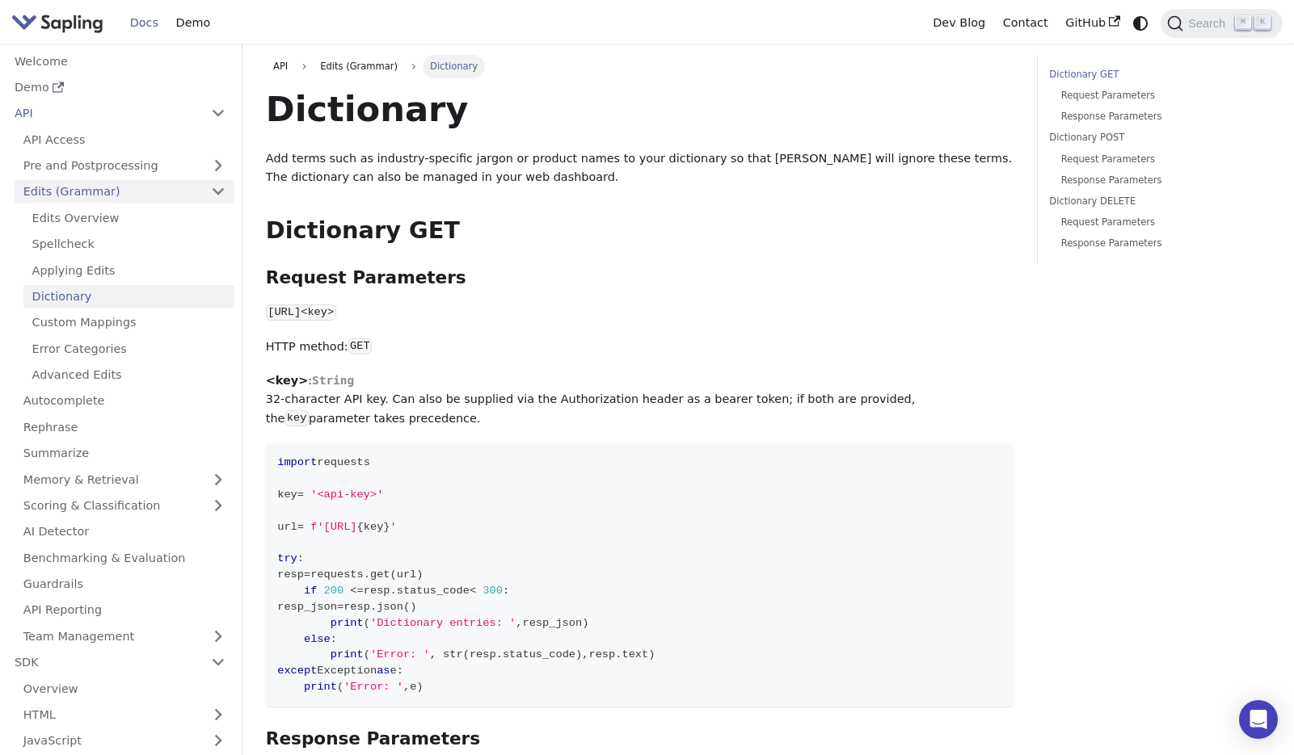
click at [217, 192] on link "Edits (Grammar)" at bounding box center [125, 191] width 220 height 23
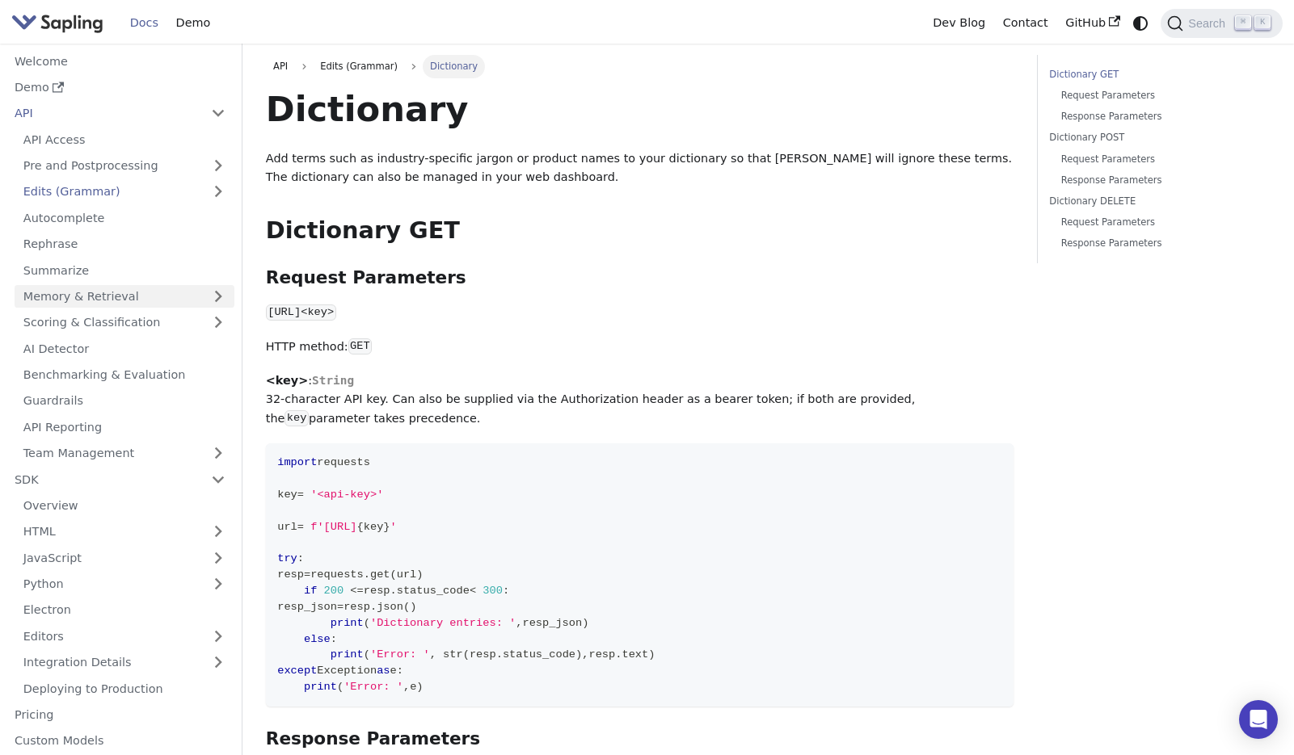
click at [196, 292] on link "Memory & Retrieval" at bounding box center [125, 296] width 220 height 23
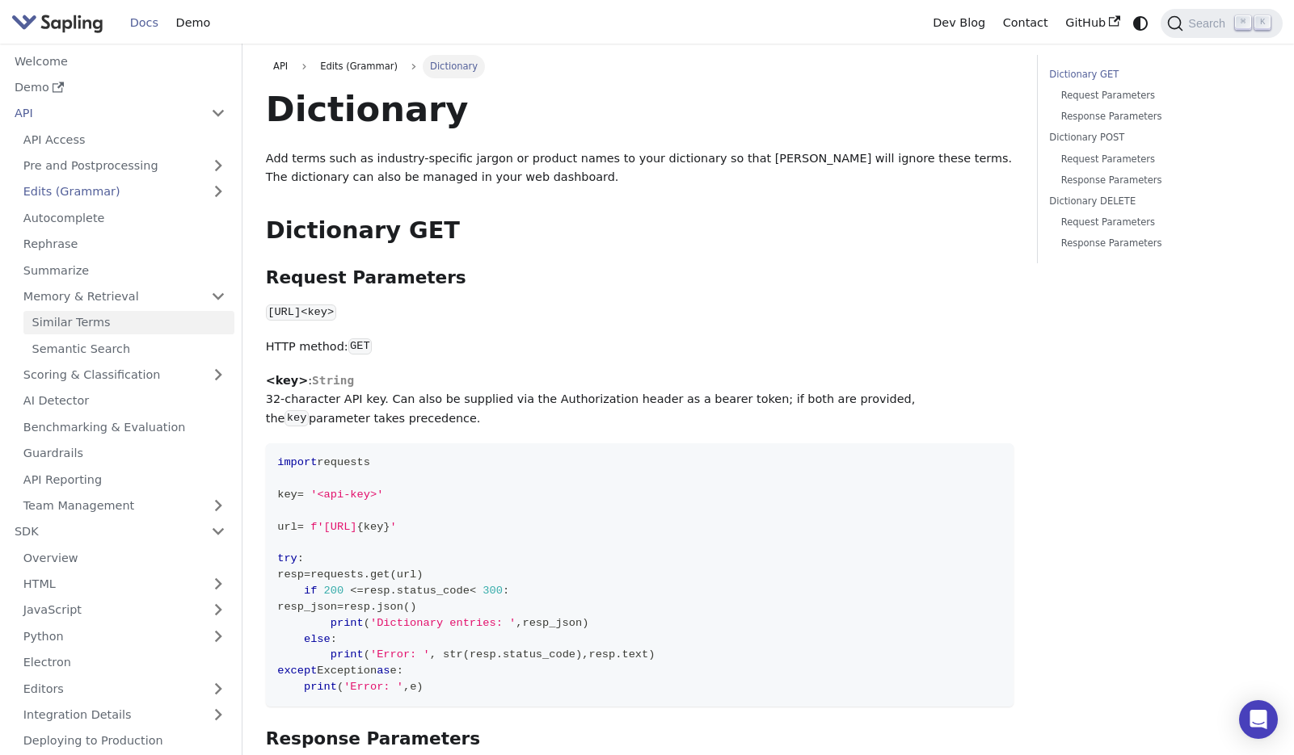
click at [192, 318] on link "Similar Terms" at bounding box center [128, 322] width 211 height 23
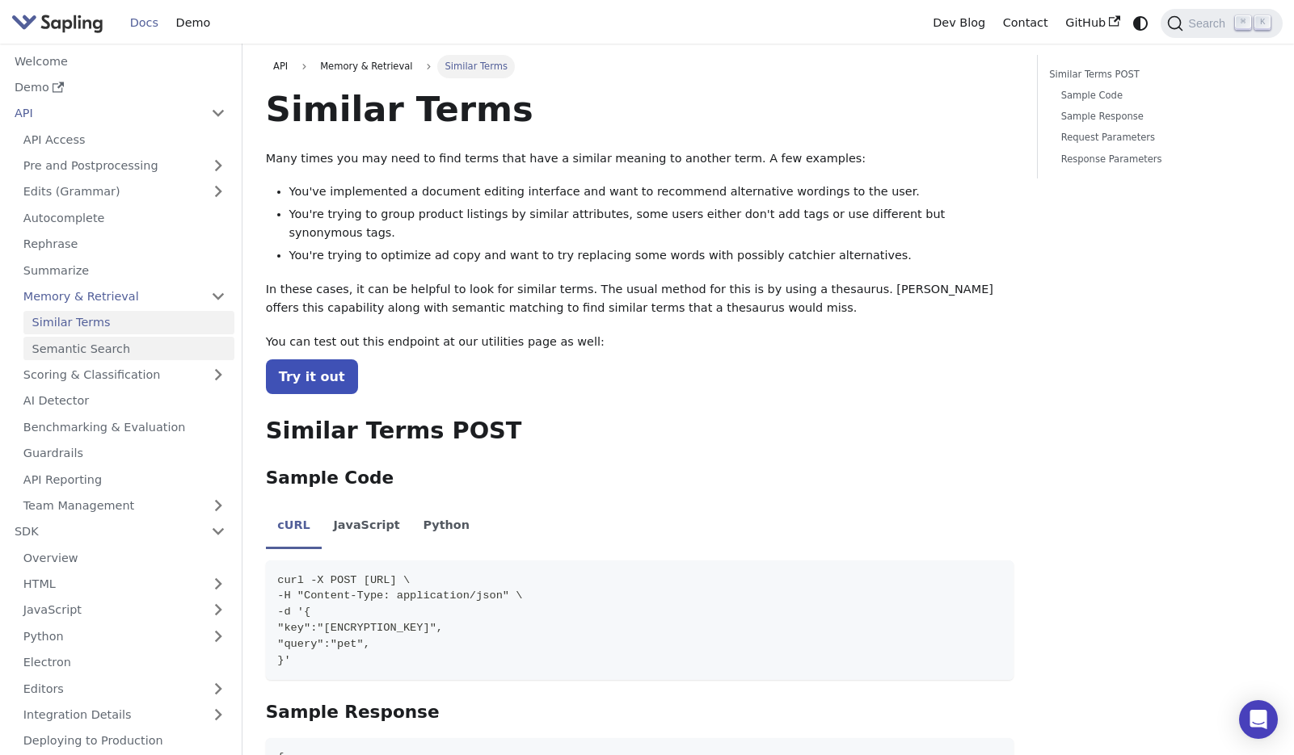
click at [190, 349] on link "Semantic Search" at bounding box center [128, 348] width 211 height 23
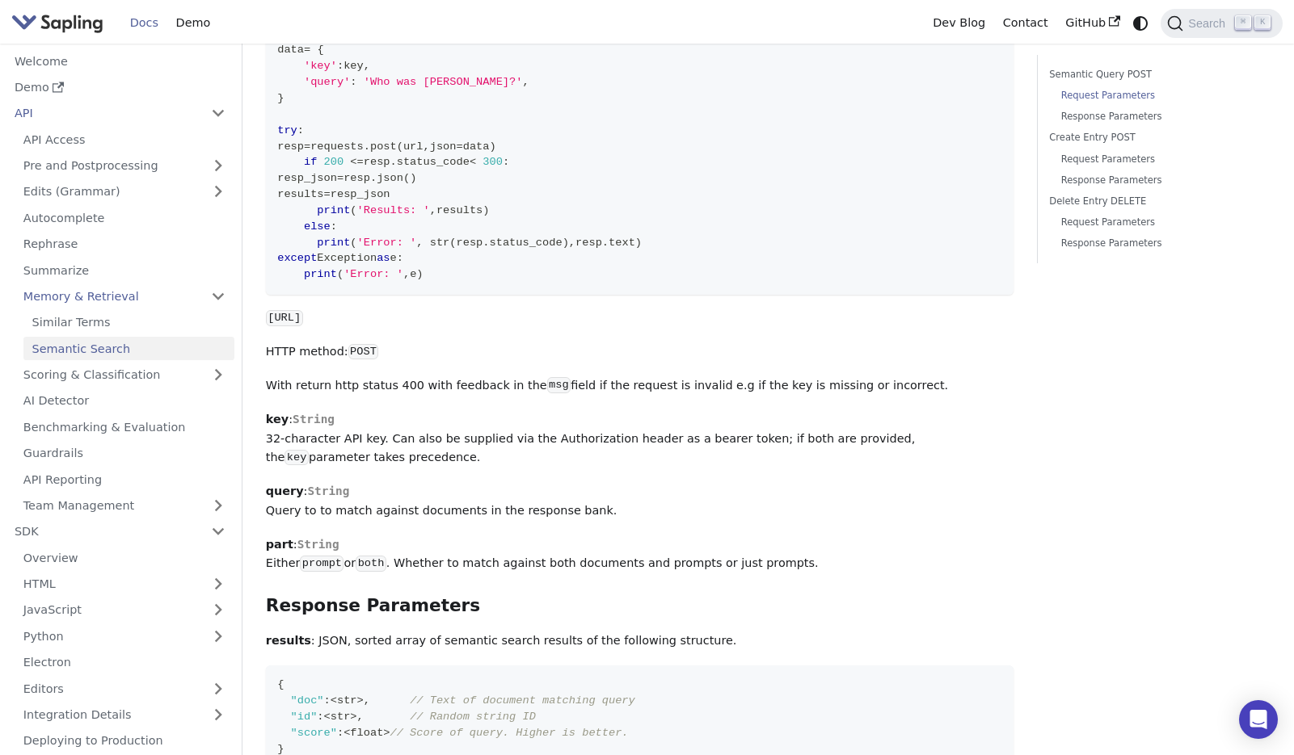
scroll to position [388, 0]
click at [94, 320] on link "Similar Terms" at bounding box center [128, 322] width 211 height 23
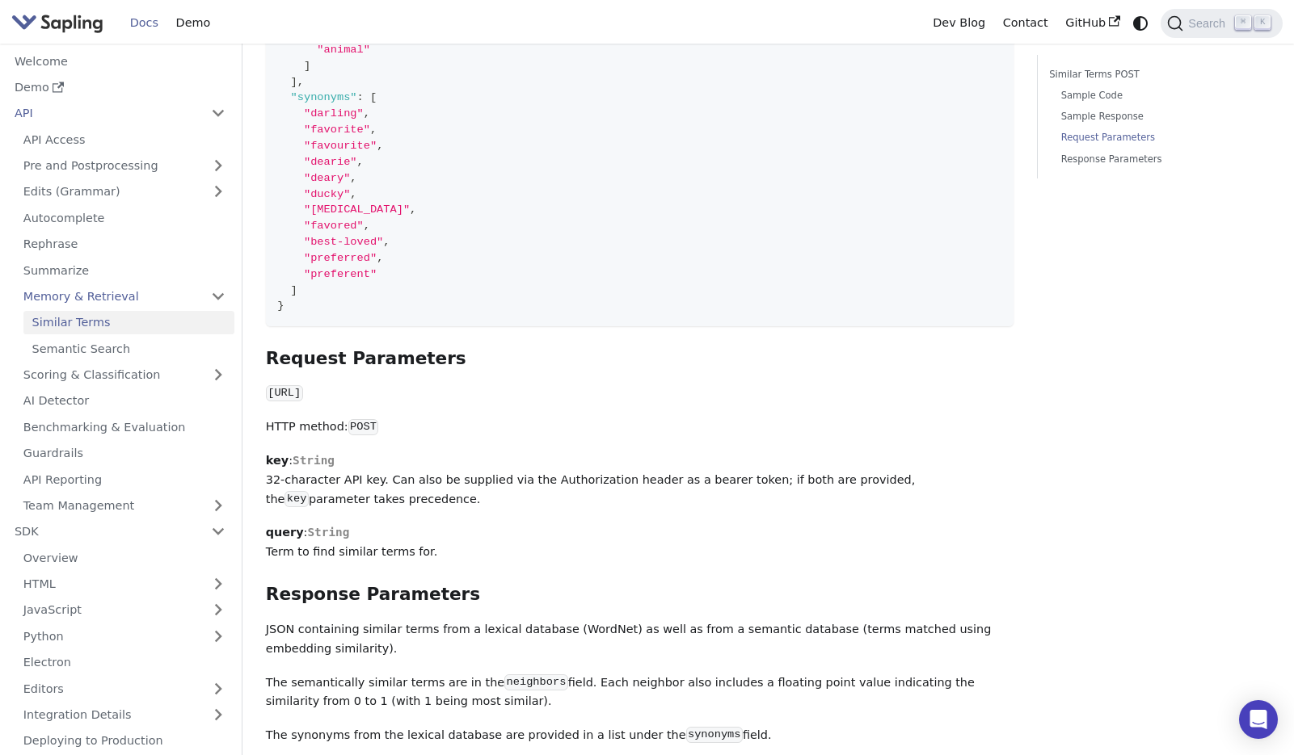
scroll to position [967, 0]
drag, startPoint x: 269, startPoint y: 373, endPoint x: 553, endPoint y: 364, distance: 284.6
click at [553, 382] on p "[URL]" at bounding box center [639, 391] width 747 height 19
copy code "[URL]"
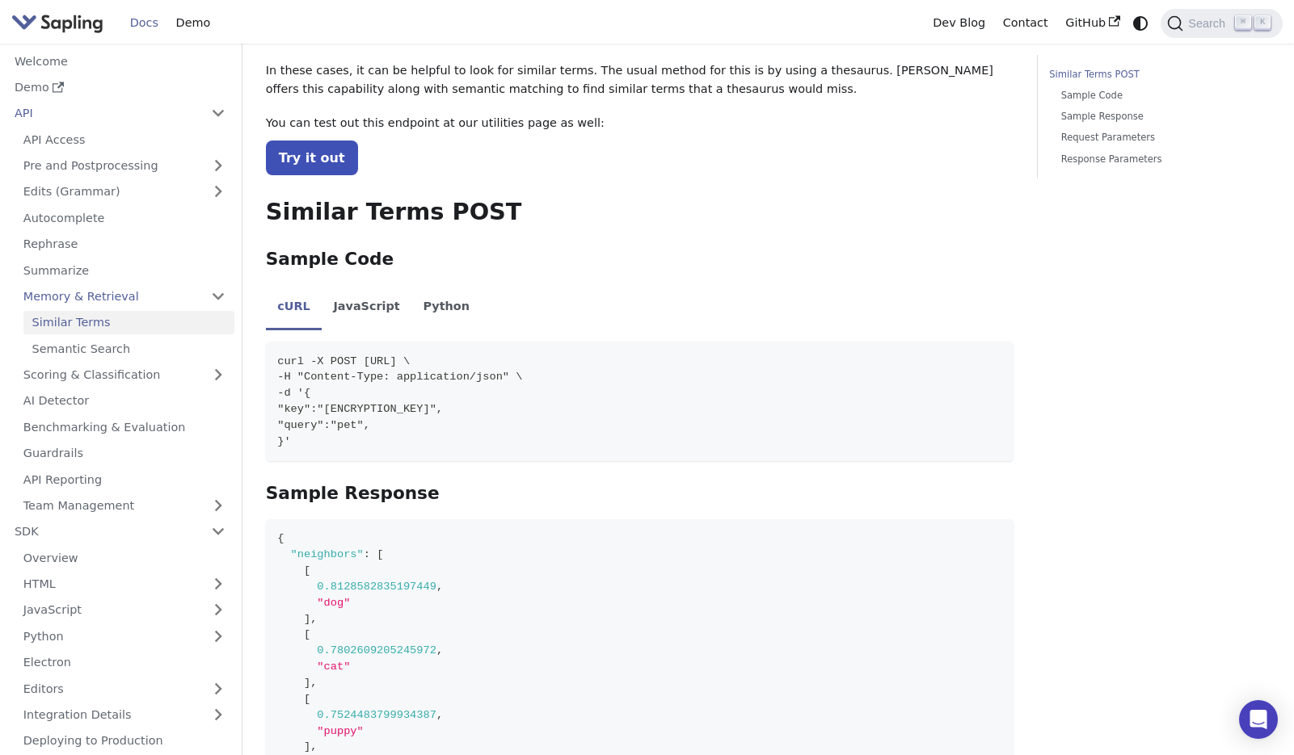
scroll to position [217, 0]
click at [95, 342] on link "Semantic Search" at bounding box center [128, 348] width 211 height 23
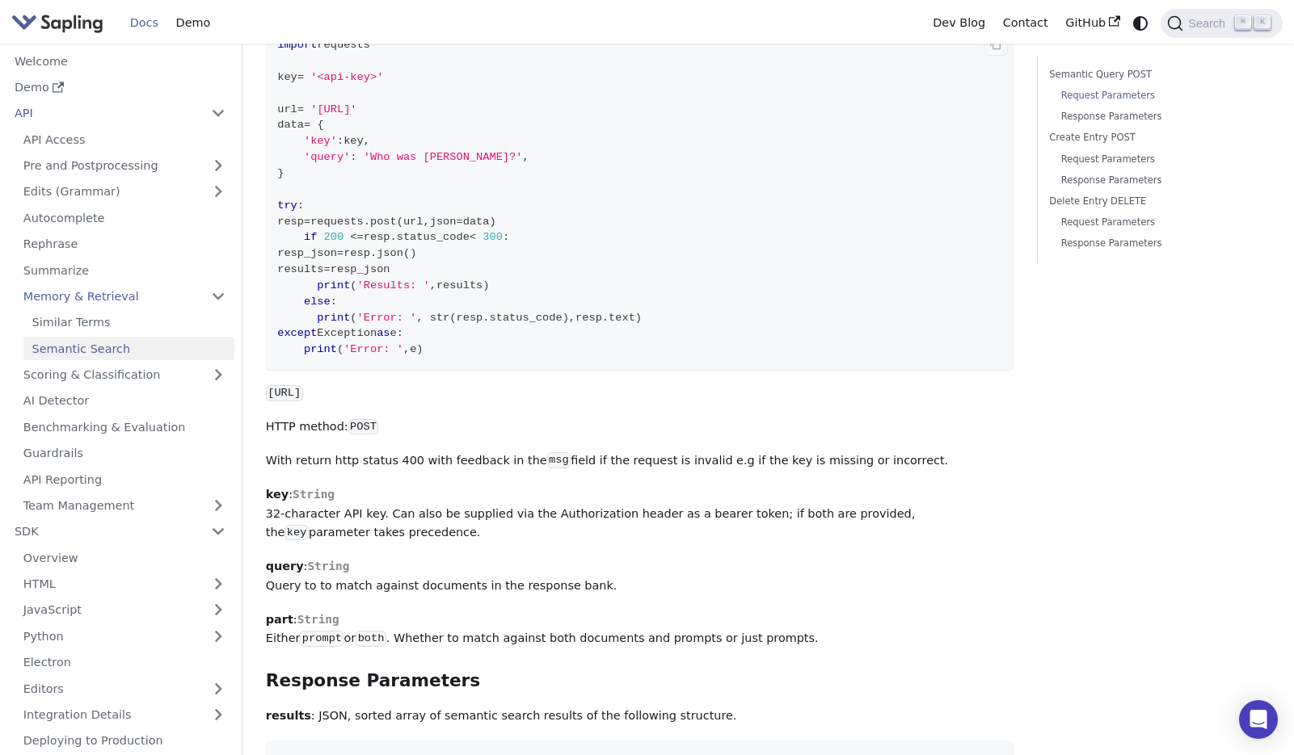
scroll to position [313, 0]
drag, startPoint x: 326, startPoint y: 112, endPoint x: 583, endPoint y: 112, distance: 257.8
click at [356, 112] on span "'[URL]'" at bounding box center [333, 109] width 46 height 12
copy span "[URL]"
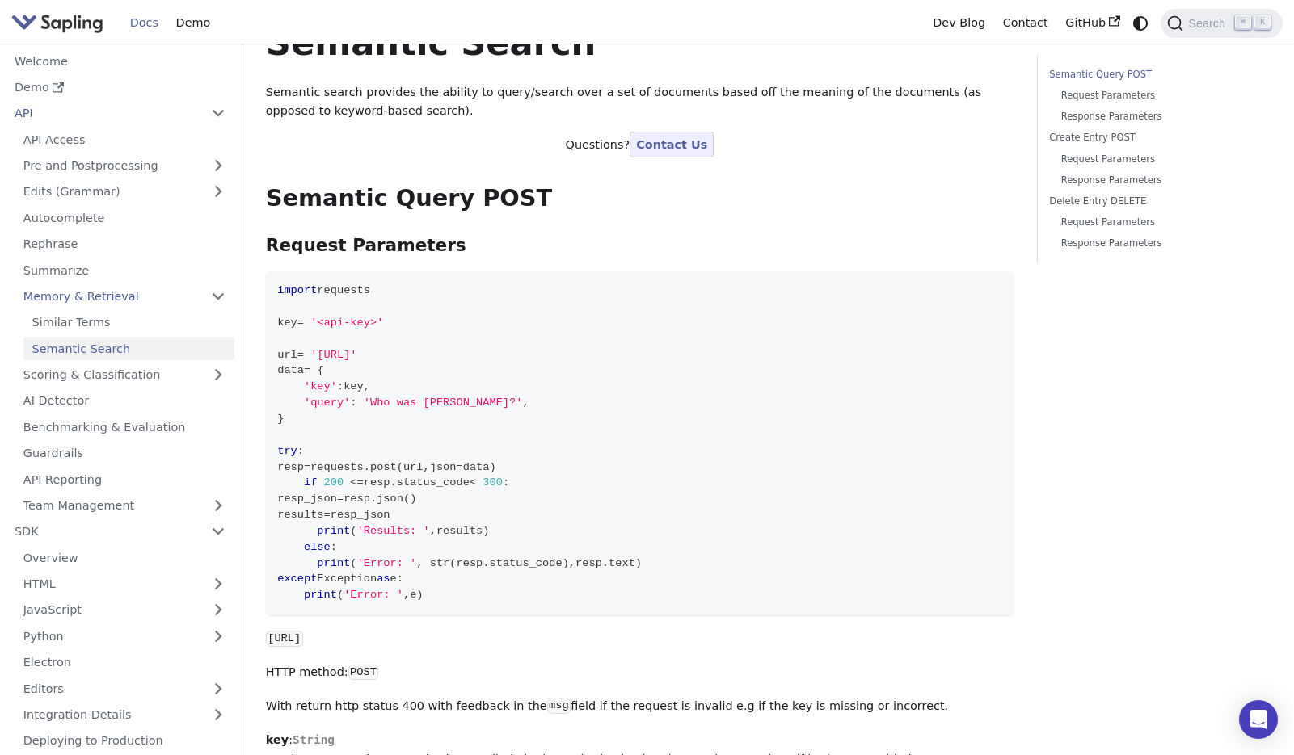
scroll to position [0, 0]
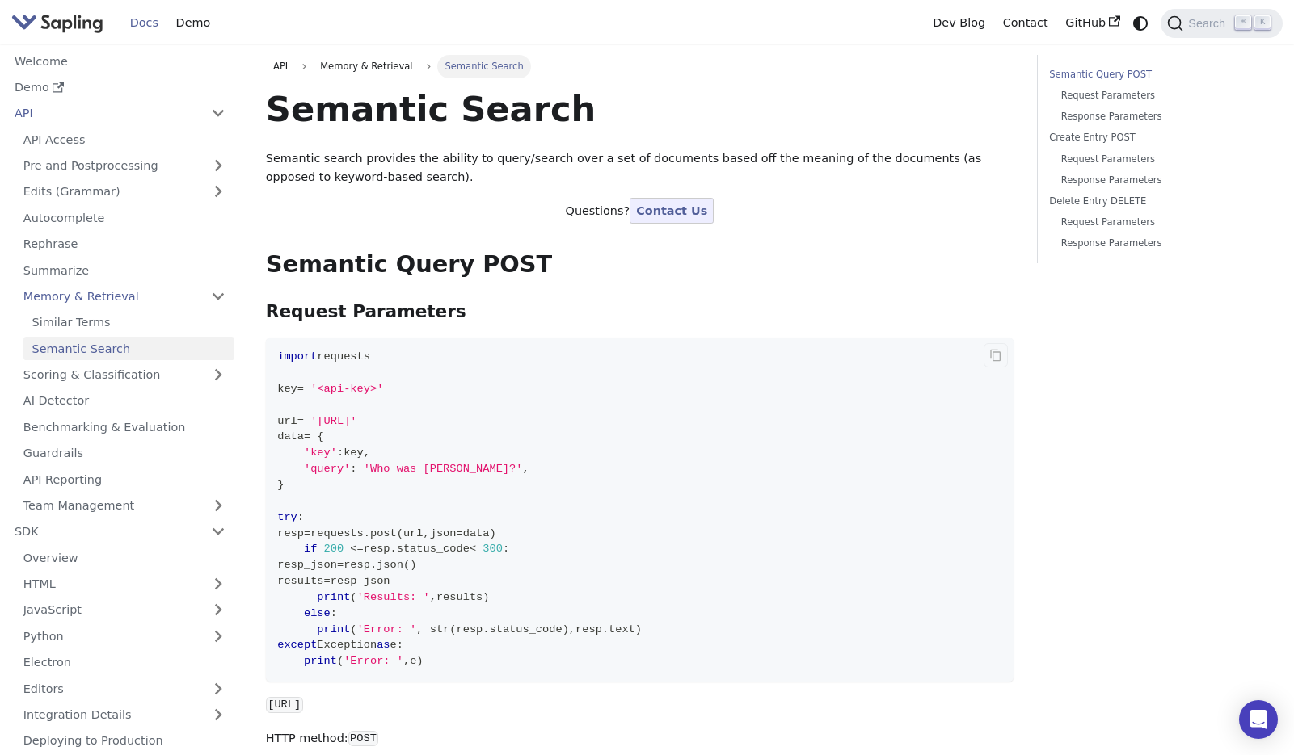
click at [677, 380] on code "import requests key = '<api-key>' url = '[URL]' data = { 'key' : key , 'query' …" at bounding box center [639, 510] width 747 height 344
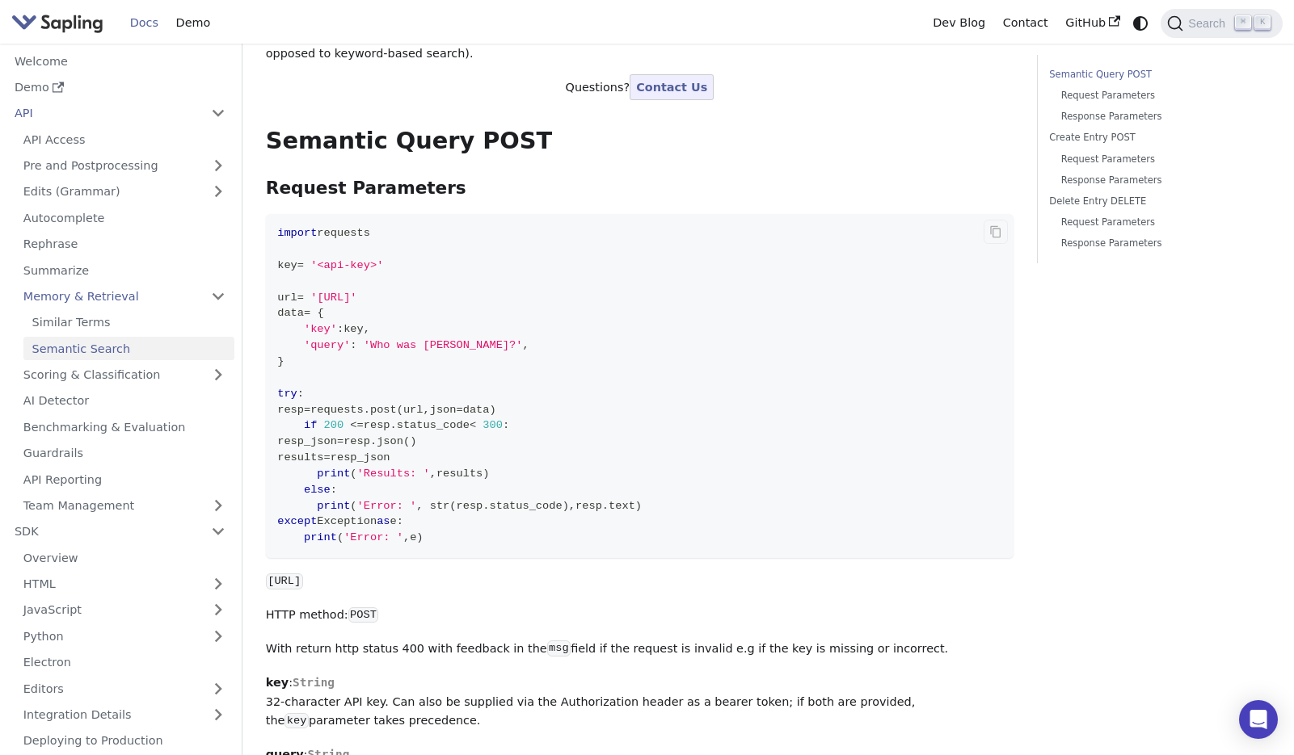
scroll to position [143, 0]
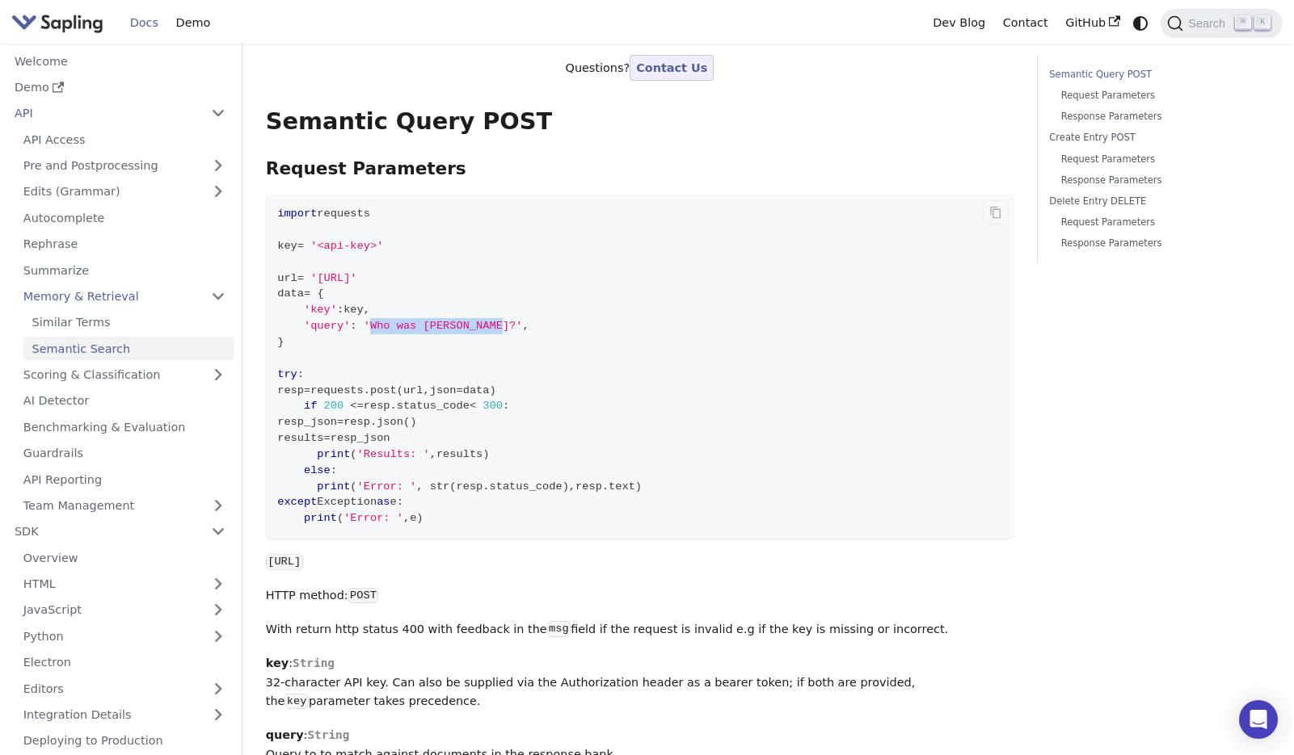
drag, startPoint x: 369, startPoint y: 325, endPoint x: 503, endPoint y: 322, distance: 134.2
click at [503, 322] on span "'Who was [PERSON_NAME]?'" at bounding box center [443, 326] width 159 height 12
copy span "Who was [PERSON_NAME]?"
click at [692, 377] on code "import requests key = '<api-key>' url = '[URL]' data = { 'key' : key , 'query' …" at bounding box center [639, 367] width 747 height 344
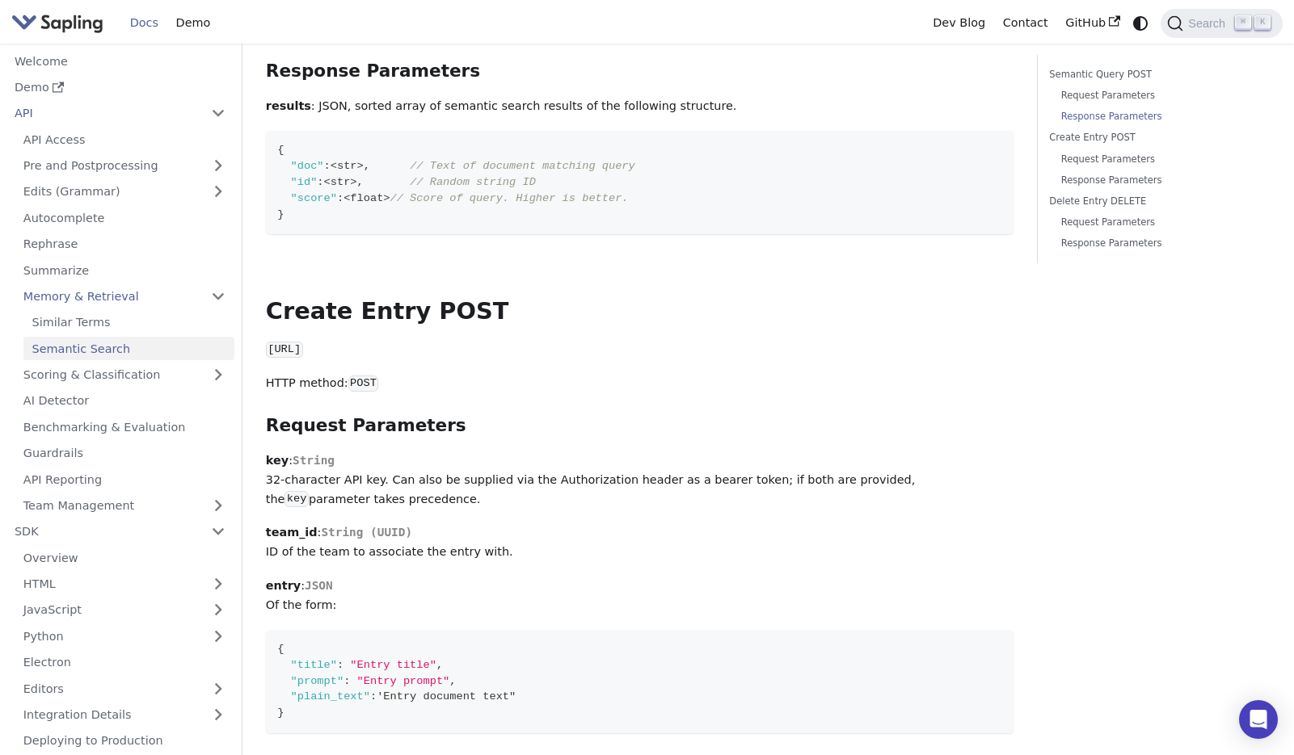
scroll to position [936, 0]
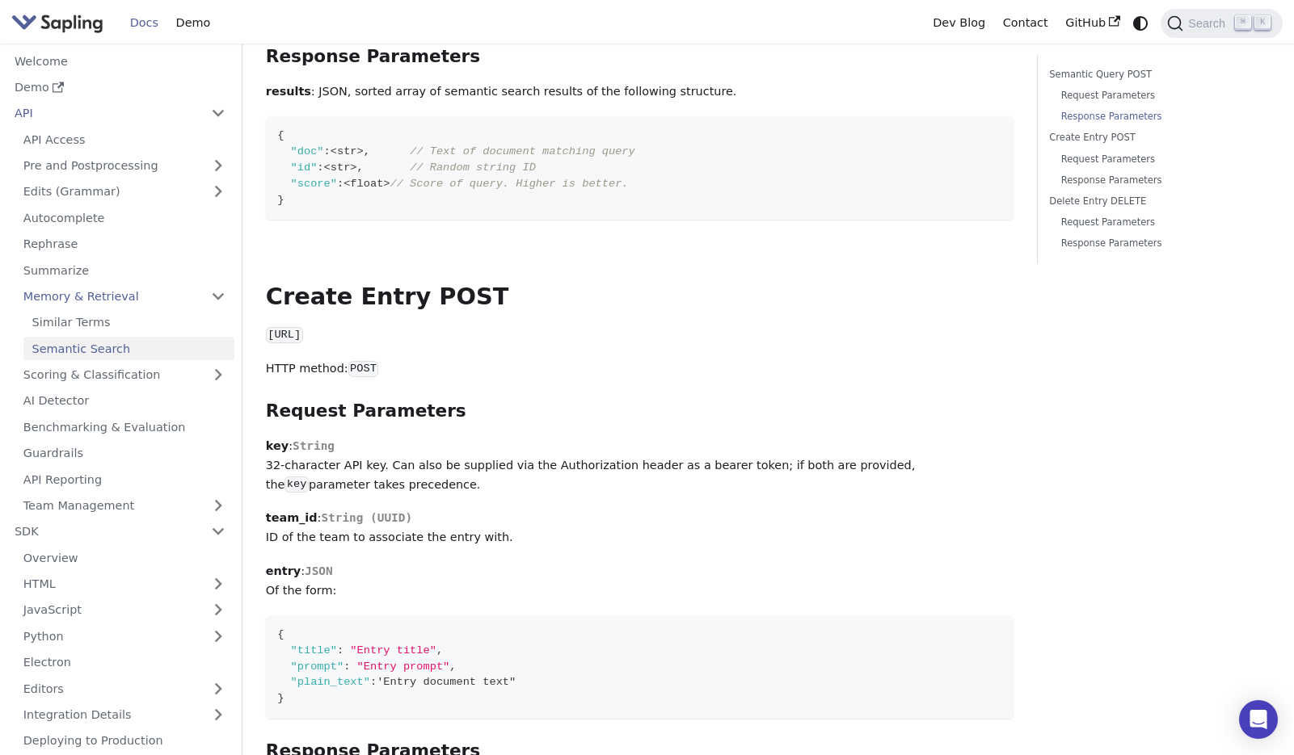
drag, startPoint x: 270, startPoint y: 339, endPoint x: 597, endPoint y: 343, distance: 327.3
click at [597, 343] on p "[URL]" at bounding box center [639, 335] width 747 height 19
copy code "[URL]"
click at [589, 556] on div "Semantic Search Semantic search provides the ability to query/search over a set…" at bounding box center [639, 176] width 747 height 2051
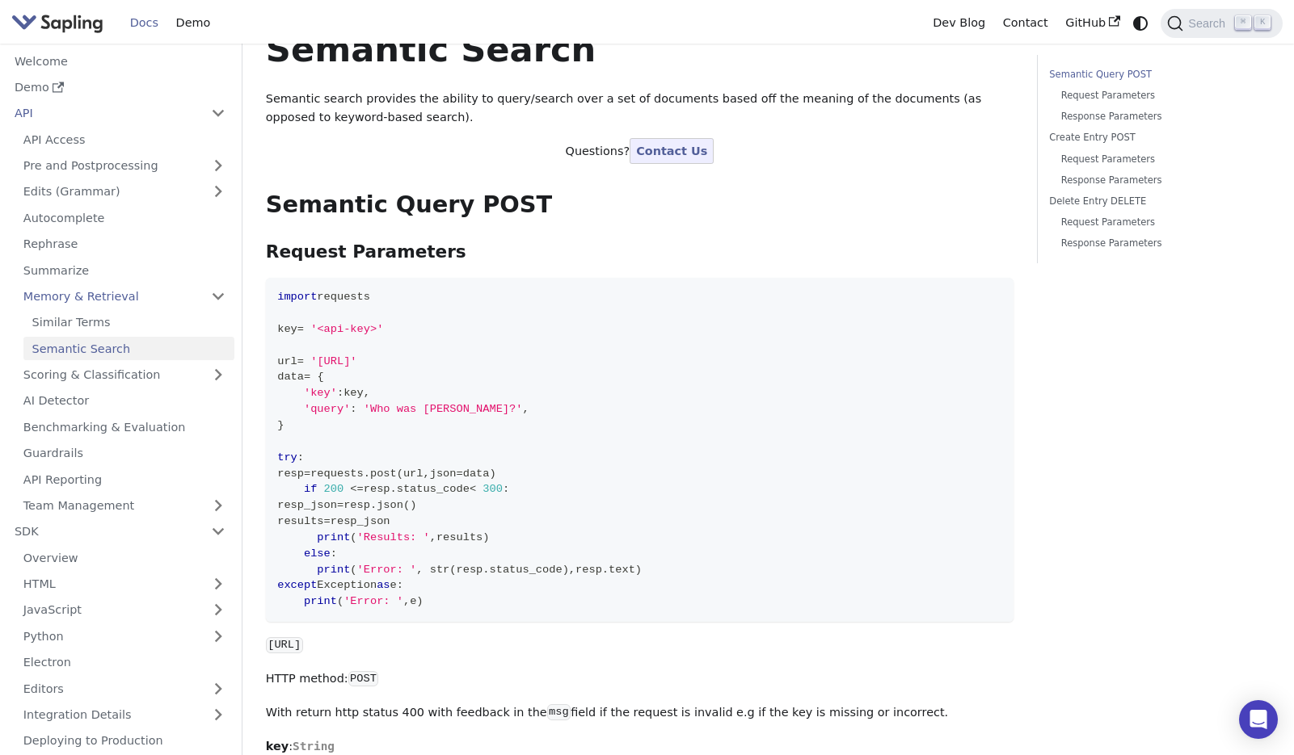
scroll to position [0, 0]
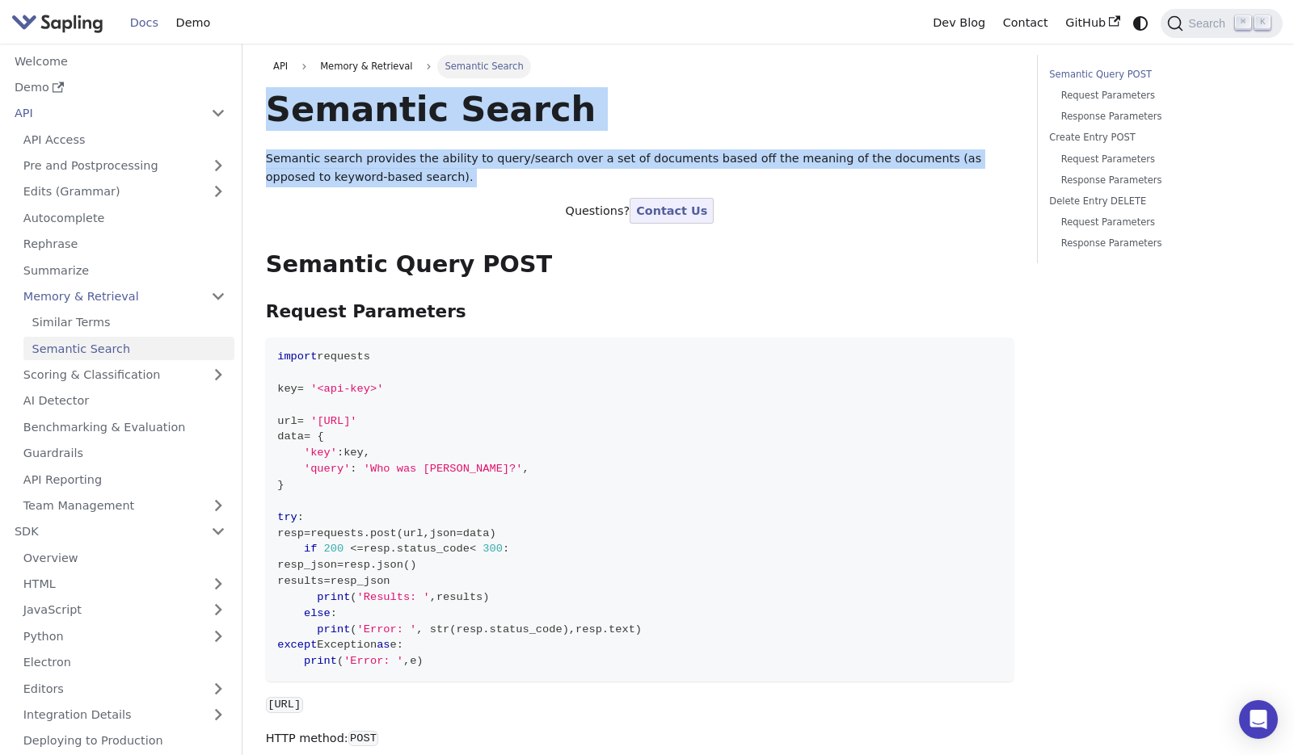
drag, startPoint x: 265, startPoint y: 101, endPoint x: 450, endPoint y: 217, distance: 218.6
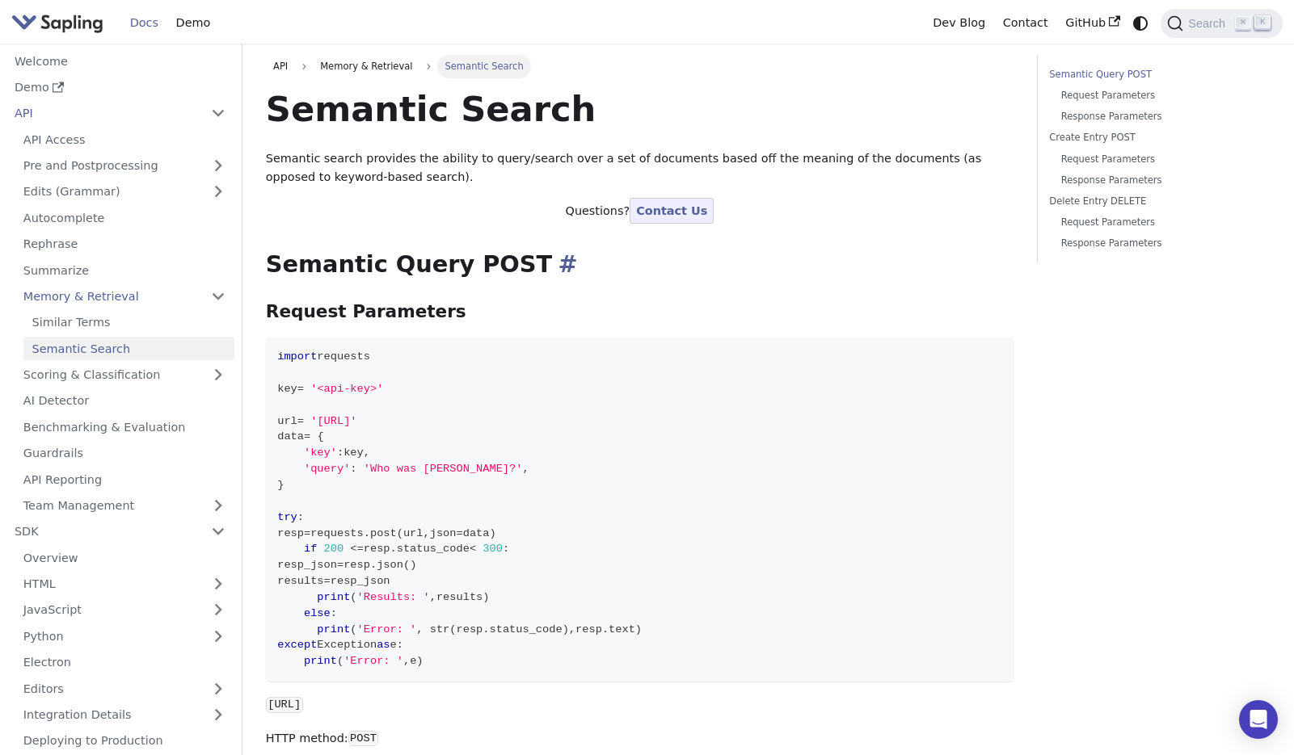
click at [817, 253] on h2 "Semantic Query POST ​" at bounding box center [639, 264] width 747 height 29
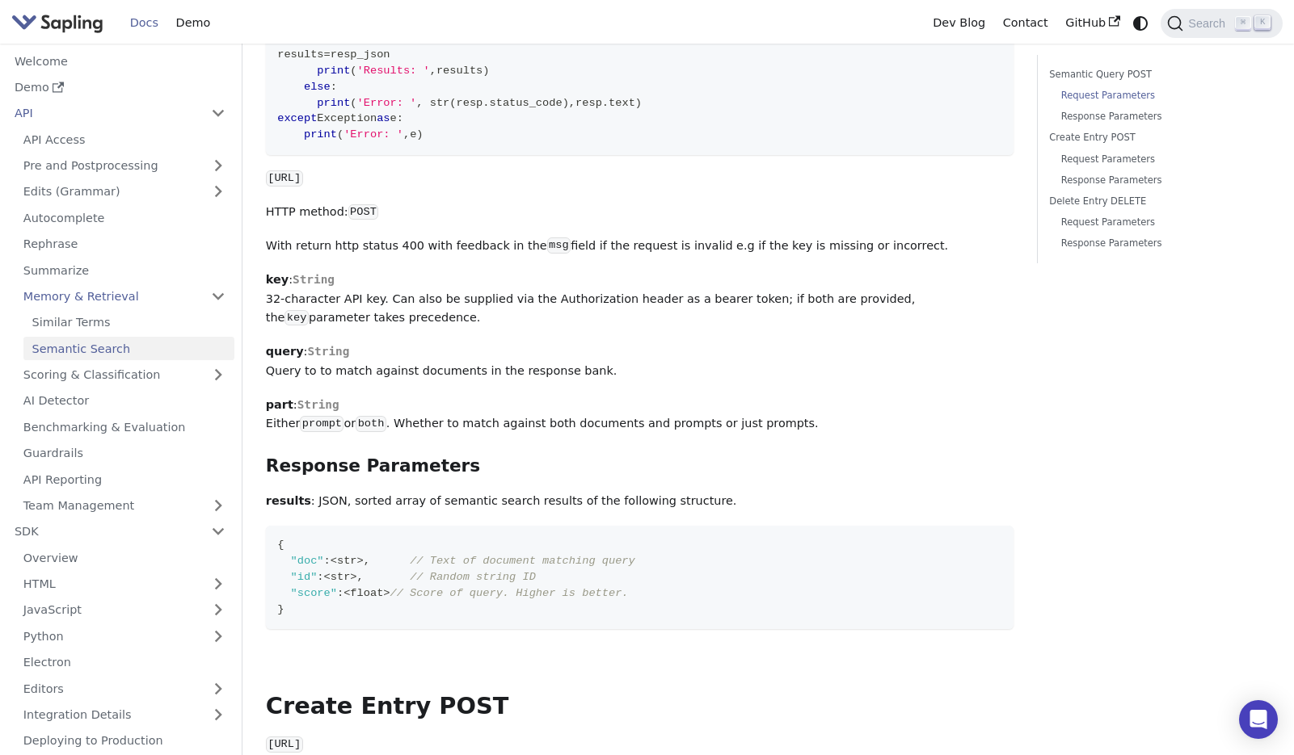
scroll to position [534, 0]
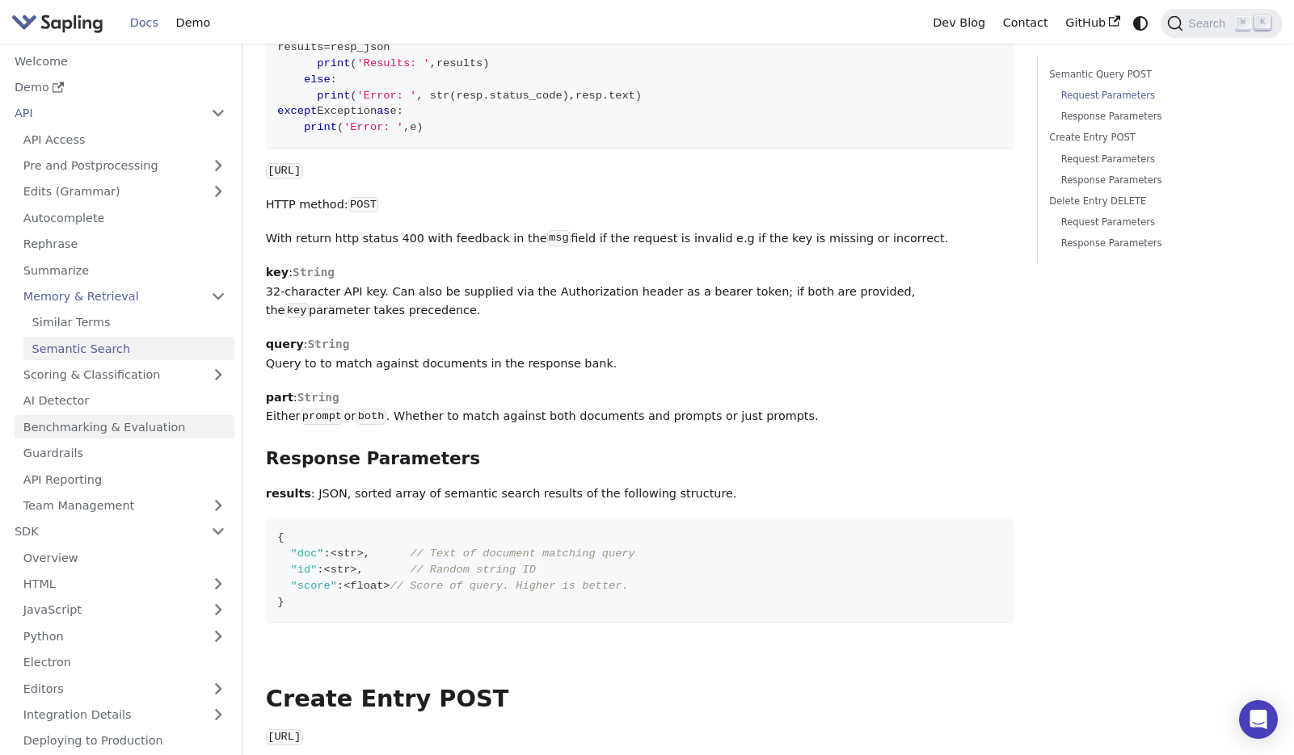
click at [158, 430] on link "Benchmarking & Evaluation" at bounding box center [125, 426] width 220 height 23
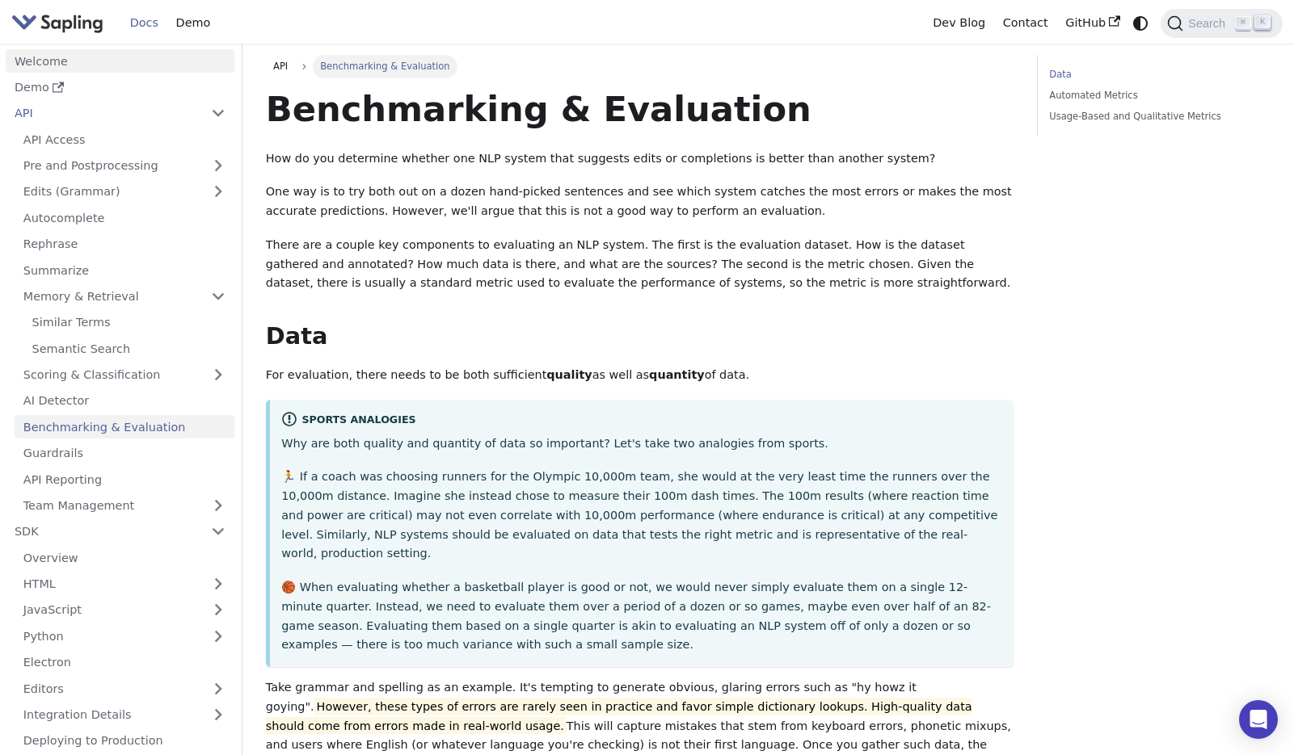
click at [68, 62] on link "Welcome" at bounding box center [120, 60] width 229 height 23
